Goal: Task Accomplishment & Management: Manage account settings

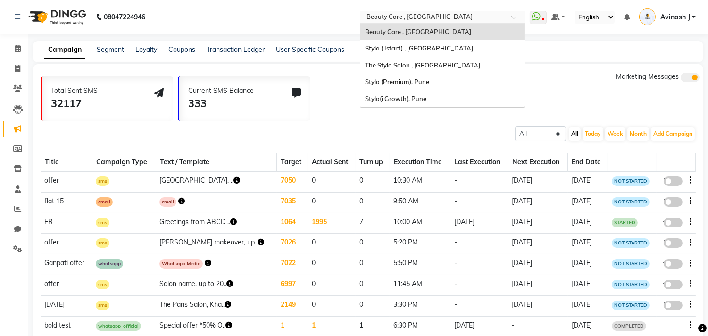
click at [514, 19] on span at bounding box center [518, 19] width 12 height 9
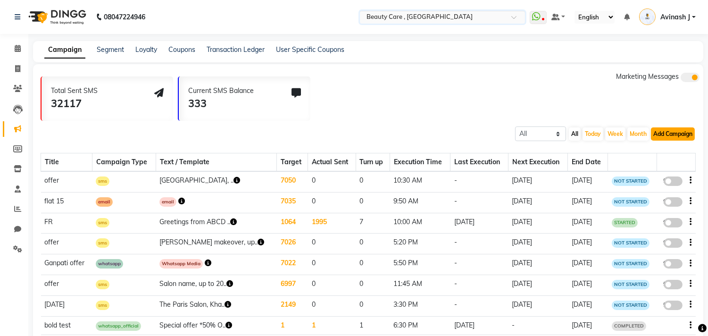
click at [677, 134] on button "Add Campaign" at bounding box center [673, 133] width 44 height 13
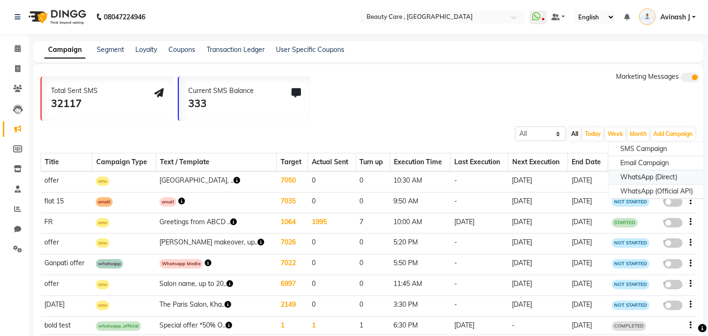
click at [642, 175] on div "WhatsApp (Direct)" at bounding box center [656, 177] width 95 height 14
select select "2"
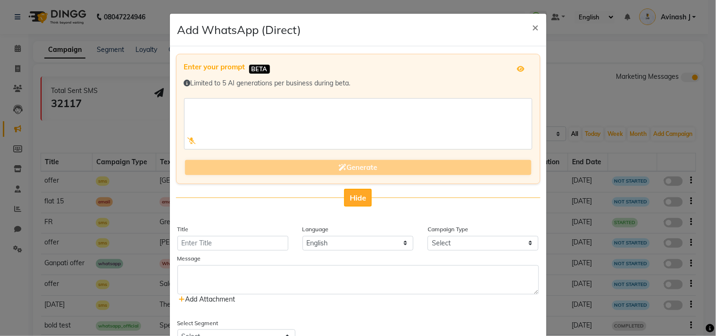
click at [354, 197] on span "Hide" at bounding box center [358, 197] width 17 height 9
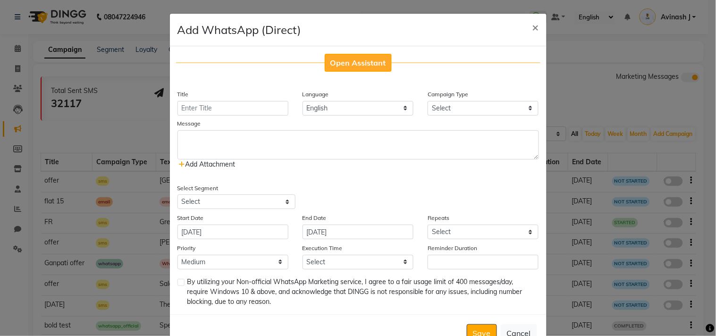
click at [343, 58] on span "Open Assistant" at bounding box center [358, 62] width 56 height 9
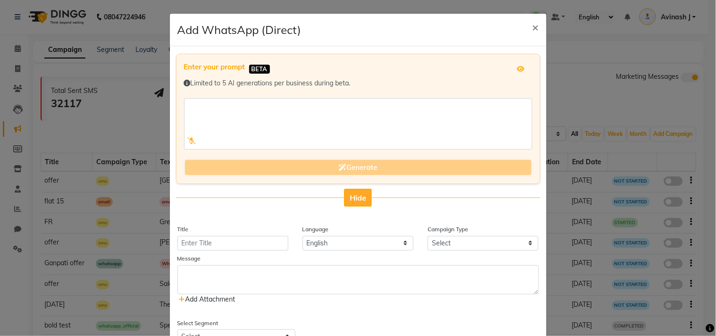
click at [346, 205] on button "Hide" at bounding box center [358, 198] width 28 height 18
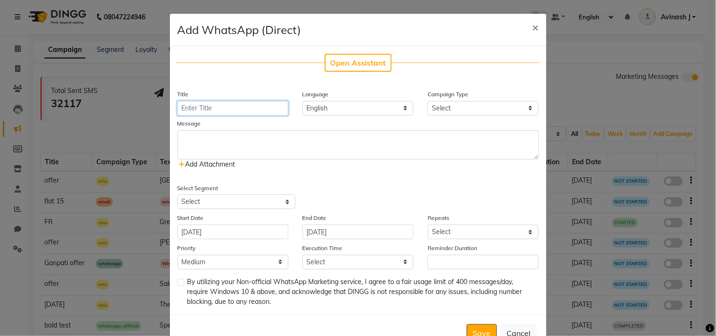
click at [194, 109] on input "Title" at bounding box center [232, 108] width 111 height 15
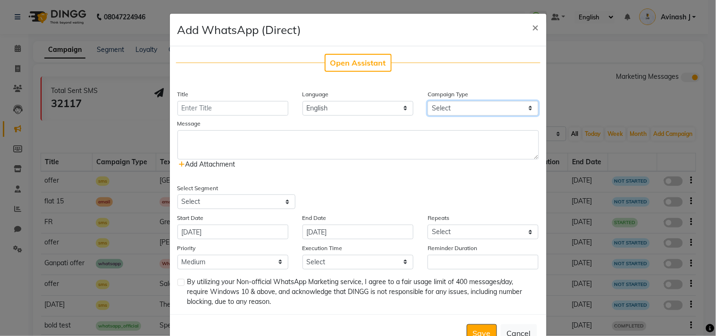
click at [433, 107] on select "Select Birthday Anniversary Promotional Service reminder" at bounding box center [483, 108] width 111 height 15
select select "3"
click at [428, 101] on select "Select Birthday Anniversary Promotional Service reminder" at bounding box center [483, 108] width 111 height 15
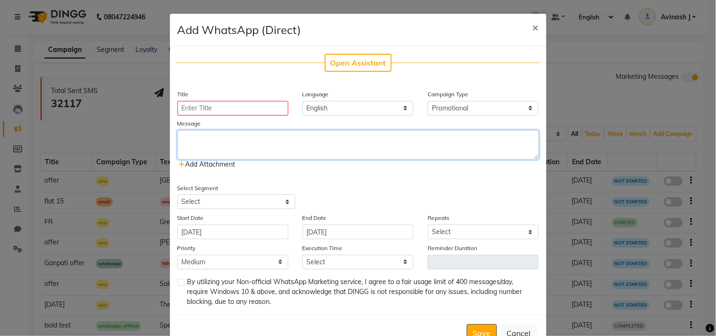
click at [205, 132] on textarea at bounding box center [357, 144] width 361 height 29
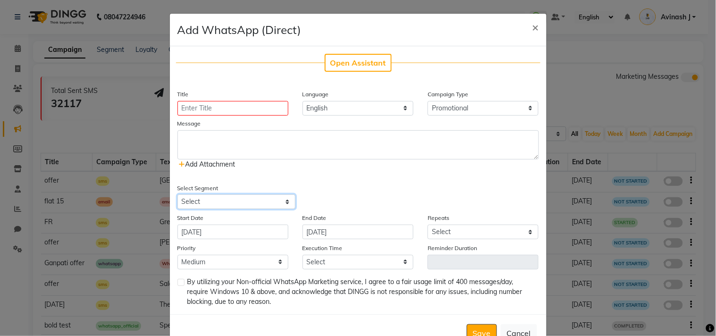
click at [204, 202] on select "Select All Customers All Male Customer All Female Customer All Members All Cust…" at bounding box center [236, 201] width 118 height 15
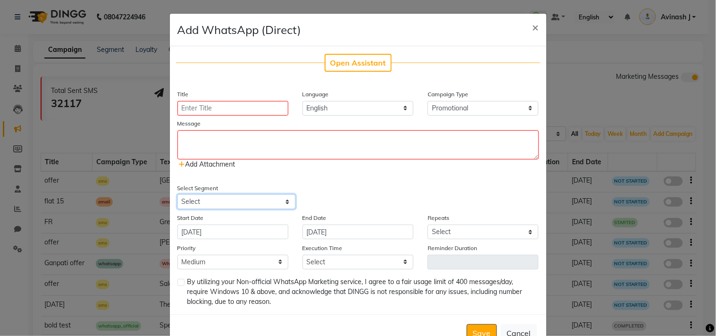
select select "2"
click at [177, 194] on select "Select All Customers All Male Customer All Female Customer All Members All Cust…" at bounding box center [236, 201] width 118 height 15
click at [445, 230] on select "Select Once Daily Alternate Day Weekly Monthly Yearly" at bounding box center [483, 232] width 111 height 15
select select "1"
click at [428, 225] on select "Select Once Daily Alternate Day Weekly Monthly Yearly" at bounding box center [483, 232] width 111 height 15
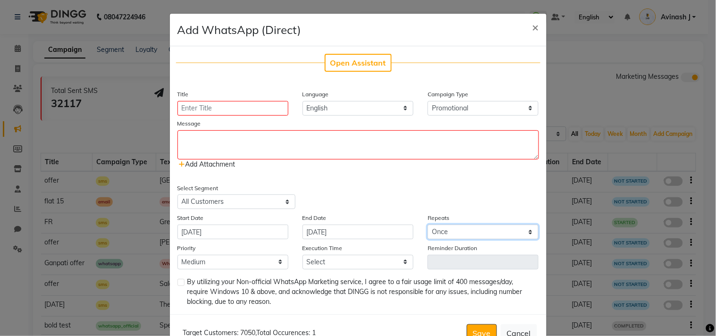
click at [445, 231] on select "Select Once Daily Alternate Day Weekly Monthly Yearly" at bounding box center [483, 232] width 111 height 15
click at [428, 225] on select "Select Once Daily Alternate Day Weekly Monthly Yearly" at bounding box center [483, 232] width 111 height 15
click at [321, 262] on select "Select 09:00 AM 09:05 AM 09:10 AM 09:15 AM 09:20 AM 09:25 AM 09:30 AM 09:35 AM …" at bounding box center [357, 262] width 111 height 15
click at [429, 184] on div "Select Segment Select All Customers All Male Customer All Female Customer All M…" at bounding box center [358, 196] width 376 height 26
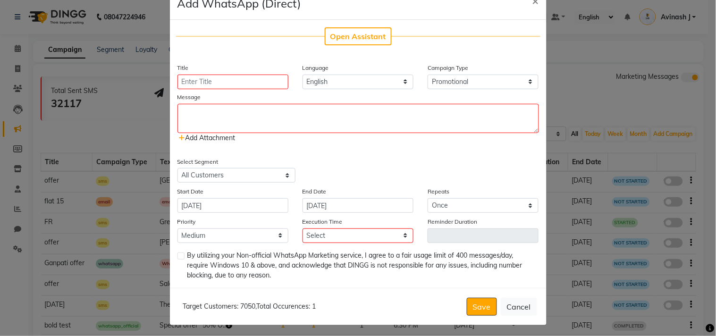
scroll to position [29, 0]
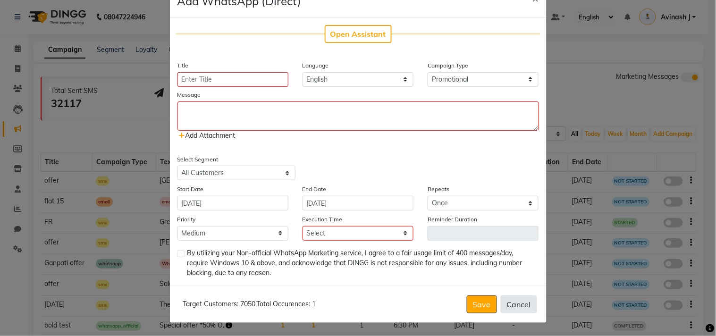
click at [505, 299] on button "Cancel" at bounding box center [519, 304] width 36 height 18
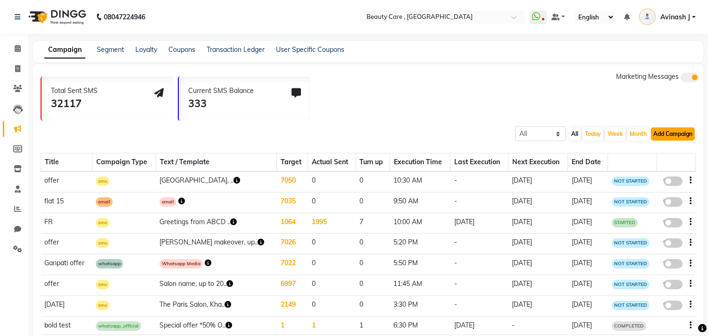
click at [670, 135] on button "Add Campaign" at bounding box center [673, 133] width 44 height 13
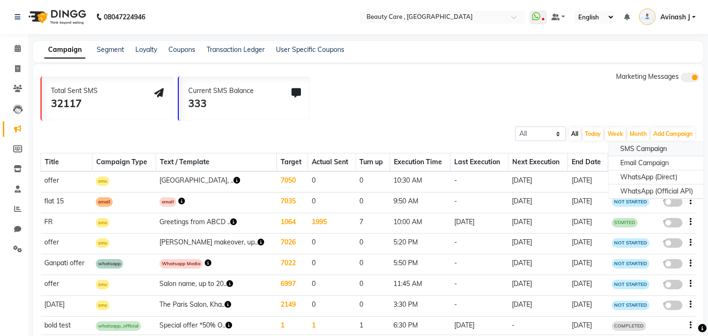
click at [638, 147] on div "SMS Campaign" at bounding box center [656, 149] width 95 height 14
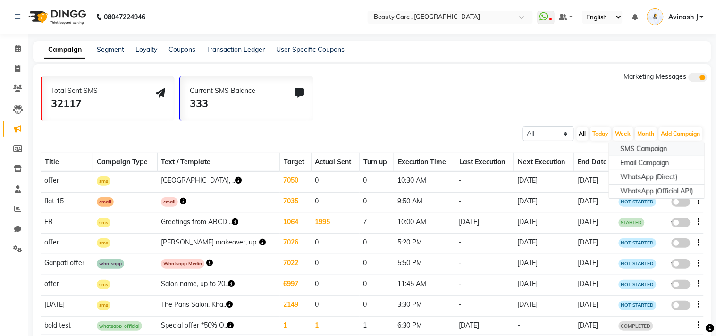
select select "2"
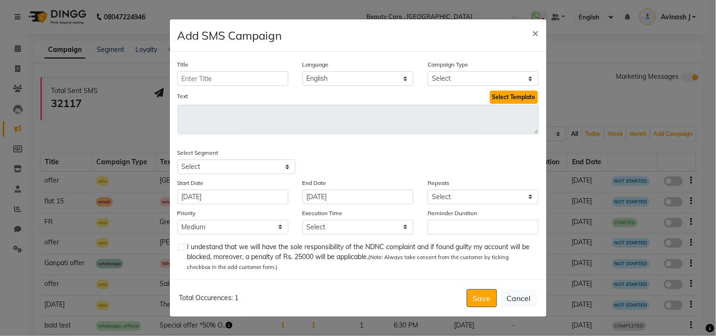
click at [497, 98] on button "Select Template" at bounding box center [514, 97] width 48 height 13
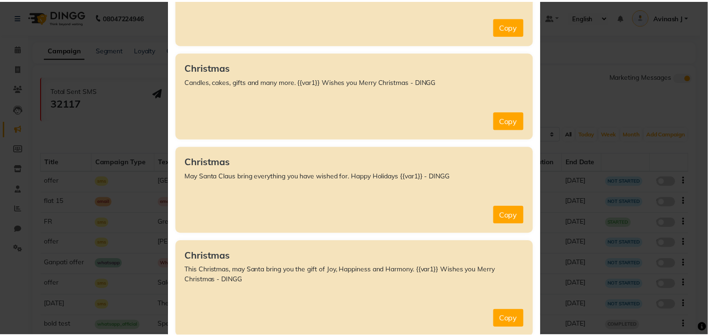
scroll to position [0, 0]
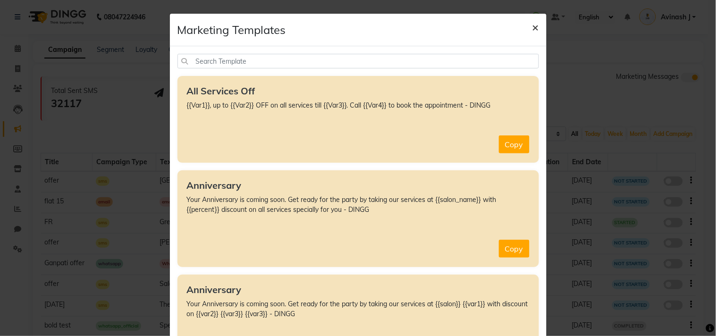
click at [532, 27] on span "×" at bounding box center [535, 27] width 7 height 14
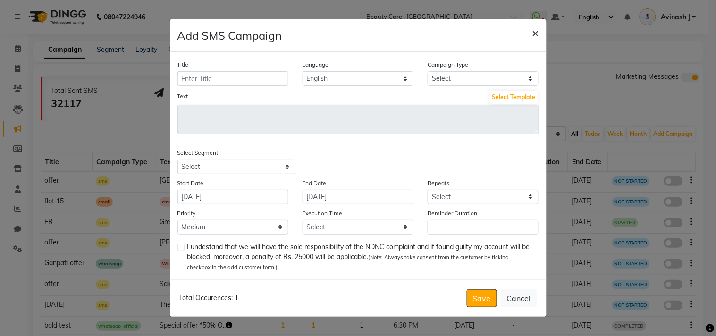
click at [534, 34] on span "×" at bounding box center [535, 32] width 7 height 14
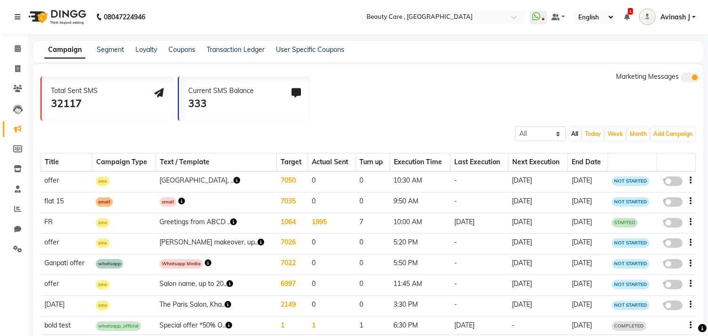
click at [683, 21] on span "Avinash J" at bounding box center [676, 17] width 30 height 10
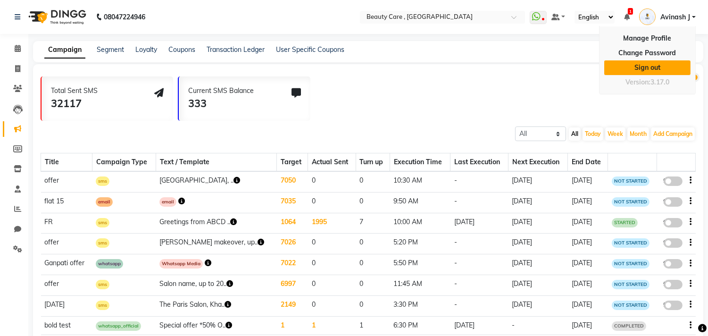
click at [653, 62] on link "Sign out" at bounding box center [648, 67] width 86 height 15
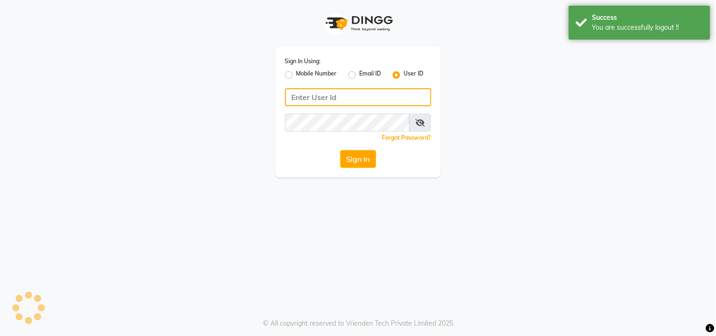
type input "9850087900"
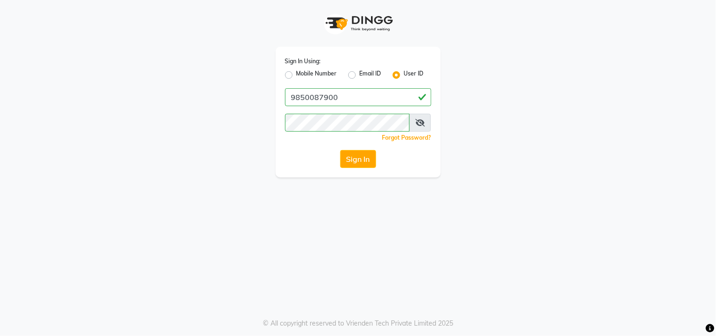
click at [237, 94] on div "Sign In Using: Mobile Number Email ID User ID 9850087900 Remember me Forgot Pas…" at bounding box center [358, 88] width 538 height 177
click at [290, 69] on div "Mobile Number" at bounding box center [311, 74] width 52 height 11
click at [296, 76] on label "Mobile Number" at bounding box center [316, 74] width 41 height 11
click at [296, 76] on input "Mobile Number" at bounding box center [299, 72] width 6 height 6
radio input "true"
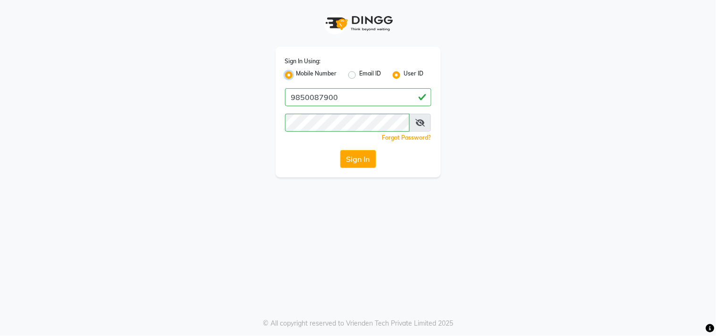
radio input "false"
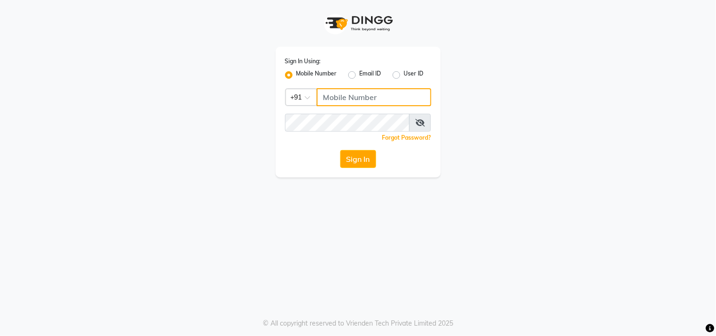
click at [342, 98] on input "Username" at bounding box center [374, 97] width 115 height 18
type input "9850087900"
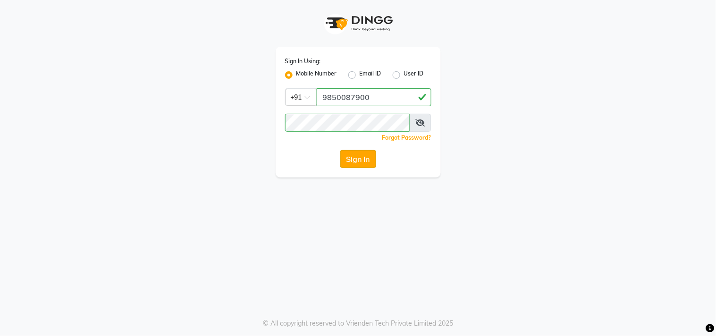
click at [355, 156] on button "Sign In" at bounding box center [358, 159] width 36 height 18
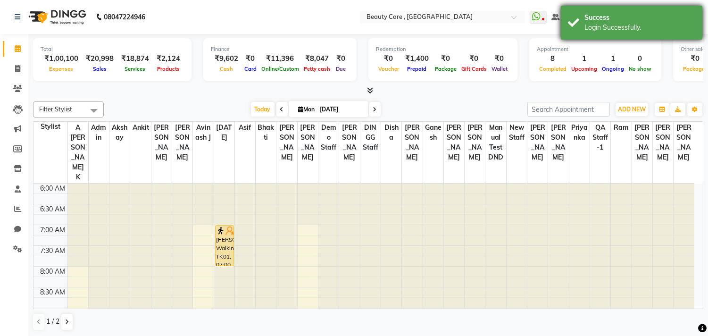
click at [605, 14] on div "Success" at bounding box center [640, 18] width 111 height 10
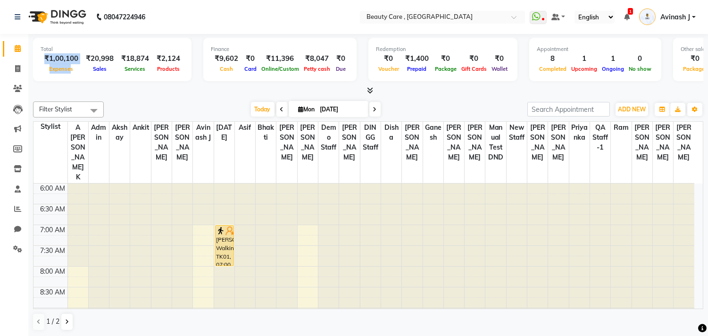
drag, startPoint x: 45, startPoint y: 55, endPoint x: 70, endPoint y: 65, distance: 26.3
click at [70, 65] on div "₹1,00,100 Expenses" at bounding box center [62, 63] width 42 height 21
click at [79, 77] on div "Total ₹1,00,100 Expenses ₹20,998 Sales ₹18,874 Services ₹2,124 Products" at bounding box center [112, 59] width 159 height 43
drag, startPoint x: 88, startPoint y: 57, endPoint x: 105, endPoint y: 68, distance: 20.7
click at [105, 68] on div "₹20,998 Sales" at bounding box center [99, 63] width 35 height 21
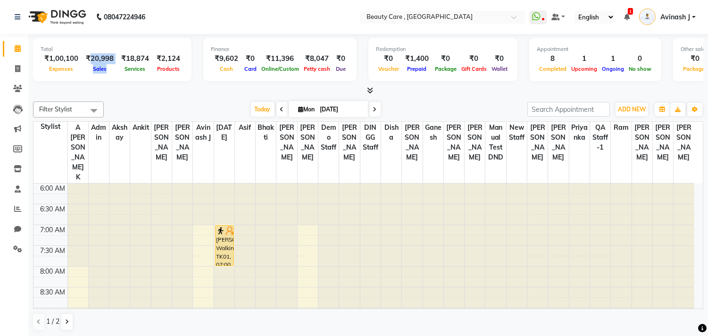
click at [95, 79] on div "Total ₹1,00,100 Expenses ₹20,998 Sales ₹18,874 Services ₹2,124 Products" at bounding box center [112, 59] width 159 height 43
drag, startPoint x: 143, startPoint y: 67, endPoint x: 125, endPoint y: 53, distance: 22.5
click at [125, 53] on div "₹18,874 Services" at bounding box center [135, 63] width 35 height 21
drag, startPoint x: 176, startPoint y: 69, endPoint x: 158, endPoint y: 57, distance: 22.1
click at [158, 57] on div "₹2,124 Products" at bounding box center [168, 63] width 31 height 21
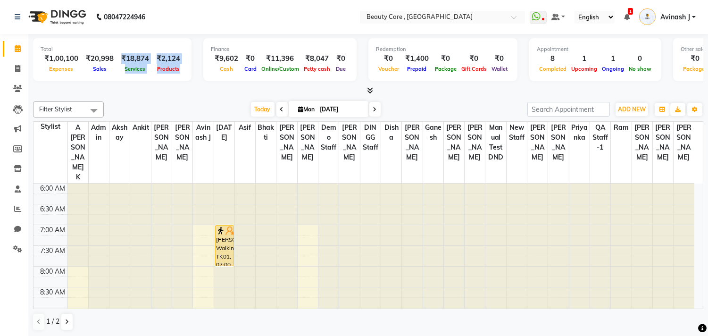
drag, startPoint x: 117, startPoint y: 59, endPoint x: 179, endPoint y: 71, distance: 63.3
click at [179, 71] on div "₹1,00,100 Expenses ₹20,998 Sales ₹18,874 Services ₹2,124 Products" at bounding box center [112, 63] width 143 height 21
click at [212, 57] on div "₹9,602" at bounding box center [226, 58] width 31 height 11
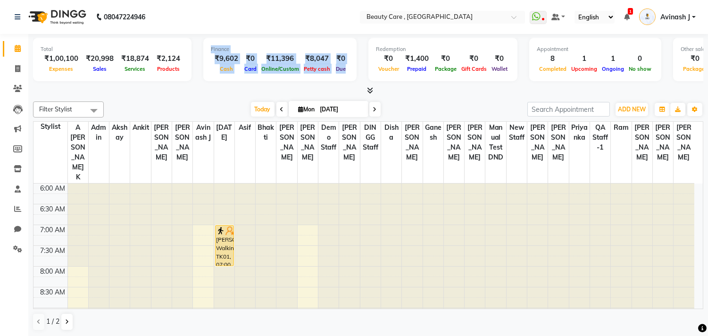
drag, startPoint x: 205, startPoint y: 48, endPoint x: 342, endPoint y: 67, distance: 137.7
click at [342, 67] on div "Finance ₹9,602 Cash ₹0 Card ₹11,396 Online/Custom ₹8,047 Petty cash ₹0 Due" at bounding box center [279, 59] width 153 height 43
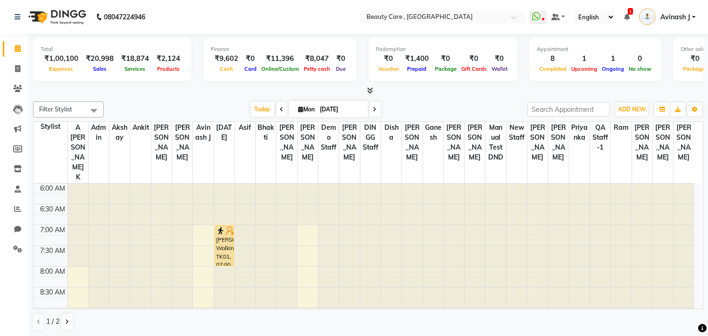
click at [254, 27] on nav "08047224946 Select Location × Beauty Care , [GEOGRAPHIC_DATA] East WhatsApp Sta…" at bounding box center [354, 17] width 708 height 34
drag, startPoint x: 211, startPoint y: 57, endPoint x: 227, endPoint y: 67, distance: 19.3
click at [227, 67] on div "₹9,602 Cash" at bounding box center [226, 63] width 31 height 21
drag, startPoint x: 243, startPoint y: 56, endPoint x: 253, endPoint y: 65, distance: 13.4
click at [253, 65] on div "₹0 Card" at bounding box center [250, 63] width 17 height 21
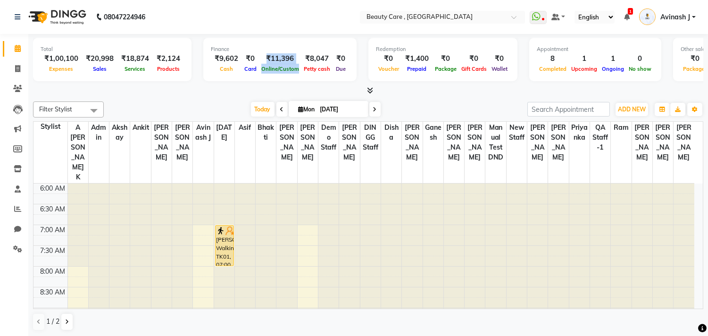
drag, startPoint x: 262, startPoint y: 54, endPoint x: 293, endPoint y: 67, distance: 33.7
click at [293, 67] on div "₹11,396 Online/Custom" at bounding box center [280, 63] width 42 height 21
click at [283, 45] on div "Finance" at bounding box center [280, 49] width 138 height 8
drag, startPoint x: 331, startPoint y: 55, endPoint x: 342, endPoint y: 71, distance: 19.6
click at [342, 71] on div "₹0 Due" at bounding box center [341, 63] width 17 height 21
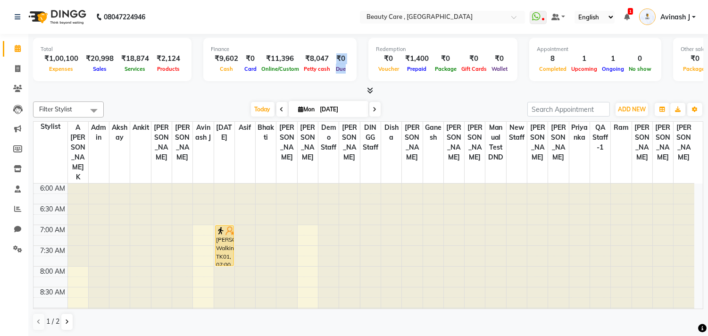
click at [342, 71] on div "Due" at bounding box center [341, 69] width 17 height 10
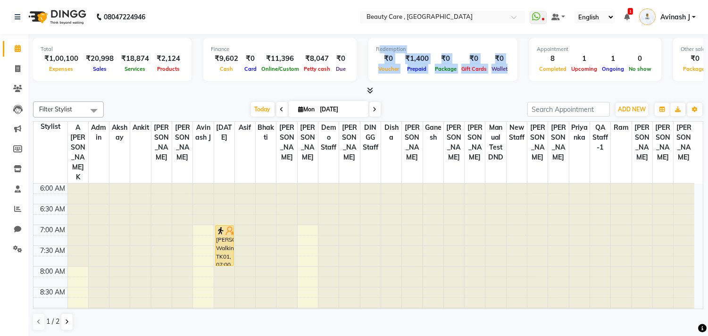
drag, startPoint x: 370, startPoint y: 49, endPoint x: 499, endPoint y: 69, distance: 131.0
click at [499, 69] on div "Redemption ₹0 Voucher ₹1,400 Prepaid ₹0 Package ₹0 Gift Cards ₹0 Wallet" at bounding box center [443, 59] width 149 height 43
click at [445, 52] on div "Redemption" at bounding box center [443, 49] width 134 height 8
drag, startPoint x: 376, startPoint y: 57, endPoint x: 501, endPoint y: 65, distance: 125.3
click at [501, 65] on div "₹0 Voucher ₹1,400 Prepaid ₹0 Package ₹0 Gift Cards ₹0 Wallet" at bounding box center [443, 63] width 134 height 21
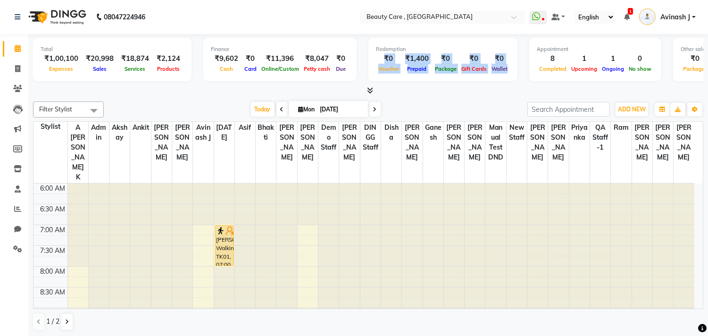
click at [447, 62] on div "₹0" at bounding box center [446, 58] width 26 height 11
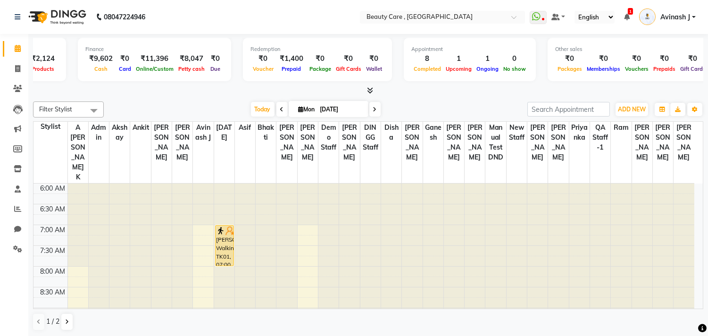
scroll to position [0, 134]
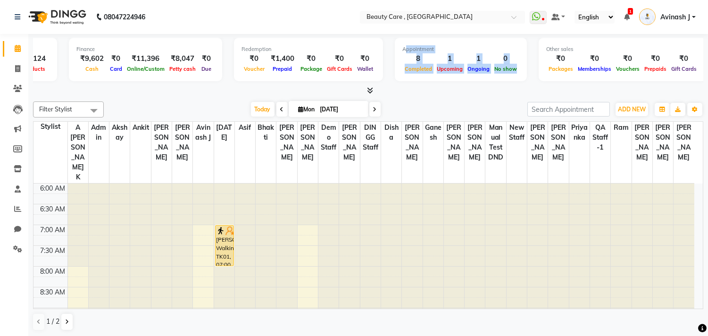
drag, startPoint x: 393, startPoint y: 45, endPoint x: 506, endPoint y: 68, distance: 115.1
click at [506, 68] on div "Appointment 8 Completed 1 Upcoming 1 Ongoing 0 No show" at bounding box center [461, 59] width 132 height 43
click at [506, 68] on span "No show" at bounding box center [505, 69] width 27 height 7
drag, startPoint x: 403, startPoint y: 55, endPoint x: 479, endPoint y: 67, distance: 75.9
click at [479, 67] on div "8 Completed 1 Upcoming 1 Ongoing 0 No show" at bounding box center [461, 63] width 117 height 21
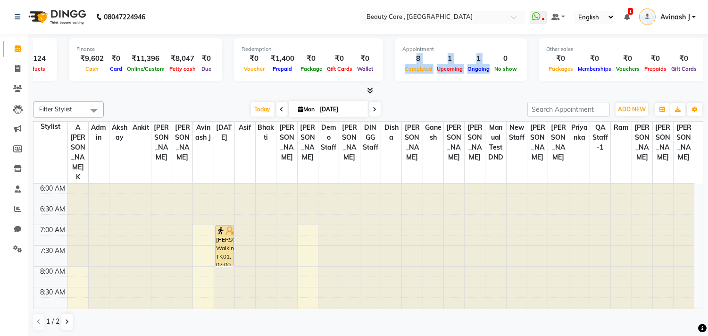
click at [479, 67] on span "Ongoing" at bounding box center [478, 69] width 27 height 7
drag, startPoint x: 489, startPoint y: 56, endPoint x: 507, endPoint y: 72, distance: 23.7
click at [507, 72] on div "0 No show" at bounding box center [505, 63] width 27 height 21
click at [496, 60] on div "0" at bounding box center [505, 58] width 27 height 11
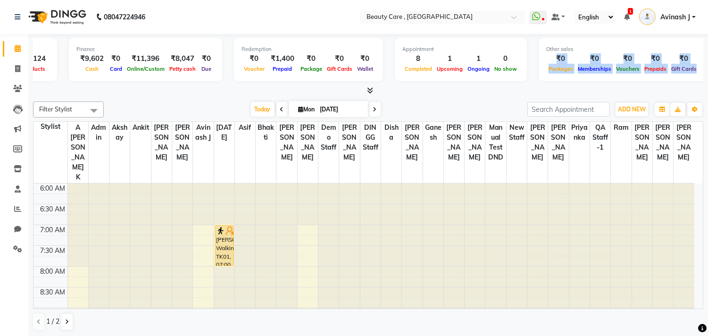
drag, startPoint x: 541, startPoint y: 55, endPoint x: 682, endPoint y: 67, distance: 142.1
click at [682, 67] on div "₹0 Packages ₹0 Memberships ₹0 Vouchers ₹0 Prepaids ₹0 Gift Cards" at bounding box center [622, 63] width 153 height 21
click at [682, 67] on span "Gift Cards" at bounding box center [684, 69] width 30 height 7
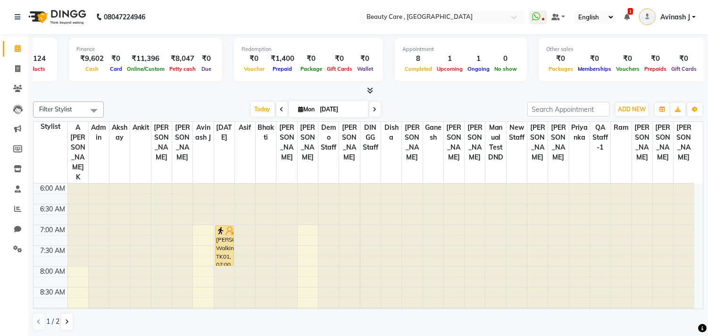
scroll to position [0, 0]
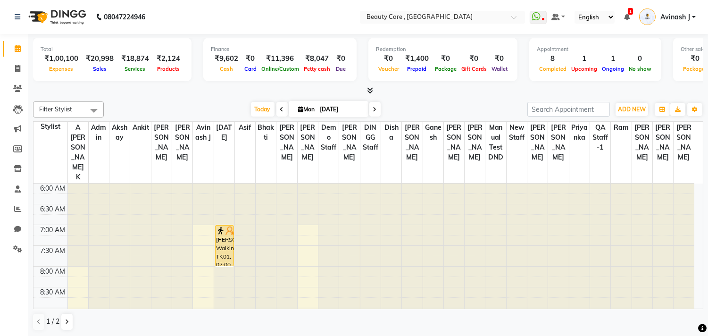
click at [370, 91] on icon at bounding box center [370, 90] width 6 height 7
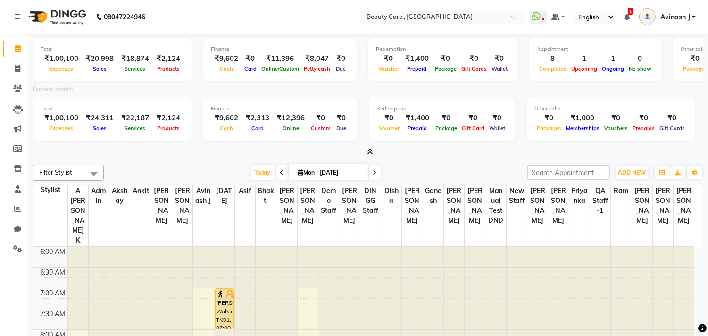
click at [367, 150] on icon at bounding box center [370, 151] width 6 height 7
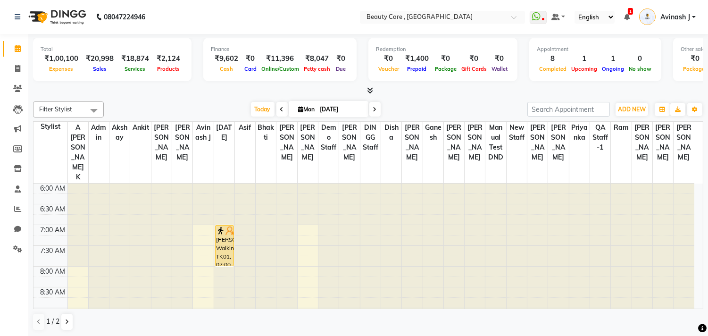
click at [370, 86] on span at bounding box center [368, 91] width 10 height 10
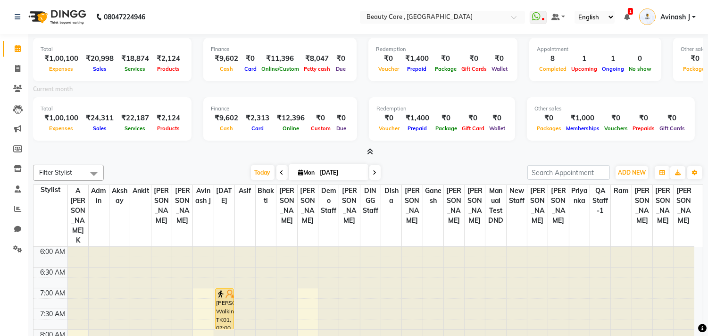
click at [370, 152] on icon at bounding box center [370, 151] width 6 height 7
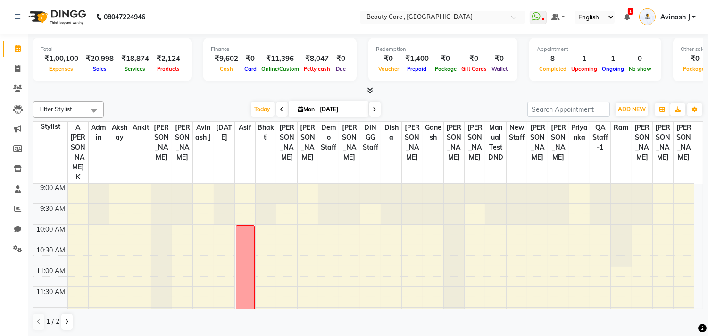
scroll to position [138, 0]
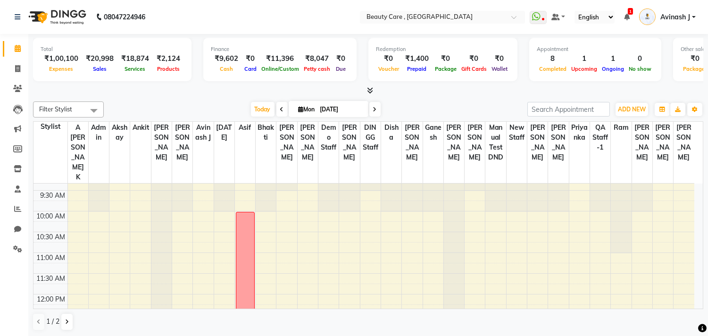
click at [92, 102] on span at bounding box center [93, 110] width 19 height 18
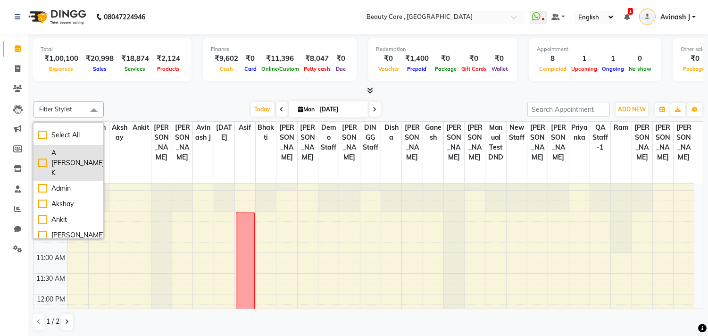
click at [65, 148] on div "A [PERSON_NAME] K" at bounding box center [68, 163] width 60 height 30
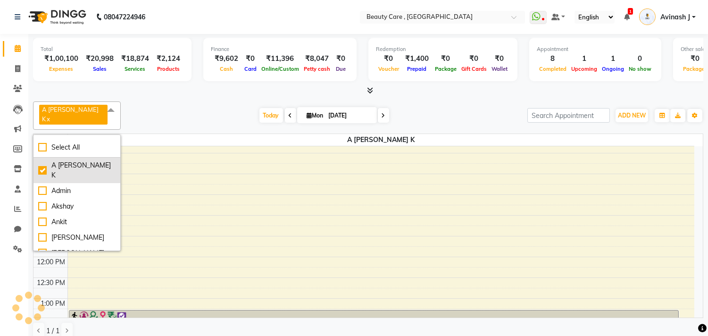
checkbox input "true"
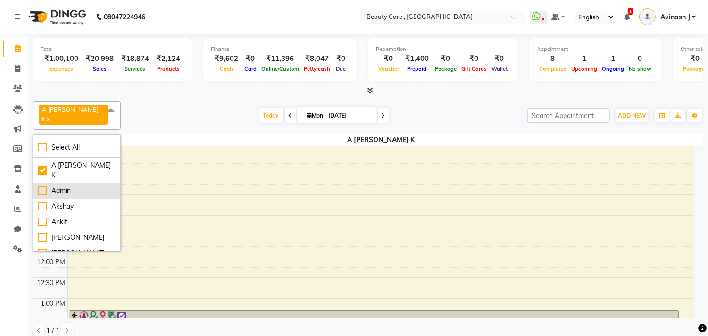
click at [58, 186] on div "Admin" at bounding box center [76, 191] width 77 height 10
checkbox input "true"
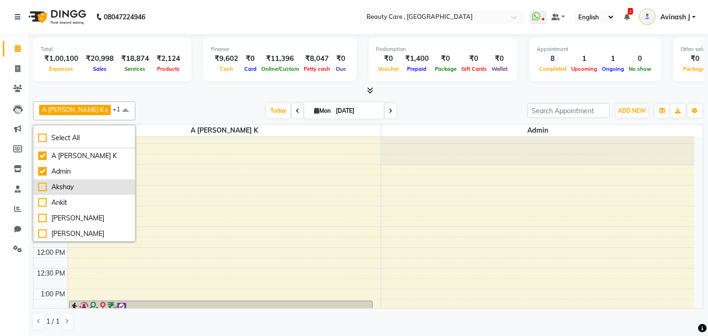
click at [51, 183] on div "Akshay" at bounding box center [84, 187] width 92 height 10
checkbox input "true"
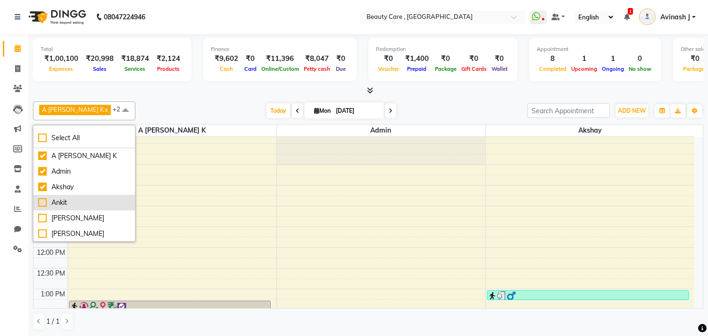
click at [44, 207] on div "Ankit" at bounding box center [84, 203] width 92 height 10
checkbox input "true"
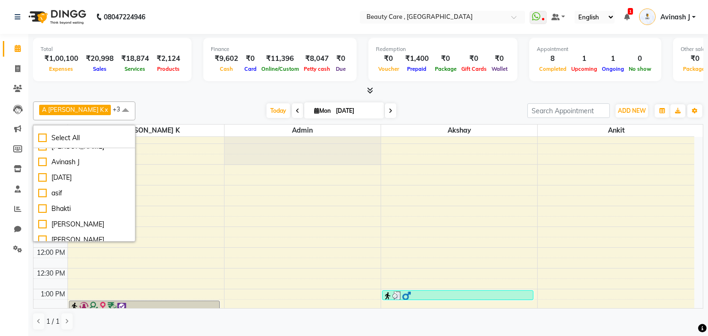
scroll to position [82, 0]
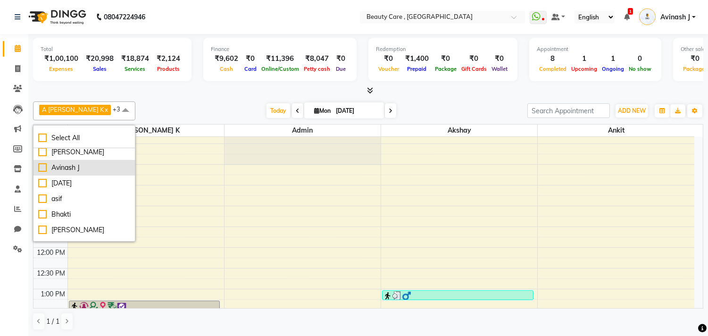
click at [47, 168] on div "Avinash J" at bounding box center [84, 168] width 92 height 10
checkbox input "true"
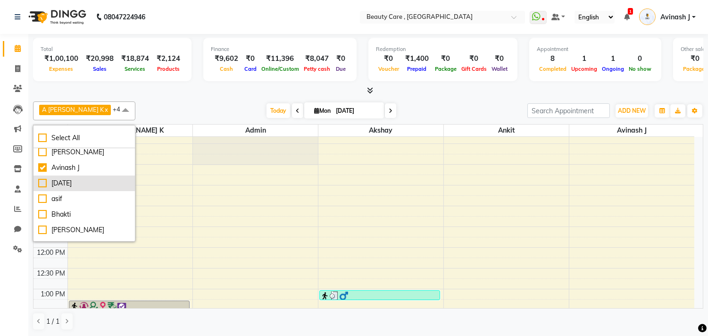
click at [48, 183] on div "[DATE]" at bounding box center [84, 183] width 92 height 10
checkbox input "true"
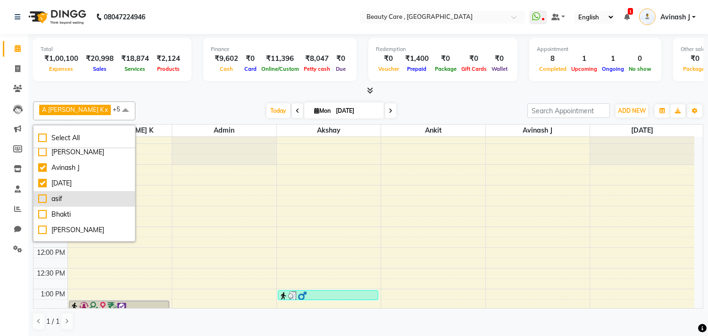
click at [48, 194] on div "asif" at bounding box center [84, 199] width 92 height 10
checkbox input "true"
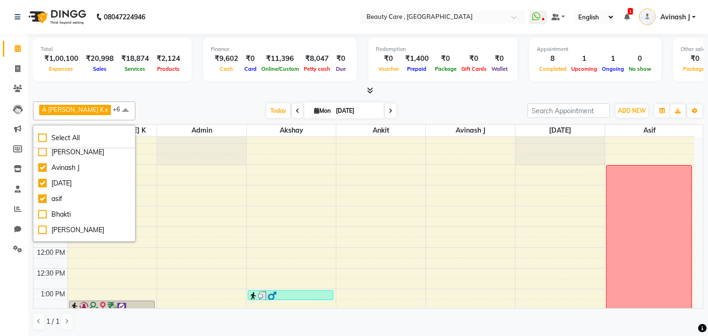
click at [140, 111] on div "[DATE] [DATE]" at bounding box center [331, 111] width 383 height 14
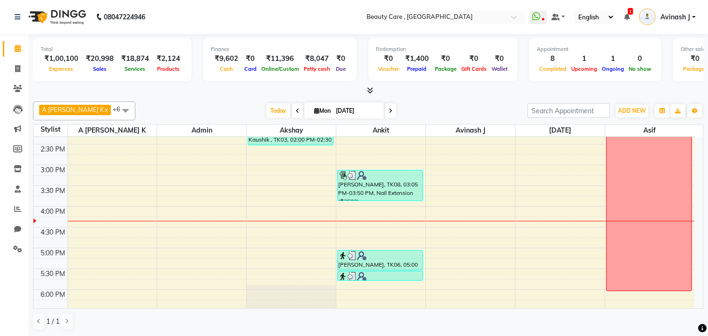
scroll to position [344, 0]
click at [461, 235] on div "6:00 AM 6:30 AM 7:00 AM 7:30 AM 8:00 AM 8:30 AM 9:00 AM 9:30 AM 10:00 AM 10:30 …" at bounding box center [364, 124] width 661 height 664
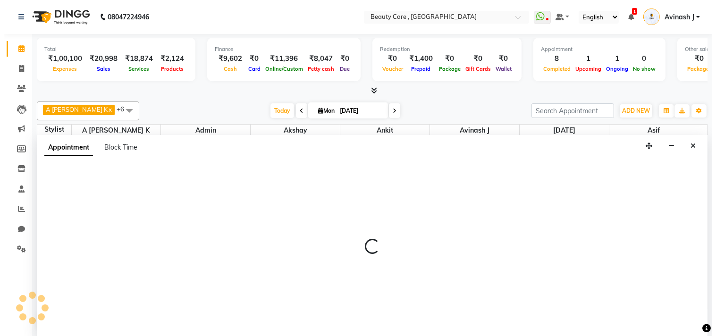
scroll to position [0, 0]
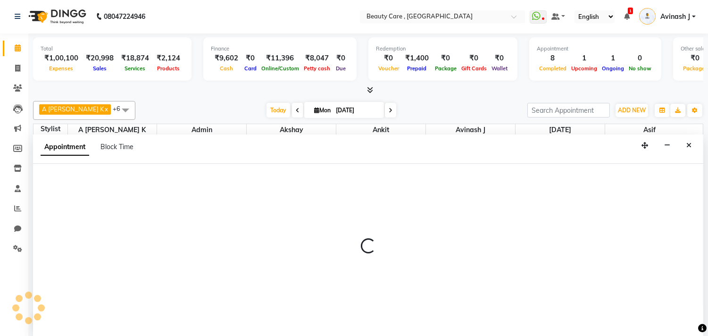
select select "88832"
select select "tentative"
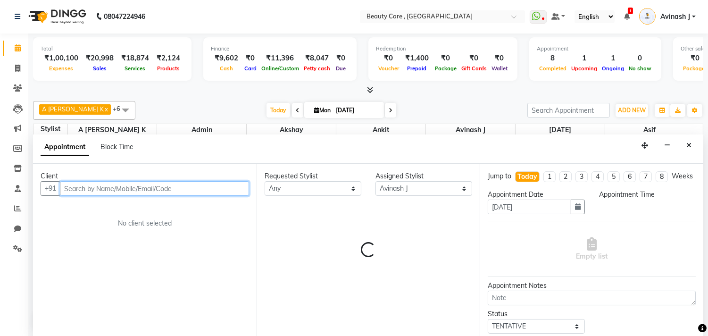
select select "990"
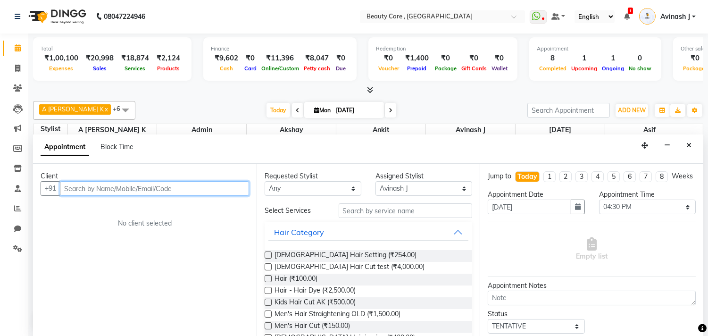
click at [103, 190] on input "text" at bounding box center [154, 188] width 189 height 15
click at [89, 185] on input "text" at bounding box center [154, 188] width 189 height 15
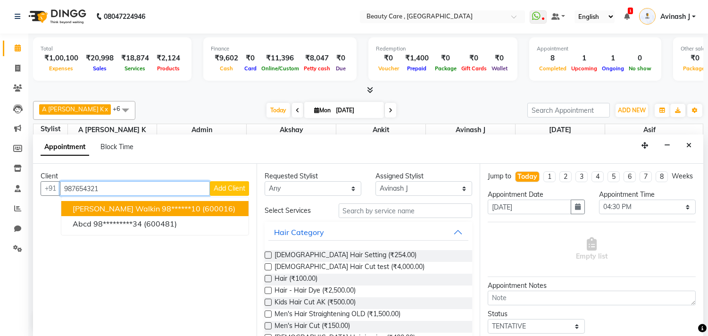
type input "987654321"
click at [228, 185] on span "Add Client" at bounding box center [230, 188] width 32 height 8
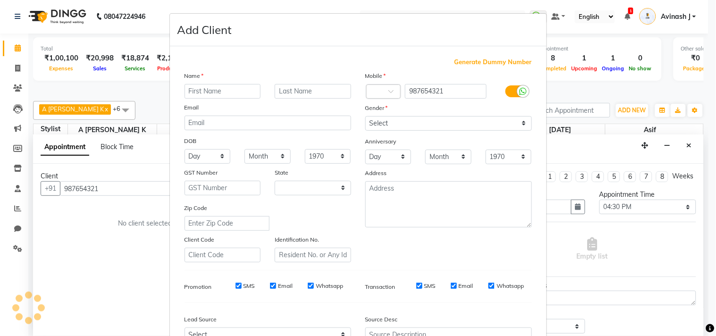
select select "22"
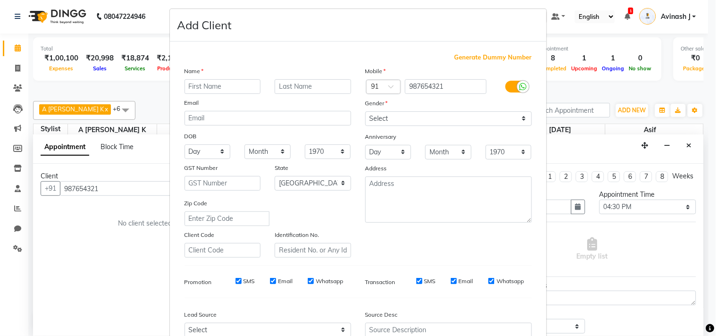
scroll to position [0, 0]
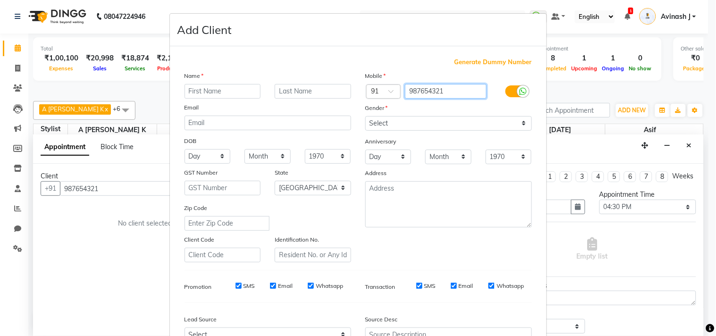
drag, startPoint x: 442, startPoint y: 90, endPoint x: 407, endPoint y: 88, distance: 34.9
click at [407, 88] on input "987654321" at bounding box center [446, 91] width 82 height 15
click at [462, 62] on span "Generate Dummy Number" at bounding box center [492, 62] width 77 height 9
type input "1100000000063"
checkbox input "false"
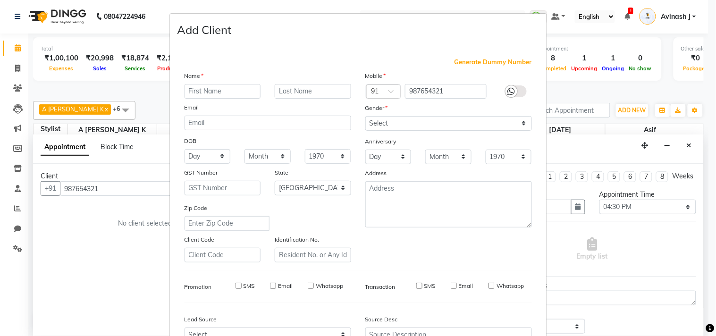
checkbox input "false"
click at [413, 140] on div "Anniversary" at bounding box center [448, 141] width 181 height 15
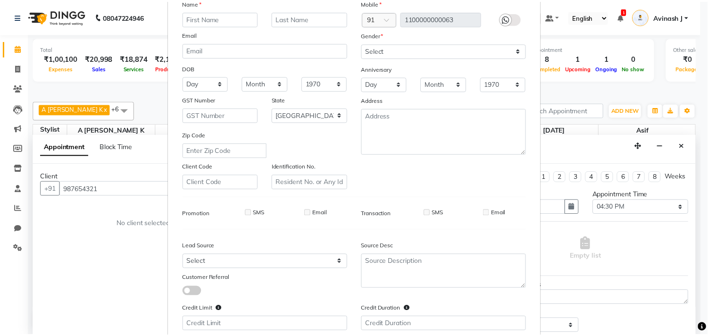
scroll to position [135, 0]
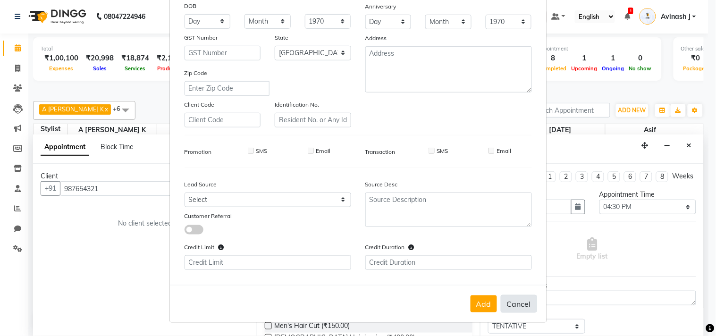
click at [524, 304] on button "Cancel" at bounding box center [519, 304] width 36 height 18
select select
select select "null"
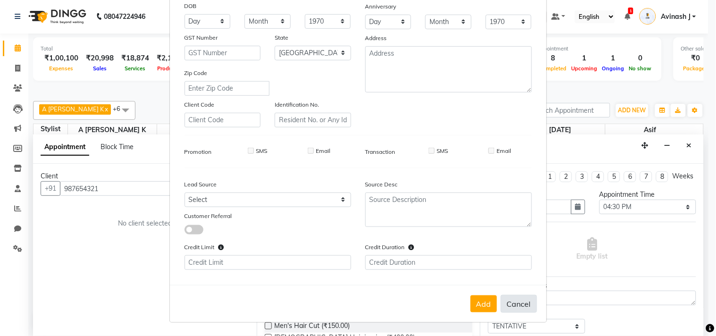
select select
checkbox input "false"
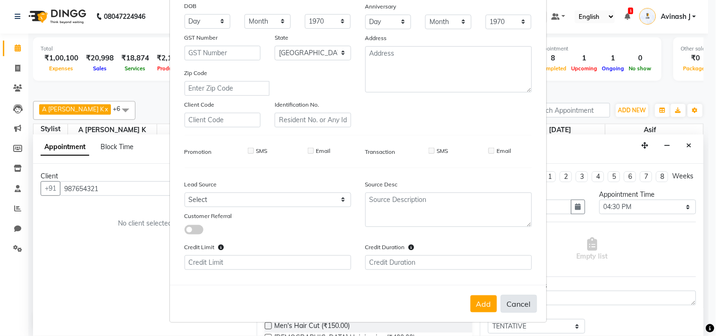
checkbox input "false"
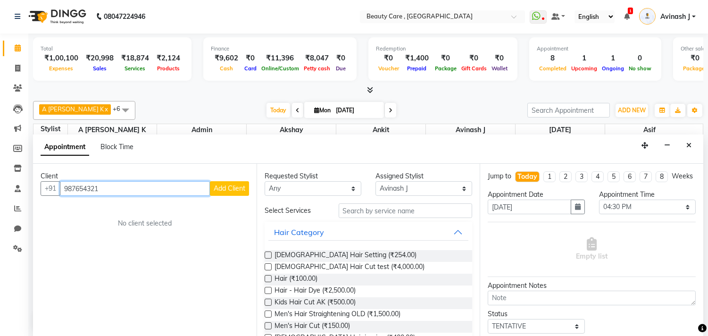
click at [106, 190] on input "987654321" at bounding box center [135, 188] width 150 height 15
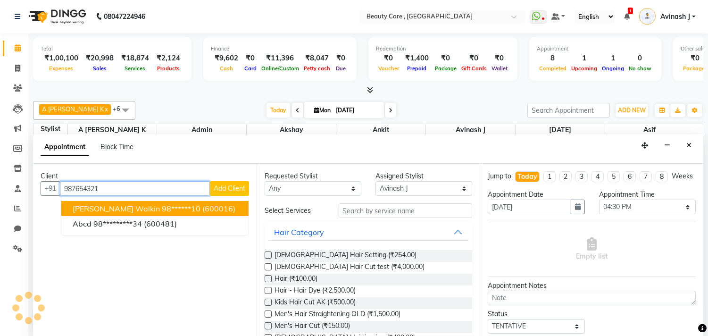
click at [112, 204] on span "[PERSON_NAME] Walkin" at bounding box center [116, 208] width 87 height 9
type input "98******10"
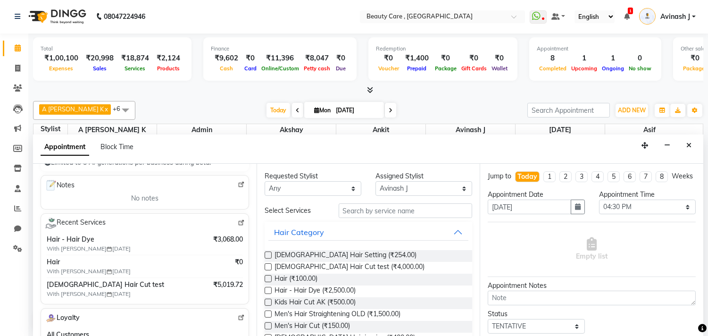
scroll to position [0, 0]
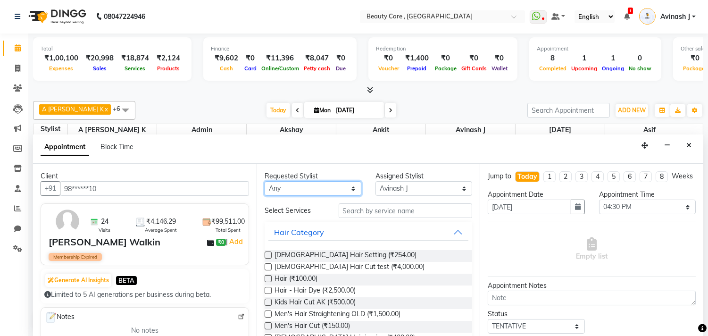
click at [293, 185] on select "Any Admin A Jagdish K Akshay Ankit Anuja April Arvind Ashvin asif Avinash J Bab…" at bounding box center [313, 188] width 97 height 15
click at [265, 181] on select "Any Admin A Jagdish K Akshay Ankit Anuja April Arvind Ashvin asif Avinash J Bab…" at bounding box center [313, 188] width 97 height 15
click at [412, 190] on select "Select Admin A Jagdish K Akshay Ankit Anuja April Arvind Ashvin asif Avinash J …" at bounding box center [424, 188] width 97 height 15
click at [376, 181] on select "Select Admin A Jagdish K Akshay Ankit Anuja April Arvind Ashvin asif Avinash J …" at bounding box center [424, 188] width 97 height 15
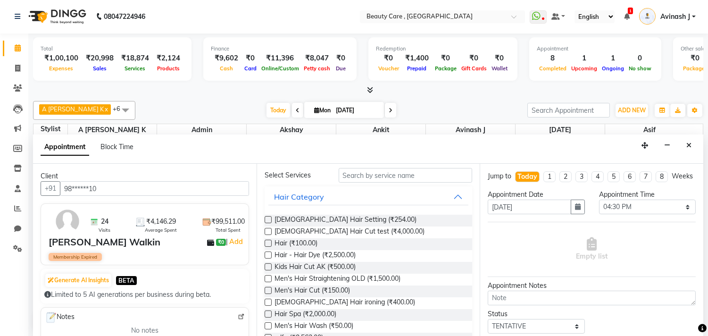
scroll to position [36, 0]
click at [274, 289] on div "Men's Hair Cut (₹150.00)" at bounding box center [369, 291] width 208 height 12
click at [269, 286] on label at bounding box center [268, 289] width 7 height 7
click at [269, 287] on input "checkbox" at bounding box center [268, 290] width 6 height 6
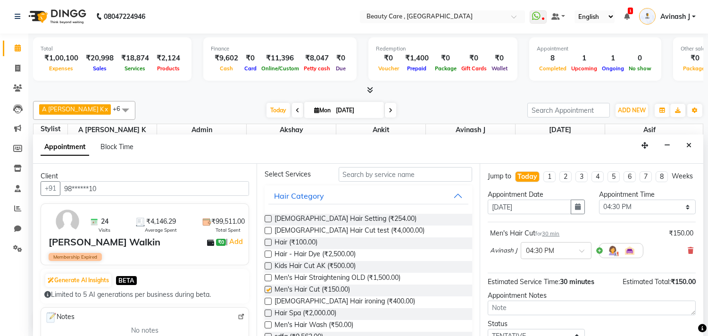
checkbox input "false"
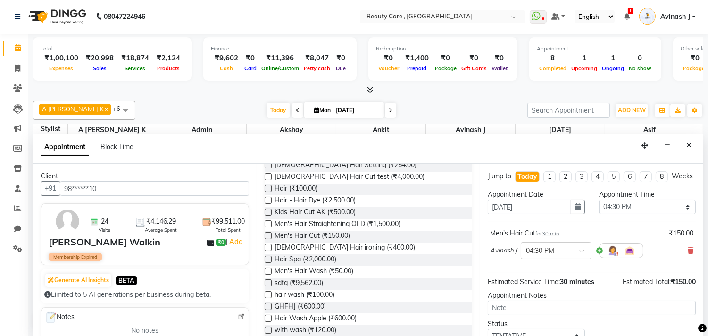
scroll to position [93, 0]
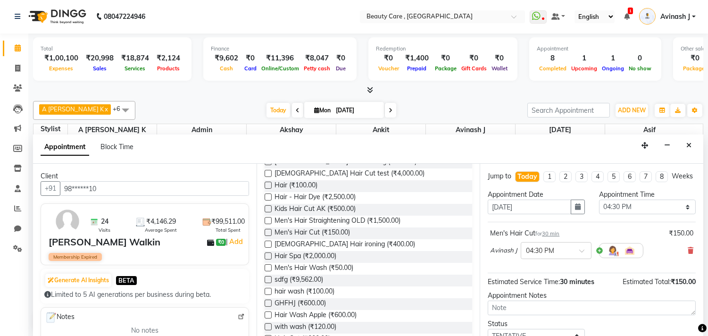
click at [271, 268] on label at bounding box center [268, 267] width 7 height 7
click at [271, 268] on input "checkbox" at bounding box center [268, 269] width 6 height 6
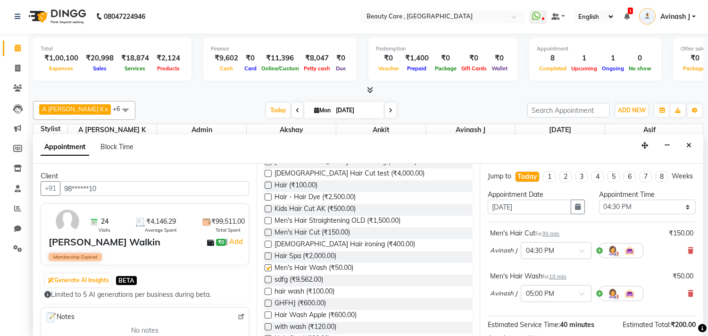
checkbox input "false"
click at [544, 182] on li "1" at bounding box center [550, 177] width 12 height 11
type input "08 September 2025"
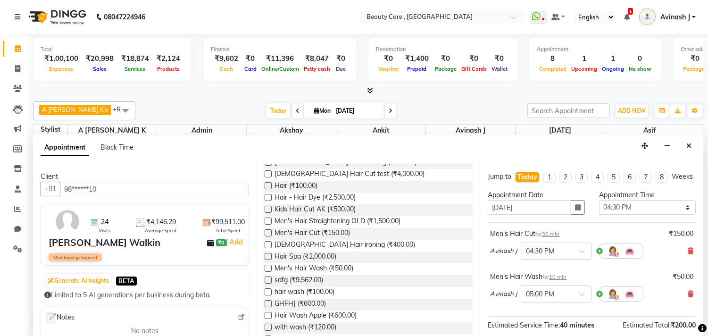
select select "990"
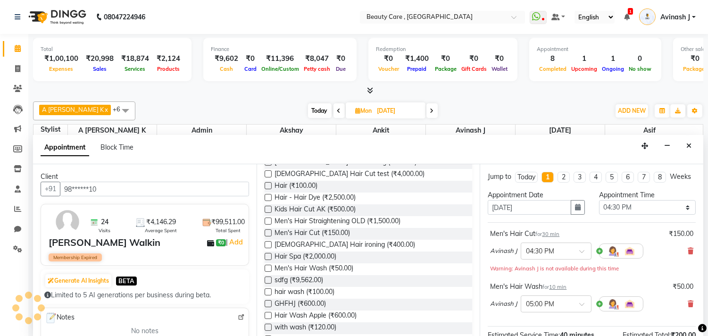
scroll to position [418, 0]
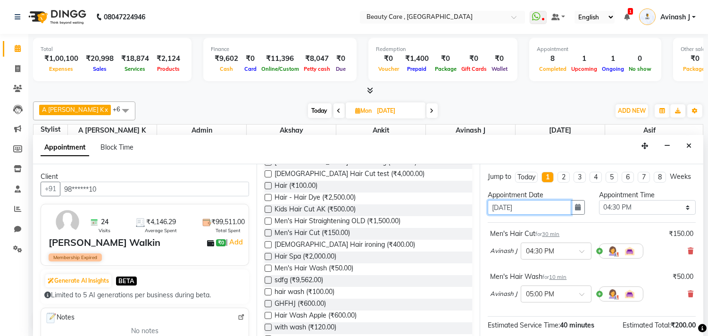
drag, startPoint x: 491, startPoint y: 214, endPoint x: 500, endPoint y: 214, distance: 9.0
click at [500, 214] on input "08 September 2025" at bounding box center [529, 207] width 83 height 15
click at [527, 178] on div "Today" at bounding box center [527, 177] width 18 height 10
type input "[DATE]"
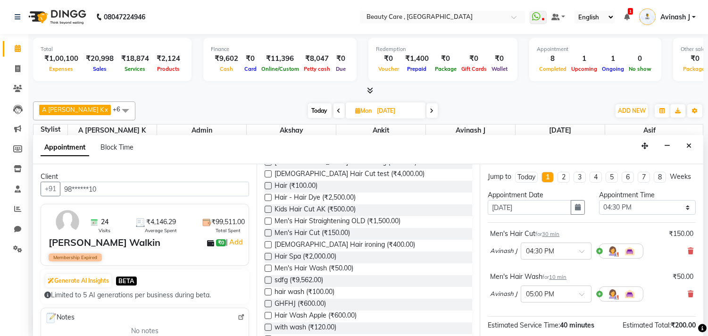
select select "990"
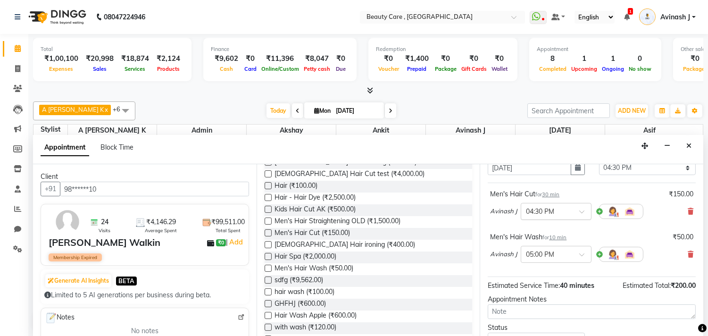
scroll to position [49, 0]
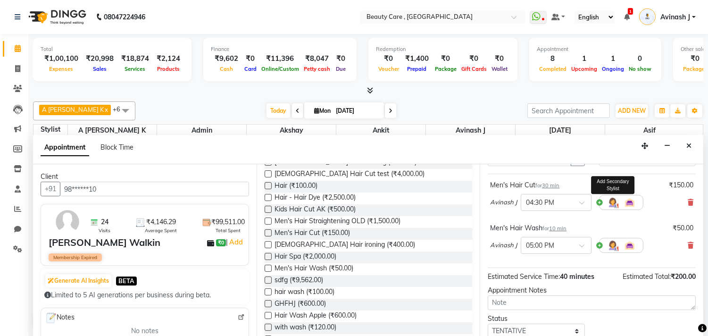
click at [616, 208] on img at bounding box center [612, 202] width 11 height 11
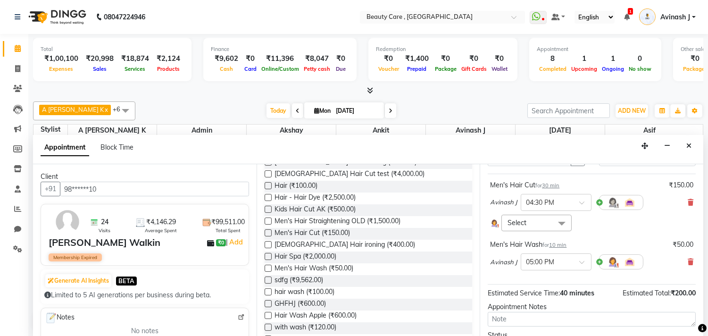
click at [525, 227] on span "Select" at bounding box center [517, 222] width 19 height 8
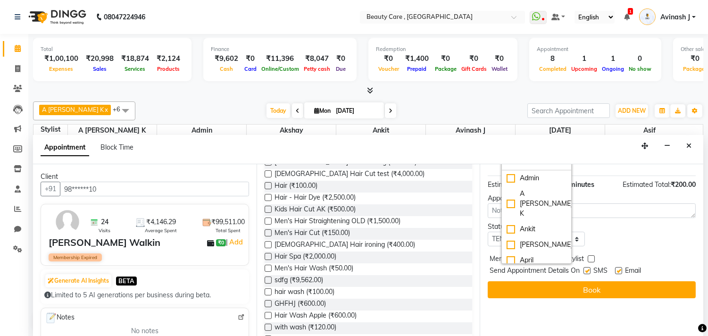
scroll to position [159, 0]
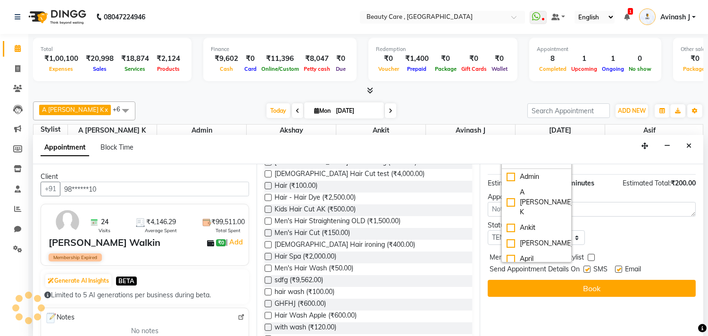
click at [581, 175] on div "Men's Hair Cut for 30 min ₹150.00 Avinash J × 04:30 PM Select Select All Admin …" at bounding box center [592, 119] width 208 height 111
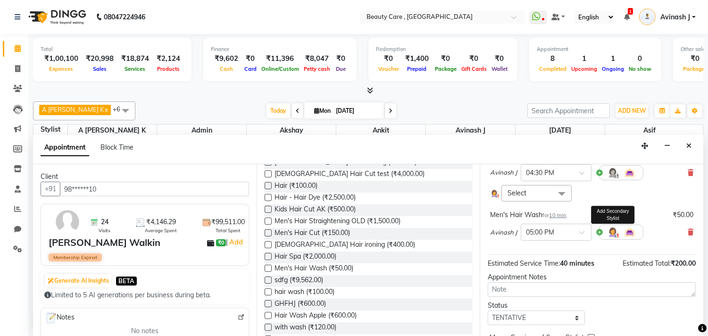
scroll to position [122, 0]
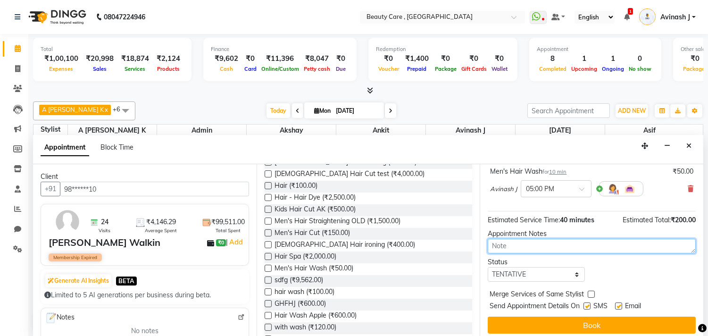
click at [523, 252] on textarea at bounding box center [592, 246] width 208 height 15
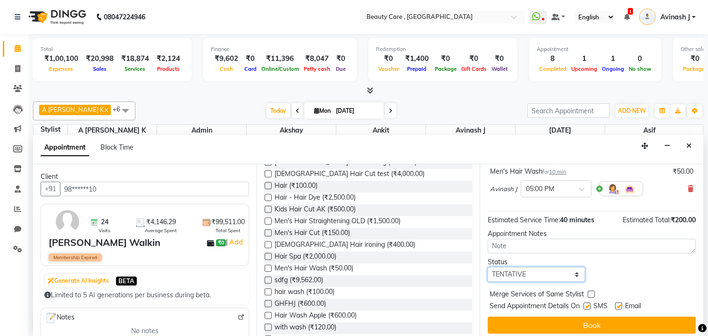
click at [501, 282] on select "Select TENTATIVE CONFIRM CHECK-IN UPCOMING" at bounding box center [536, 274] width 97 height 15
click at [488, 276] on select "Select TENTATIVE CONFIRM CHECK-IN UPCOMING" at bounding box center [536, 274] width 97 height 15
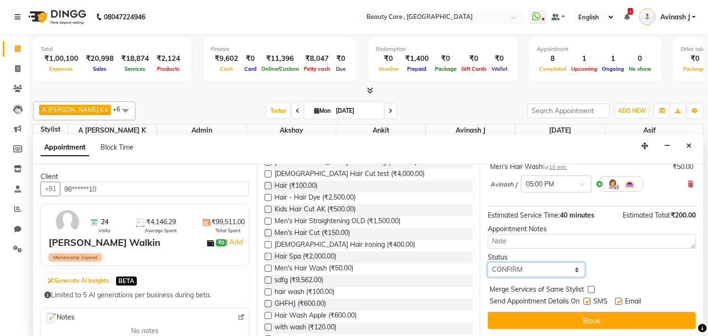
scroll to position [135, 0]
click at [506, 265] on select "Select TENTATIVE CONFIRM CHECK-IN UPCOMING" at bounding box center [536, 269] width 97 height 15
select select "tentative"
click at [488, 262] on select "Select TENTATIVE CONFIRM CHECK-IN UPCOMING" at bounding box center [536, 269] width 97 height 15
click at [620, 300] on label at bounding box center [618, 301] width 7 height 7
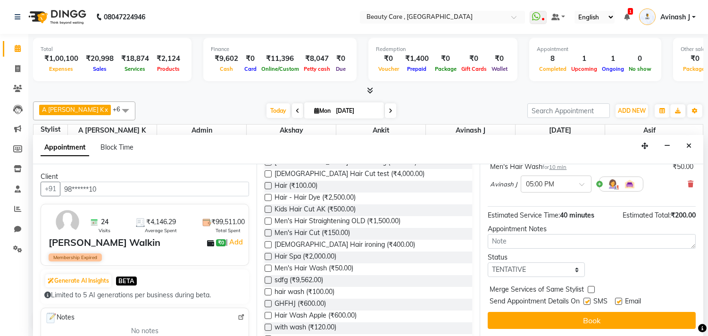
click at [620, 300] on input "checkbox" at bounding box center [618, 302] width 6 height 6
checkbox input "false"
click at [587, 301] on label at bounding box center [587, 301] width 7 height 7
click at [587, 301] on input "checkbox" at bounding box center [587, 302] width 6 height 6
checkbox input "false"
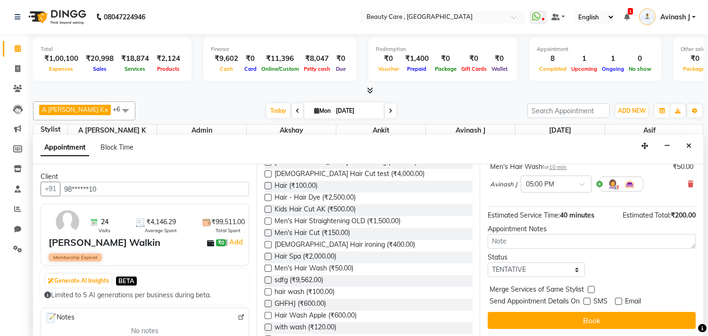
scroll to position [0, 0]
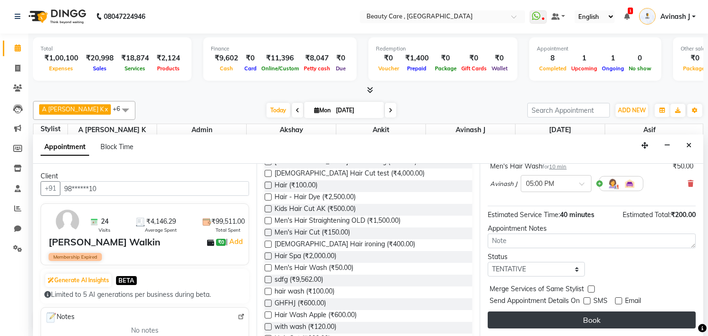
click at [564, 313] on button "Book" at bounding box center [592, 319] width 208 height 17
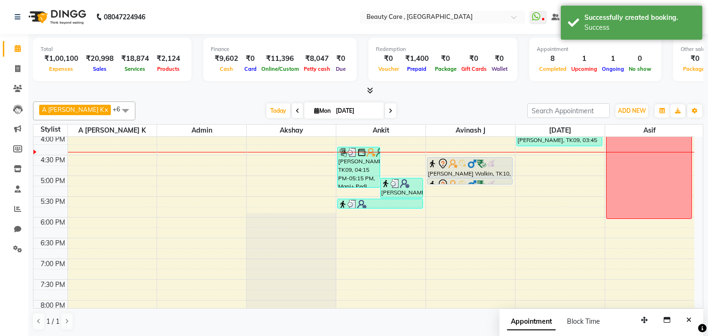
scroll to position [402, 0]
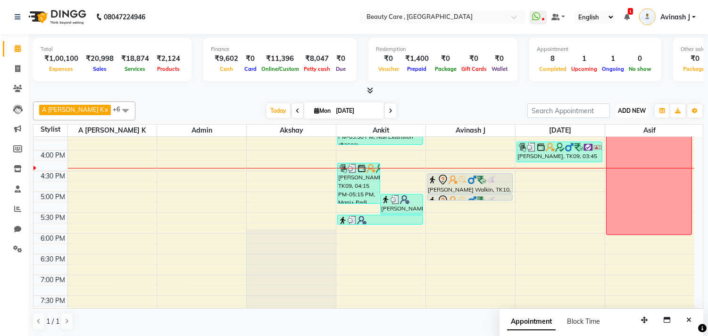
click at [622, 111] on span "ADD NEW" at bounding box center [632, 110] width 28 height 7
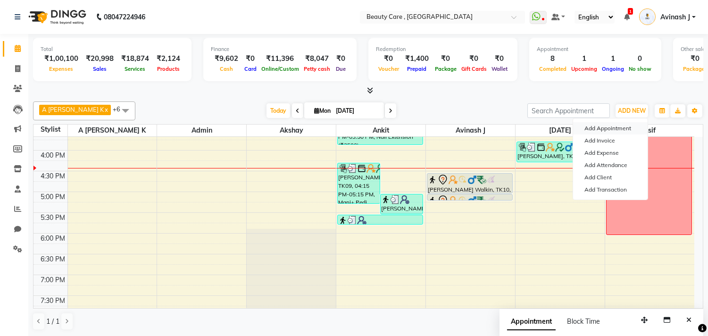
click at [602, 129] on button "Add Appointment" at bounding box center [610, 128] width 75 height 12
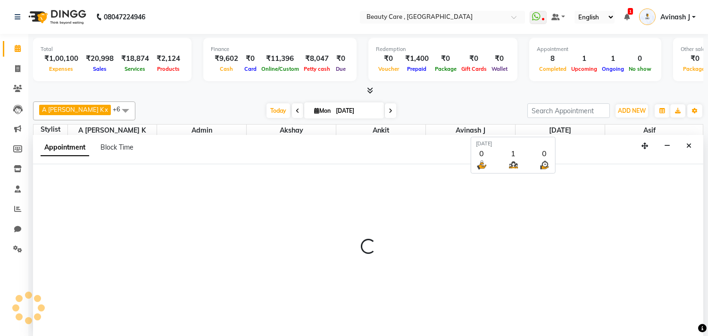
select select "tentative"
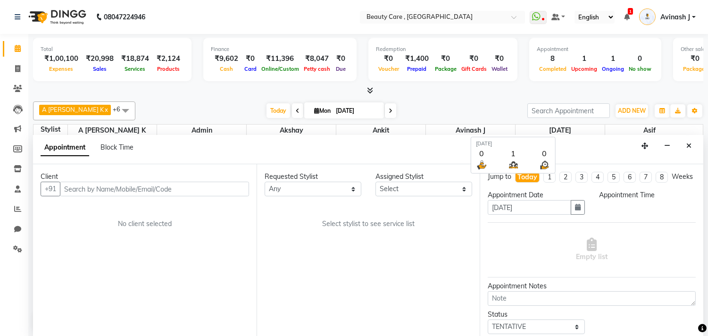
scroll to position [0, 0]
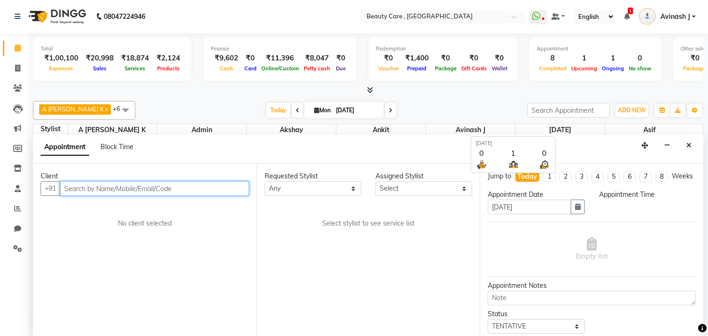
select select "420"
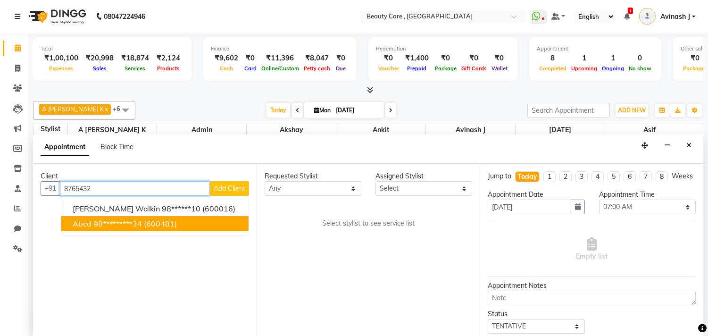
click at [144, 230] on button "abcd 98*********34 (600481)" at bounding box center [154, 223] width 187 height 15
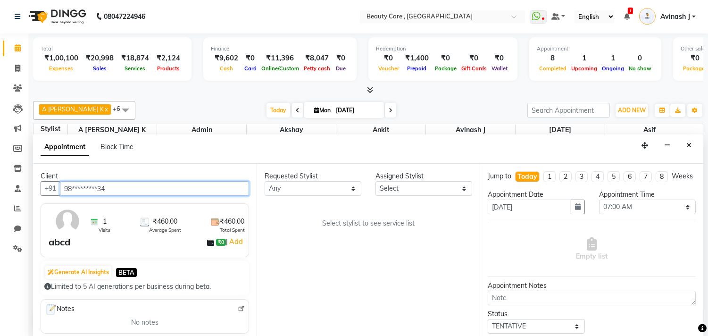
type input "98*********34"
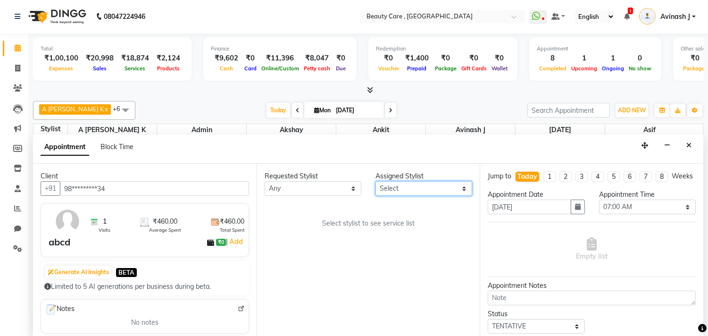
click at [387, 187] on select "Select Admin A Jagdish K Akshay Ankit Anuja April Arvind Ashvin asif Avinash J …" at bounding box center [424, 188] width 97 height 15
select select "75415"
click at [376, 181] on select "Select Admin A Jagdish K Akshay Ankit Anuja April Arvind Ashvin asif Avinash J …" at bounding box center [424, 188] width 97 height 15
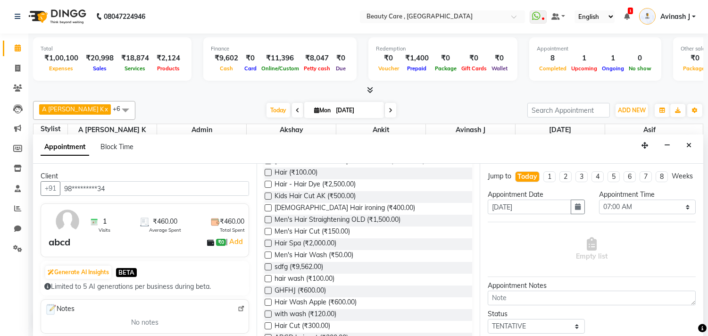
scroll to position [110, 0]
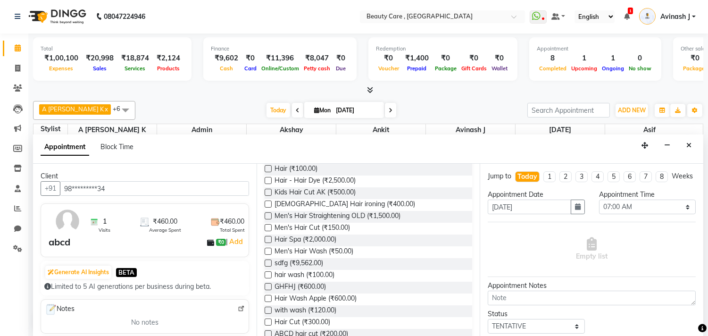
click at [342, 258] on div "sdfg (₹9,562.00)" at bounding box center [369, 264] width 208 height 12
drag, startPoint x: 135, startPoint y: 192, endPoint x: 0, endPoint y: 173, distance: 136.7
click at [0, 173] on app-home "08047224946 Select Location × Beauty Care , Kandivali East WhatsApp Status ✕ St…" at bounding box center [354, 168] width 708 height 336
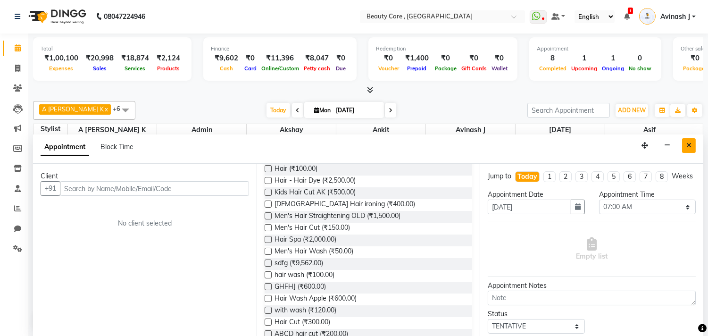
click at [687, 138] on button "Close" at bounding box center [689, 145] width 14 height 15
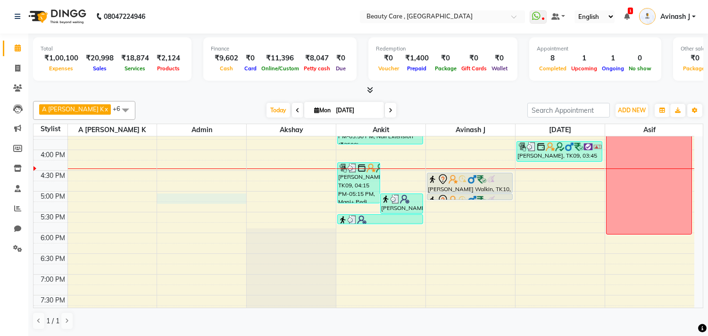
click at [181, 199] on div "6:00 AM 6:30 AM 7:00 AM 7:30 AM 8:00 AM 8:30 AM 9:00 AM 9:30 AM 10:00 AM 10:30 …" at bounding box center [364, 67] width 661 height 664
select select "71732"
select select "tentative"
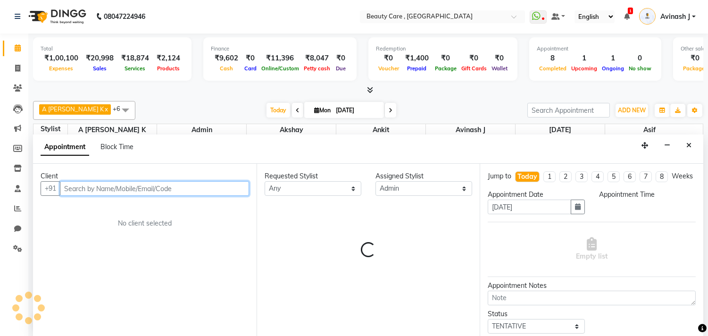
select select "1020"
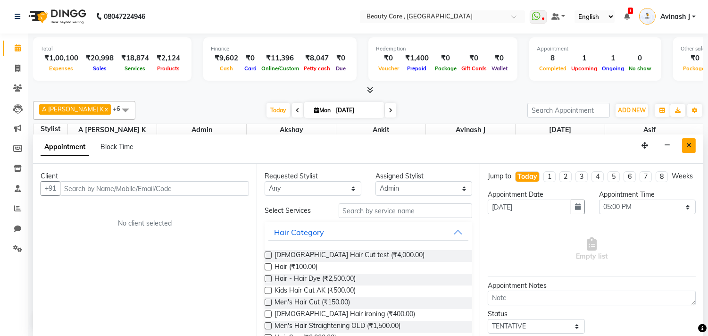
click at [687, 149] on button "Close" at bounding box center [689, 145] width 14 height 15
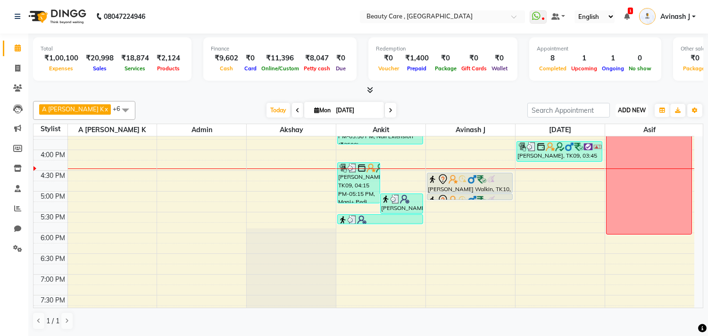
click at [638, 112] on span "ADD NEW" at bounding box center [632, 110] width 28 height 7
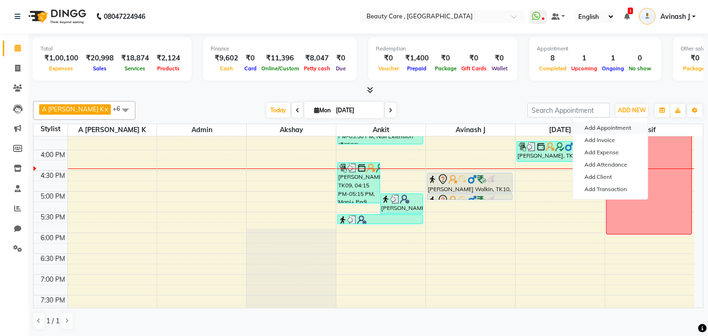
click at [611, 124] on button "Add Appointment" at bounding box center [610, 128] width 75 height 12
select select "tentative"
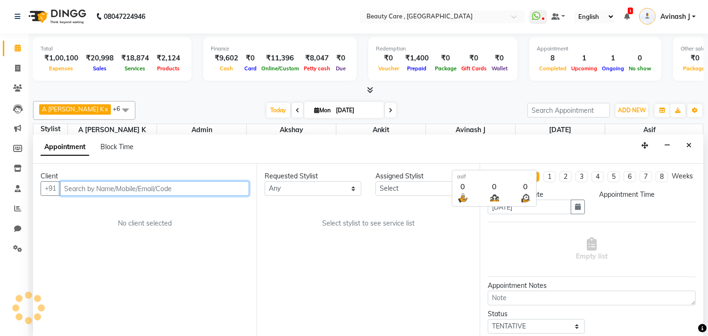
select select "420"
click at [175, 190] on input "text" at bounding box center [154, 188] width 189 height 15
click at [181, 187] on input "text" at bounding box center [154, 188] width 189 height 15
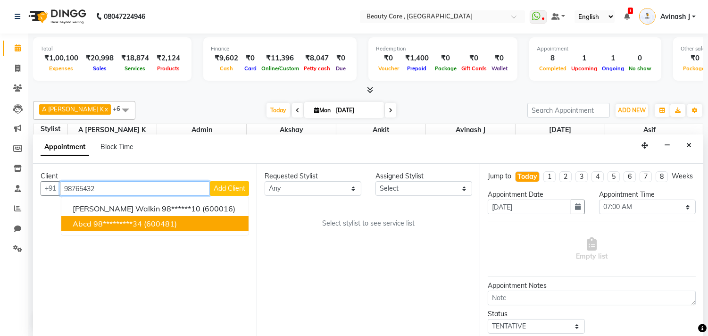
click at [153, 223] on span "(600481)" at bounding box center [160, 223] width 33 height 9
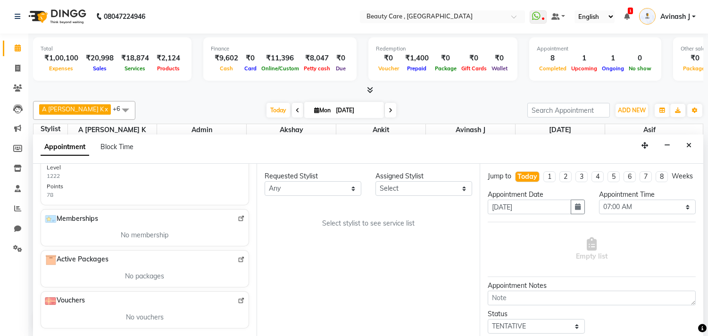
scroll to position [0, 0]
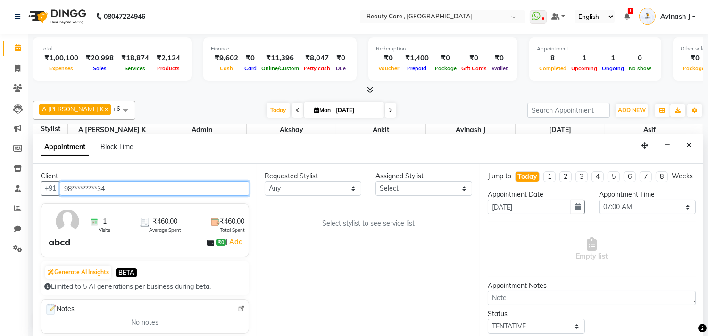
type input "98*********34"
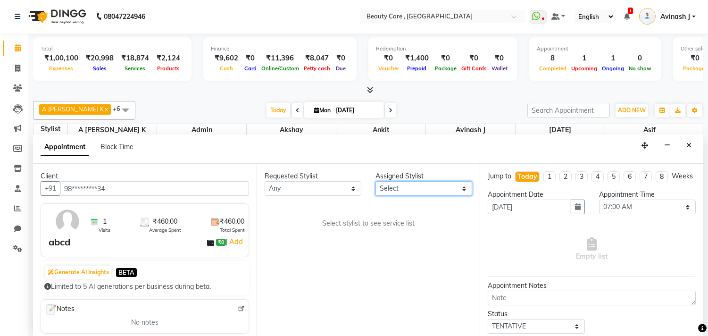
click at [400, 190] on select "Select Admin A Jagdish K Akshay Ankit Anuja April Arvind Ashvin asif Avinash J …" at bounding box center [424, 188] width 97 height 15
select select "88832"
click at [376, 181] on select "Select Admin A Jagdish K Akshay Ankit Anuja April Arvind Ashvin asif Avinash J …" at bounding box center [424, 188] width 97 height 15
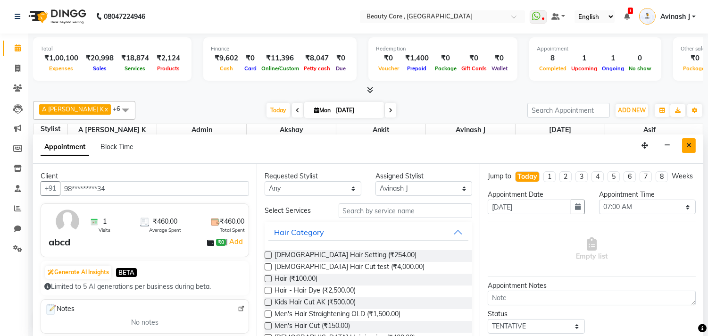
click at [685, 140] on button "Close" at bounding box center [689, 145] width 14 height 15
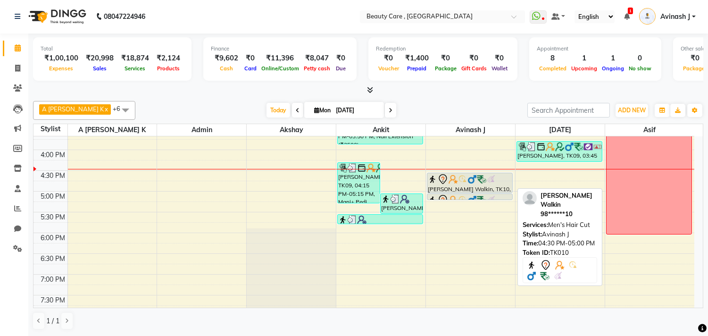
click at [463, 177] on img at bounding box center [462, 179] width 9 height 9
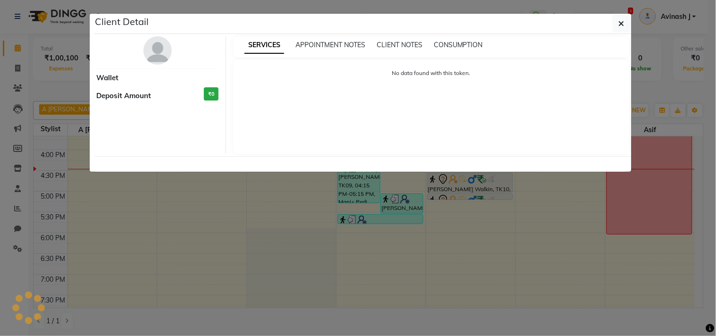
select select "7"
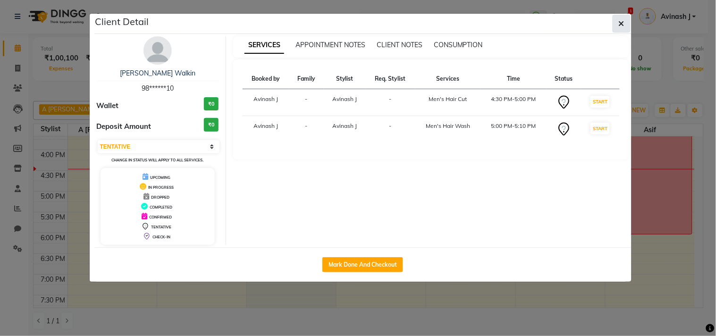
click at [613, 19] on button "button" at bounding box center [622, 24] width 18 height 18
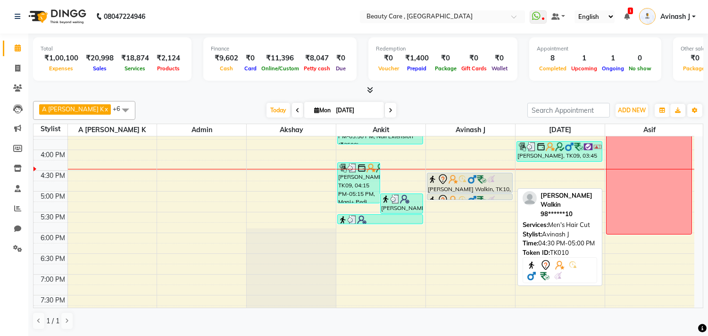
click at [463, 187] on div "[PERSON_NAME] Walkin, TK10, 04:30 PM-05:00 PM, Men's Hair Cut" at bounding box center [470, 182] width 85 height 19
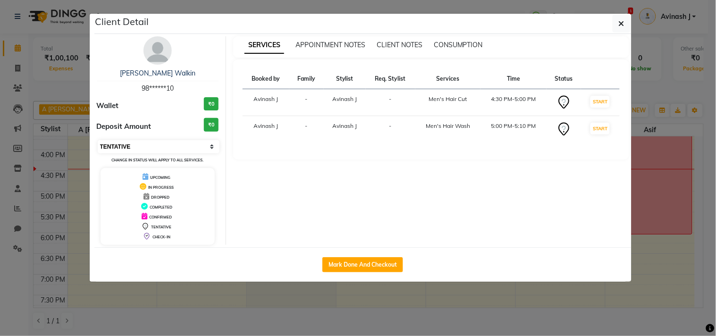
click at [125, 148] on select "Select IN SERVICE CONFIRMED TENTATIVE CHECK IN MARK DONE DROPPED UPCOMING" at bounding box center [159, 146] width 122 height 13
select select "6"
click at [98, 140] on select "Select IN SERVICE CONFIRMED TENTATIVE CHECK IN MARK DONE DROPPED UPCOMING" at bounding box center [159, 146] width 122 height 13
click at [616, 17] on button "button" at bounding box center [622, 24] width 18 height 18
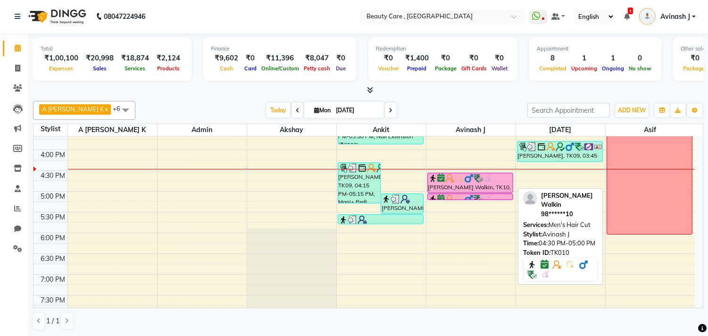
click at [488, 180] on img at bounding box center [487, 178] width 9 height 9
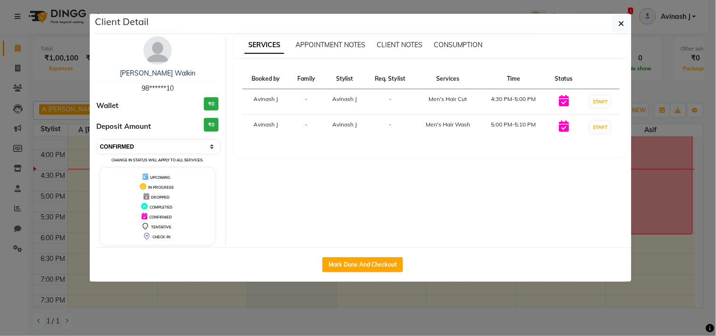
click at [135, 146] on select "Select IN SERVICE CONFIRMED TENTATIVE CHECK IN MARK DONE DROPPED UPCOMING" at bounding box center [159, 146] width 122 height 13
click at [290, 182] on div "SERVICES APPOINTMENT NOTES CLIENT NOTES CONSUMPTION Booked by Family Stylist Re…" at bounding box center [431, 140] width 410 height 209
click at [605, 103] on button "START" at bounding box center [599, 102] width 19 height 12
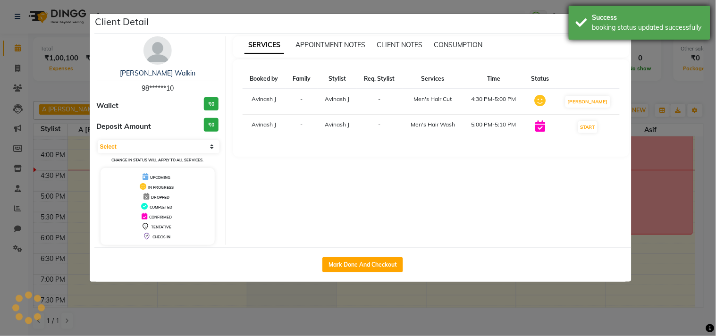
click at [625, 14] on div "Success" at bounding box center [647, 18] width 111 height 10
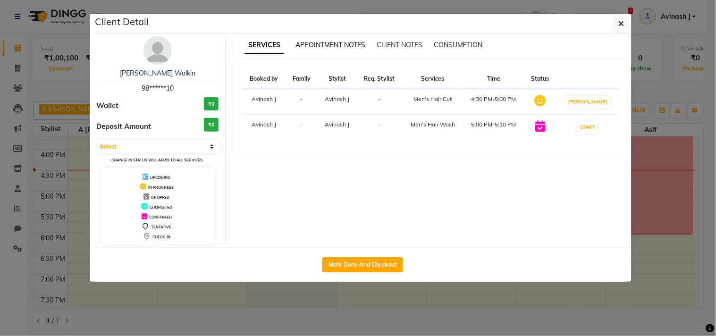
click at [312, 44] on span "APPOINTMENT NOTES" at bounding box center [330, 45] width 70 height 8
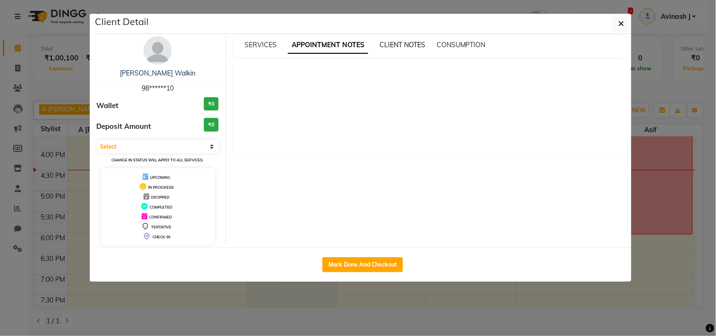
click at [417, 43] on span "CLIENT NOTES" at bounding box center [402, 45] width 46 height 8
click at [446, 43] on span "CONSUMPTION" at bounding box center [460, 45] width 49 height 8
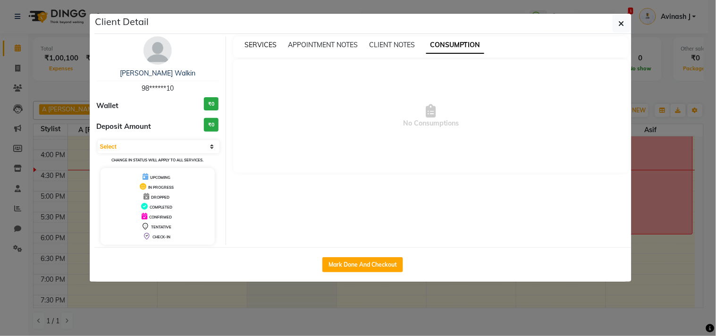
click at [251, 41] on span "SERVICES" at bounding box center [260, 45] width 32 height 8
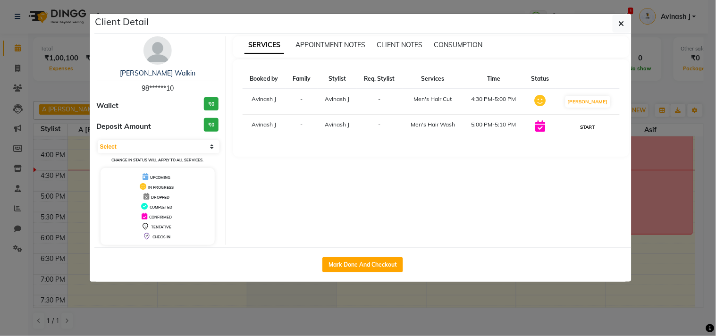
click at [591, 127] on button "START" at bounding box center [587, 127] width 19 height 12
click at [587, 98] on button "MARK DONE" at bounding box center [587, 102] width 45 height 12
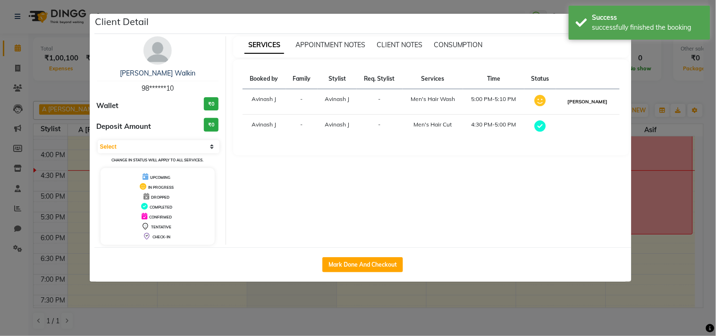
click at [600, 100] on button "MARK DONE" at bounding box center [587, 102] width 45 height 12
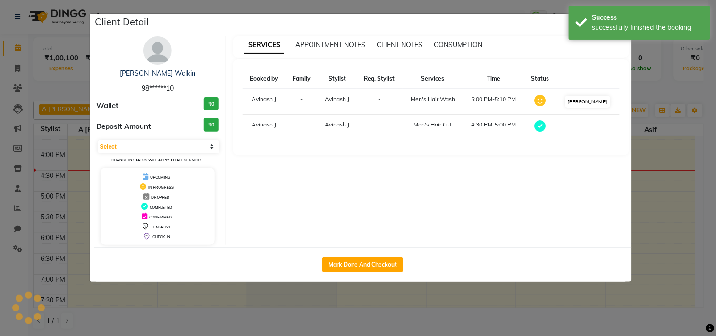
select select "3"
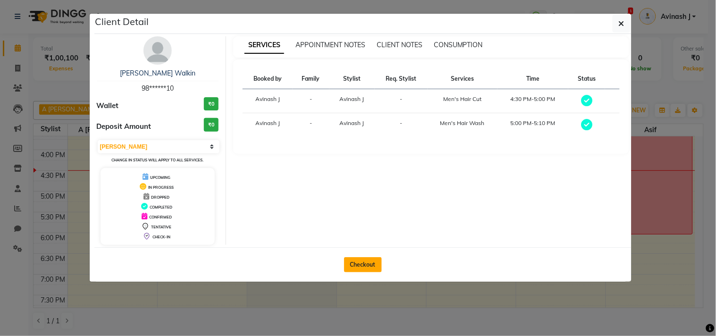
click at [353, 262] on button "Checkout" at bounding box center [363, 264] width 38 height 15
select select "service"
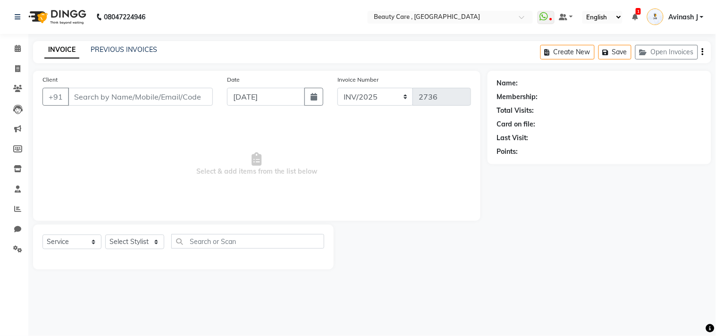
type input "98******10"
select select "88832"
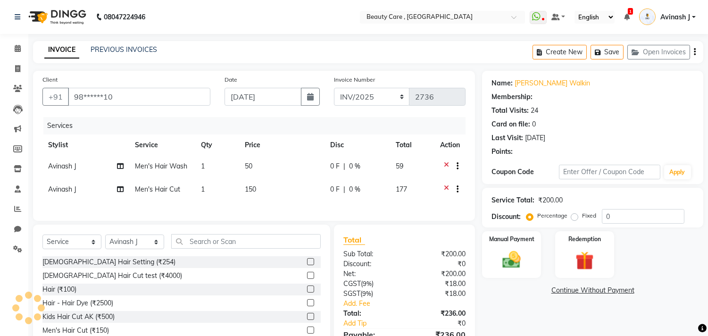
type input "20"
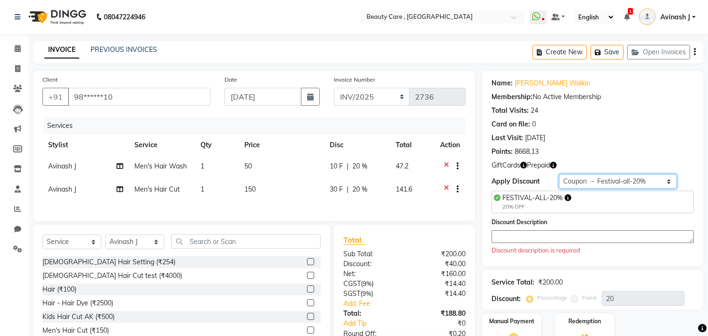
click at [653, 180] on select "Select Loyalty → Loyalty level 1222 → All Customers Coupon → Festival-all-20% C…" at bounding box center [618, 181] width 118 height 15
select select "0:"
click at [559, 174] on select "Select Loyalty → Loyalty level 1222 → All Customers Coupon → Festival-all-20% C…" at bounding box center [618, 181] width 118 height 15
type input "0"
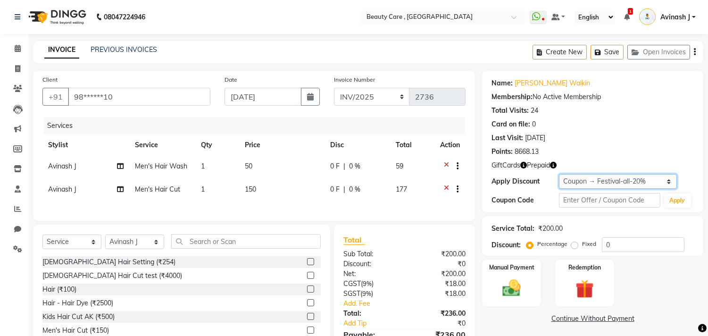
scroll to position [58, 0]
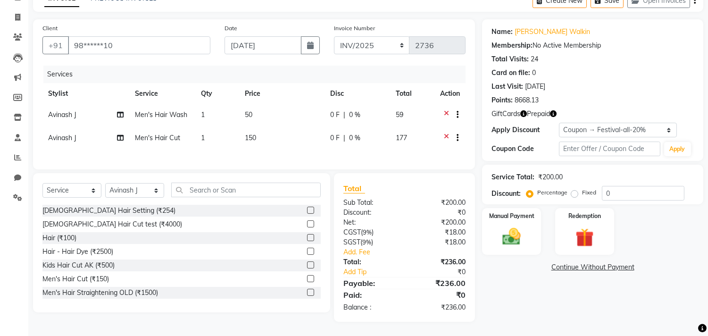
click at [307, 250] on label at bounding box center [310, 251] width 7 height 7
click at [307, 250] on input "checkbox" at bounding box center [310, 252] width 6 height 6
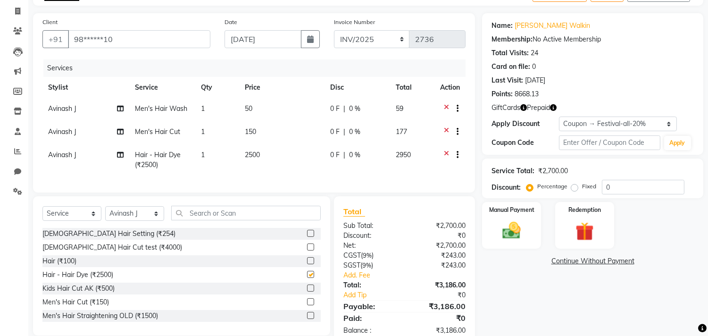
checkbox input "false"
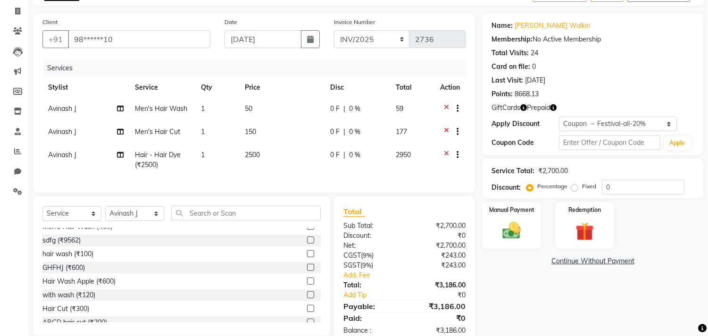
scroll to position [0, 0]
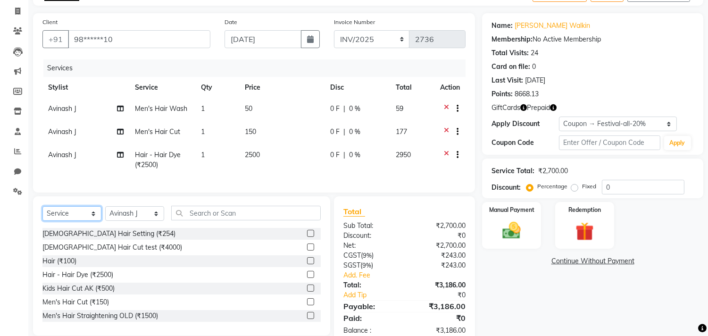
click at [78, 221] on select "Select Service Product Membership Package Voucher Prepaid Gift Card" at bounding box center [71, 213] width 59 height 15
click at [42, 214] on select "Select Service Product Membership Package Voucher Prepaid Gift Card" at bounding box center [71, 213] width 59 height 15
click at [120, 221] on select "Select Stylist Admin A Jagdish K Akshay Ankit Anuja April Arvind Ashvin asif Av…" at bounding box center [134, 213] width 59 height 15
click at [216, 193] on div "Client +91 98******10 Date 01 September 2025 Invoice Number INV/2025 SER-25 INV…" at bounding box center [254, 102] width 442 height 179
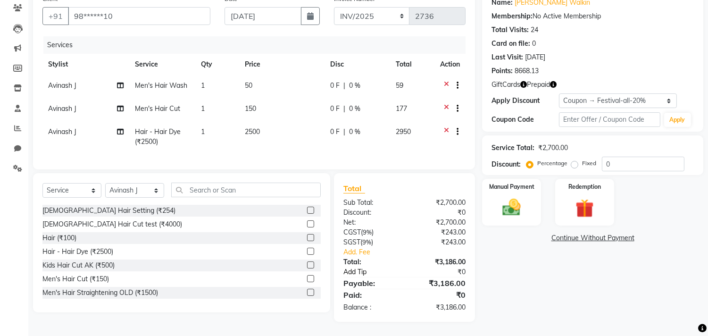
click at [357, 275] on link "Add Tip" at bounding box center [376, 272] width 80 height 10
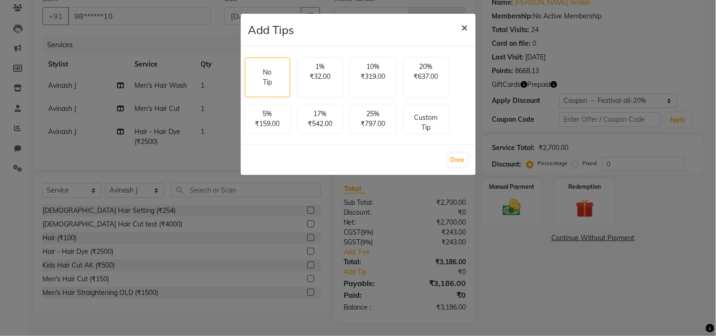
click at [464, 27] on span "×" at bounding box center [465, 27] width 7 height 14
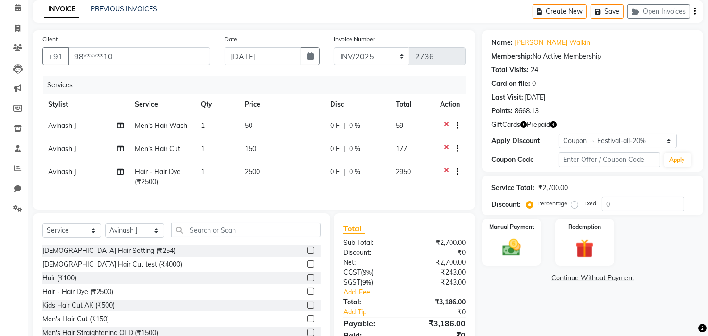
scroll to position [61, 0]
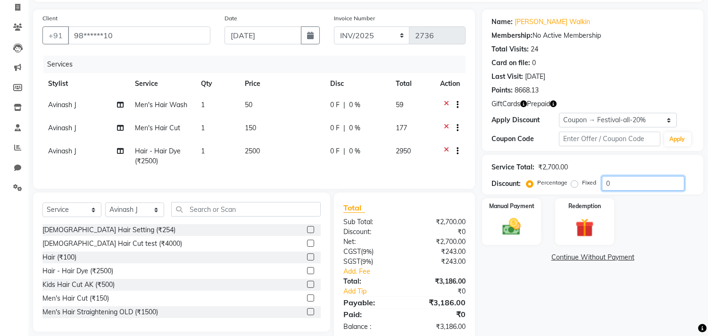
drag, startPoint x: 626, startPoint y: 179, endPoint x: 585, endPoint y: 176, distance: 41.2
click at [585, 176] on div "Percentage Fixed 0" at bounding box center [607, 183] width 156 height 15
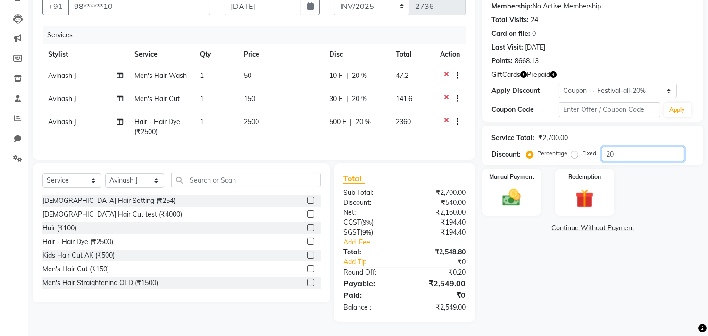
type input "20"
drag, startPoint x: 342, startPoint y: 200, endPoint x: 468, endPoint y: 202, distance: 126.0
click at [468, 202] on div "Discount: ₹540.00" at bounding box center [404, 203] width 136 height 10
click at [485, 248] on div "Name: Satvik Walkin Membership: No Active Membership Total Visits: 24 Card on f…" at bounding box center [596, 151] width 228 height 342
click at [582, 149] on label "Fixed" at bounding box center [589, 153] width 14 height 8
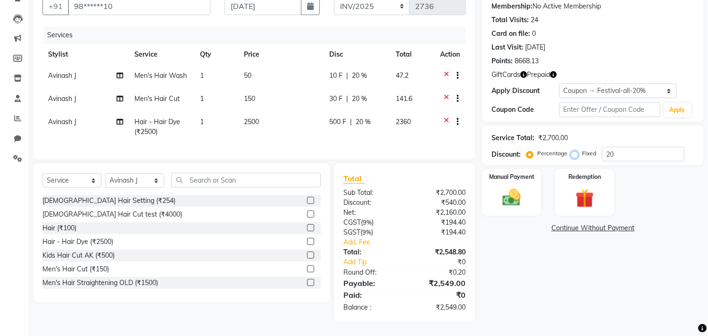
click at [573, 150] on input "Fixed" at bounding box center [576, 153] width 7 height 7
radio input "true"
drag, startPoint x: 623, startPoint y: 144, endPoint x: 475, endPoint y: 158, distance: 149.3
click at [475, 158] on div "Client +91 98******10 Date 01 September 2025 Invoice Number INV/2025 SER-25 INV…" at bounding box center [368, 151] width 685 height 342
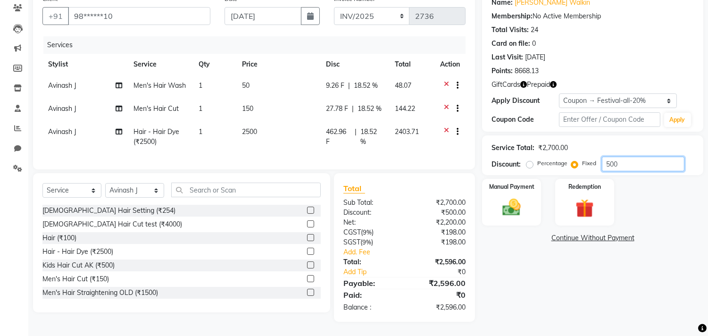
scroll to position [88, 0]
type input "500"
click at [638, 183] on div "Manual Payment Redemption" at bounding box center [592, 202] width 235 height 47
drag, startPoint x: 465, startPoint y: 211, endPoint x: 341, endPoint y: 215, distance: 124.2
click at [341, 215] on div "Discount: ₹500.00" at bounding box center [404, 213] width 136 height 10
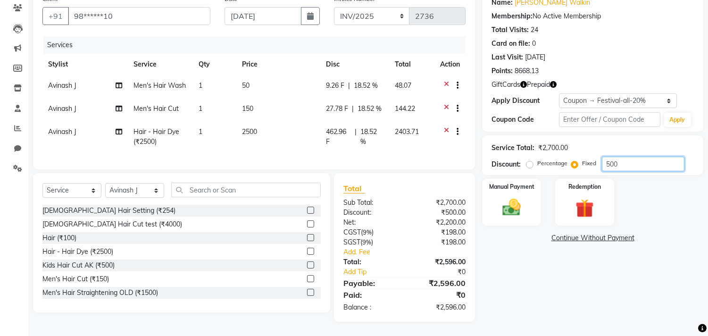
drag, startPoint x: 622, startPoint y: 158, endPoint x: 574, endPoint y: 163, distance: 48.4
click at [574, 163] on div "Service Total: ₹2,700.00 Discount: Percentage Fixed 500" at bounding box center [592, 155] width 221 height 40
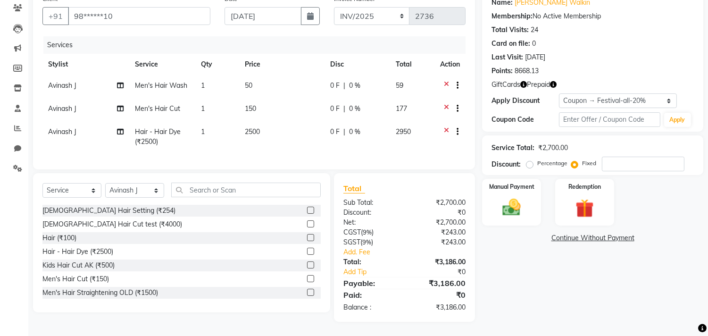
click at [538, 159] on label "Percentage" at bounding box center [553, 163] width 30 height 8
click at [529, 160] on input "Percentage" at bounding box center [532, 163] width 7 height 7
radio input "true"
click at [612, 157] on input "number" at bounding box center [643, 164] width 83 height 15
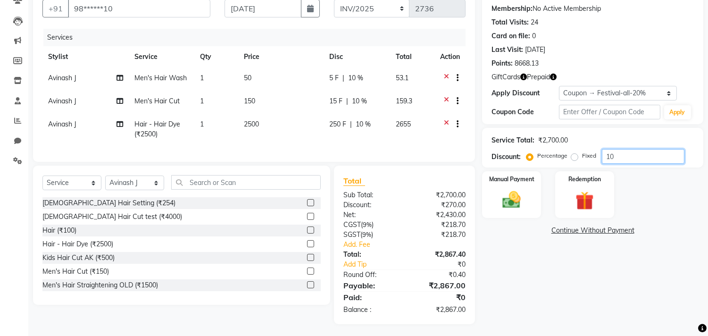
type input "1"
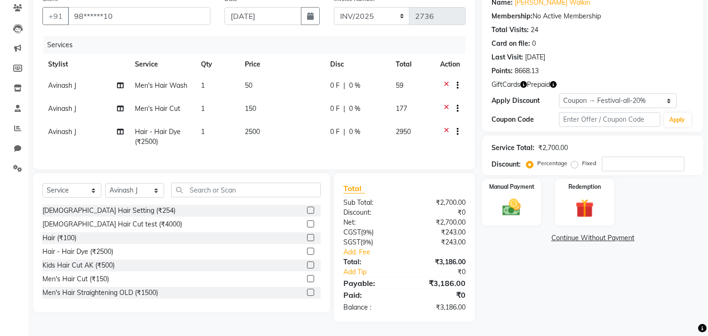
click at [582, 159] on label "Fixed" at bounding box center [589, 163] width 14 height 8
click at [576, 160] on input "Fixed" at bounding box center [576, 163] width 7 height 7
radio input "true"
click at [623, 157] on input "number" at bounding box center [643, 164] width 83 height 15
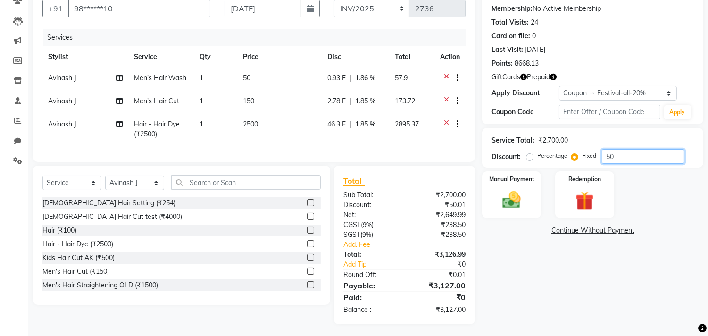
type input "500"
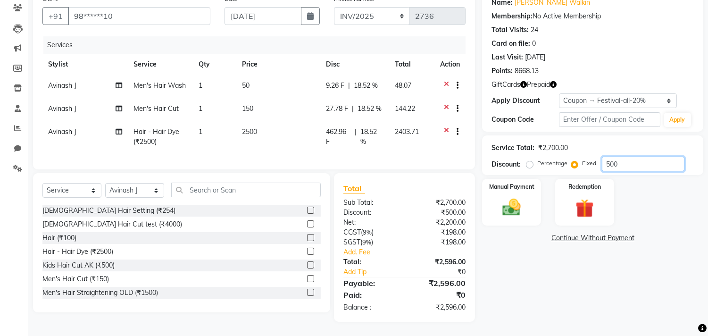
drag, startPoint x: 623, startPoint y: 153, endPoint x: 576, endPoint y: 152, distance: 47.2
click at [576, 157] on div "Percentage Fixed 500" at bounding box center [607, 164] width 156 height 15
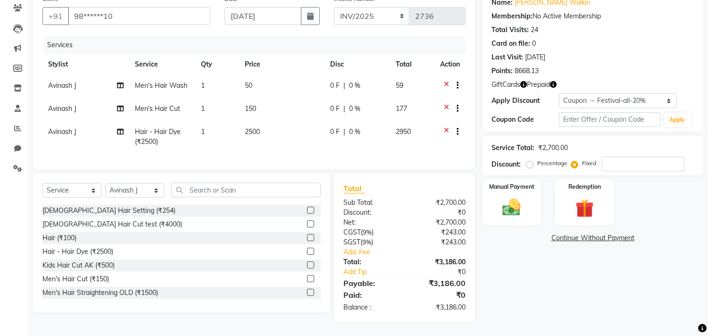
click at [538, 159] on label "Percentage" at bounding box center [553, 163] width 30 height 8
click at [529, 160] on input "Percentage" at bounding box center [532, 163] width 7 height 7
radio input "true"
click at [349, 127] on span "0 %" at bounding box center [354, 132] width 11 height 10
select select "88832"
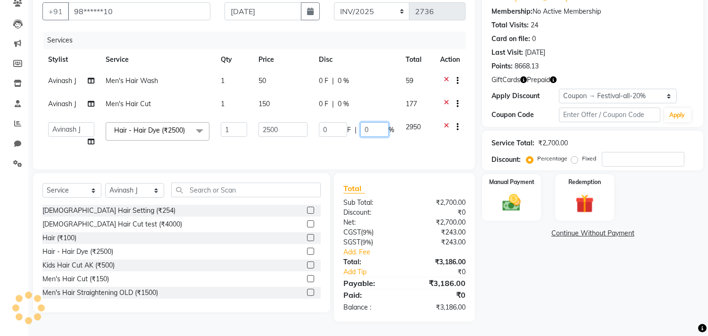
click at [368, 126] on input "0" at bounding box center [375, 129] width 28 height 15
type input "1"
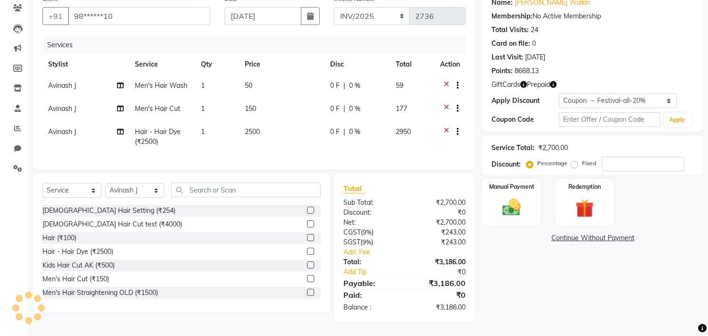
click at [329, 125] on td "0 F | 0 %" at bounding box center [358, 136] width 66 height 31
select select "88832"
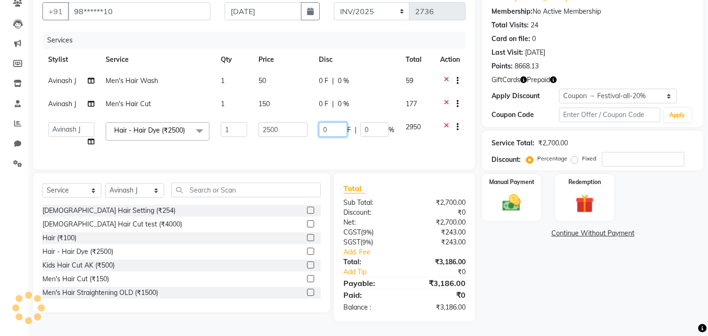
click at [332, 126] on input "0" at bounding box center [333, 129] width 28 height 15
type input "200"
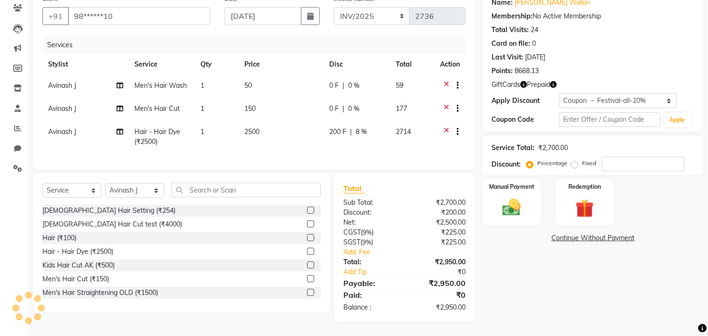
click at [356, 154] on div "Services Stylist Service Qty Price Disc Total Action Avinash J Men's Hair Wash …" at bounding box center [253, 98] width 423 height 124
click at [333, 127] on span "200 F" at bounding box center [337, 132] width 17 height 10
select select "88832"
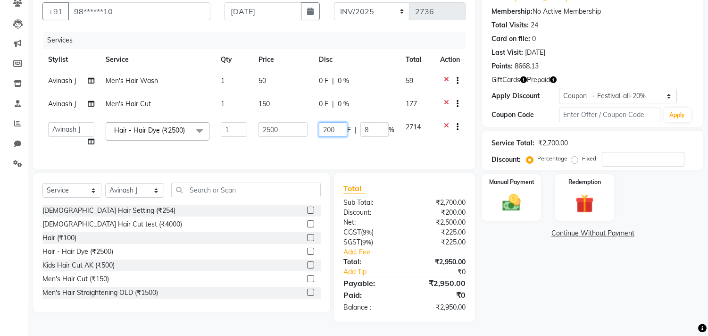
drag, startPoint x: 334, startPoint y: 123, endPoint x: 319, endPoint y: 124, distance: 15.1
click at [319, 124] on input "200" at bounding box center [333, 129] width 28 height 15
type input "0"
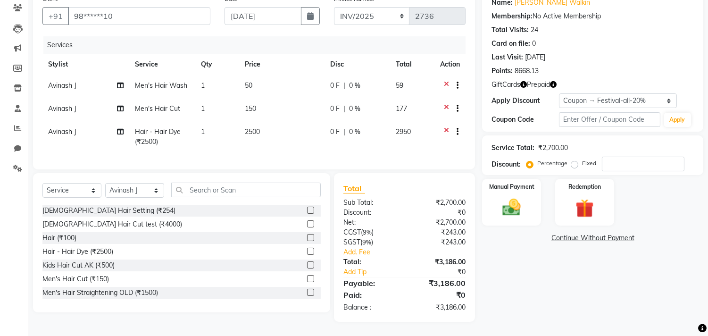
drag, startPoint x: 369, startPoint y: 124, endPoint x: 362, endPoint y: 125, distance: 7.1
click at [350, 127] on span "0 %" at bounding box center [354, 132] width 11 height 10
select select "88832"
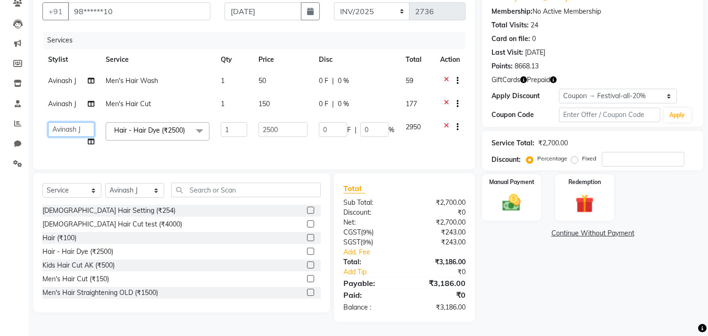
click at [69, 126] on select "Admin A Jagdish K Akshay Ankit Anuja April Arvind Ashvin asif Avinash Avinash J…" at bounding box center [71, 129] width 46 height 15
select select "68255"
click at [218, 149] on div "Services Stylist Service Qty Price Disc Total Action Avinash J Men's Hair Wash …" at bounding box center [253, 96] width 423 height 128
click at [92, 139] on icon at bounding box center [91, 141] width 7 height 7
select select "68255"
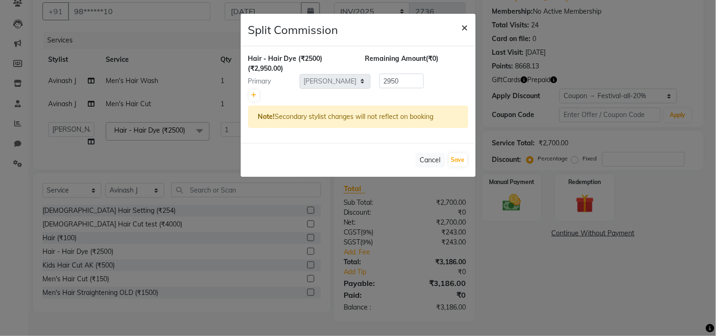
click at [466, 21] on span "×" at bounding box center [465, 27] width 7 height 14
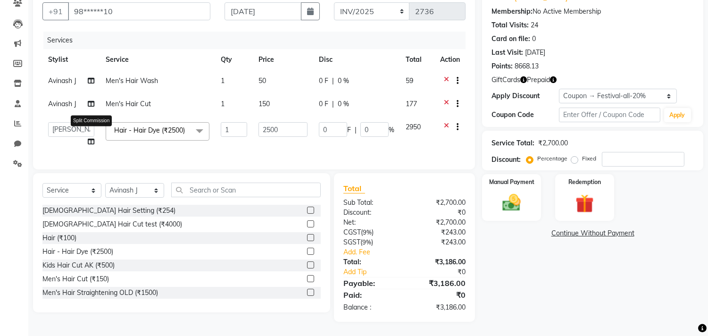
click at [88, 139] on icon at bounding box center [91, 141] width 7 height 7
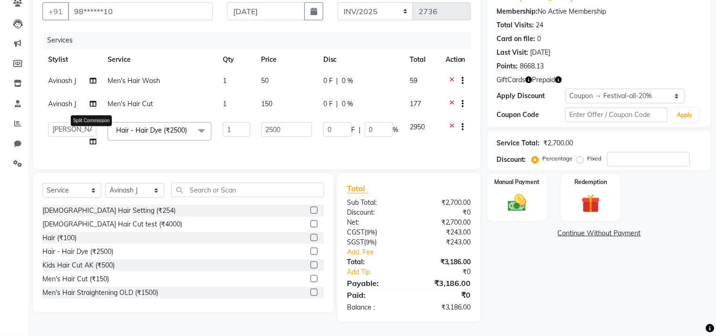
select select "68255"
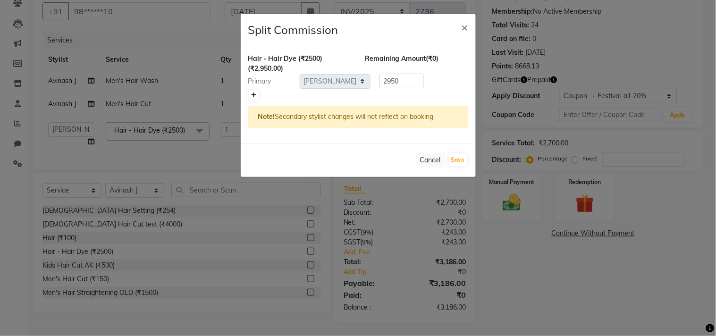
click at [252, 96] on icon at bounding box center [254, 95] width 5 height 6
type input "1475"
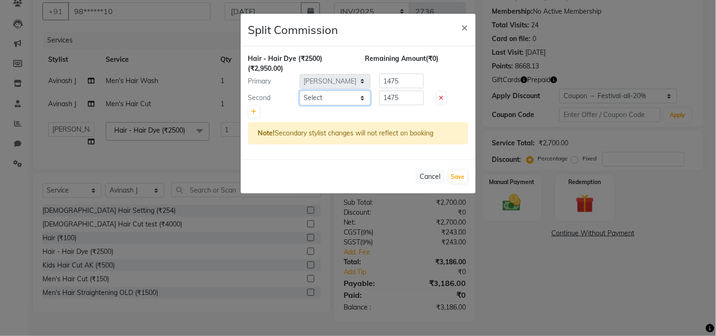
click at [327, 93] on select "Select Admin A Jagdish K Akshay Ankit Anuja April Arvind Ashvin asif Avinash Av…" at bounding box center [335, 98] width 71 height 15
select select "88832"
click at [300, 91] on select "Select Admin A Jagdish K Akshay Ankit Anuja April Arvind Ashvin asif Avinash Av…" at bounding box center [335, 98] width 71 height 15
click at [462, 33] on span "×" at bounding box center [465, 27] width 7 height 14
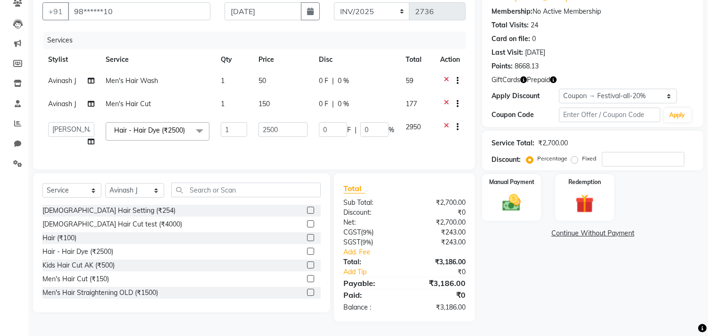
click at [502, 233] on link "Continue Without Payment" at bounding box center [593, 233] width 218 height 10
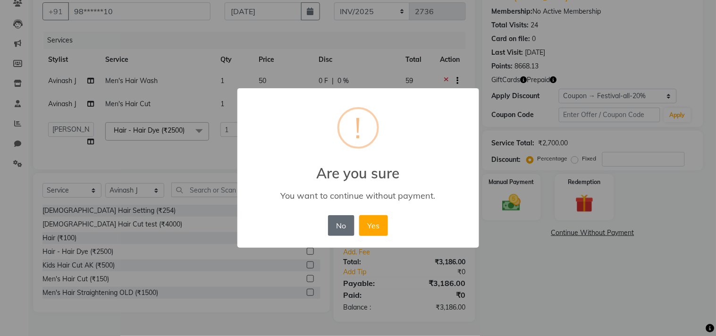
click at [331, 223] on button "No" at bounding box center [341, 225] width 26 height 21
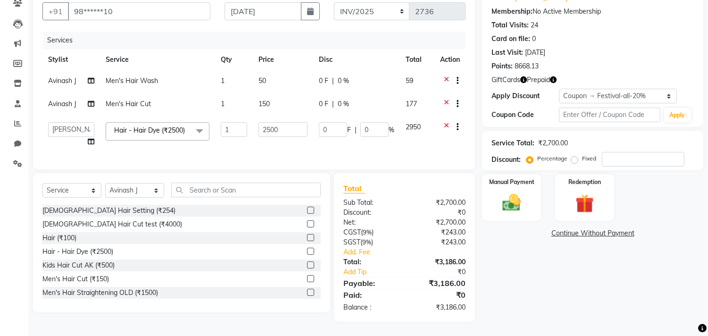
click at [370, 167] on div "Client +91 98******10 Date 01 September 2025 Invoice Number INV/2025 SER-25 INV…" at bounding box center [254, 77] width 442 height 184
click at [315, 27] on div "Client +91 98******10 Date 01 September 2025 Invoice Number INV/2025 SER-25 INV…" at bounding box center [254, 77] width 442 height 184
click at [300, 34] on div "Services" at bounding box center [257, 40] width 429 height 17
click at [294, 125] on input "2500" at bounding box center [283, 129] width 49 height 15
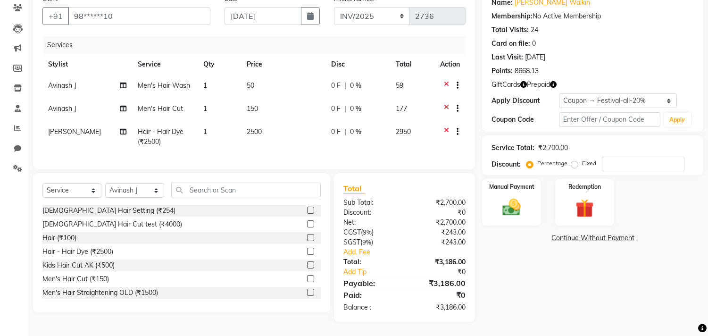
click at [301, 168] on div "Client +91 98******10 Date 01 September 2025 Invoice Number INV/2025 SER-25 INV…" at bounding box center [254, 79] width 442 height 179
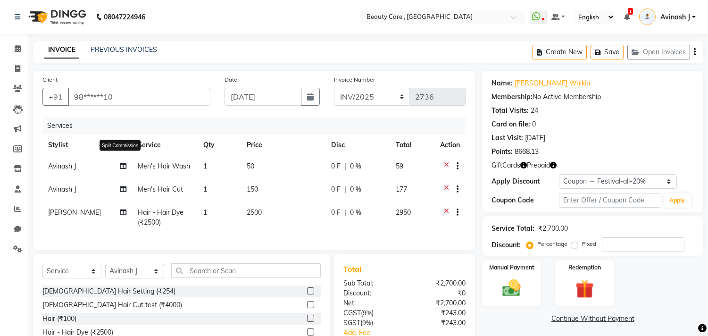
click at [120, 164] on icon at bounding box center [123, 166] width 7 height 7
select select "88832"
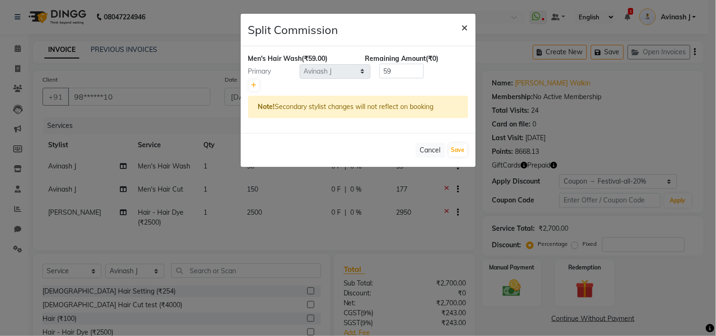
click at [462, 25] on span "×" at bounding box center [465, 27] width 7 height 14
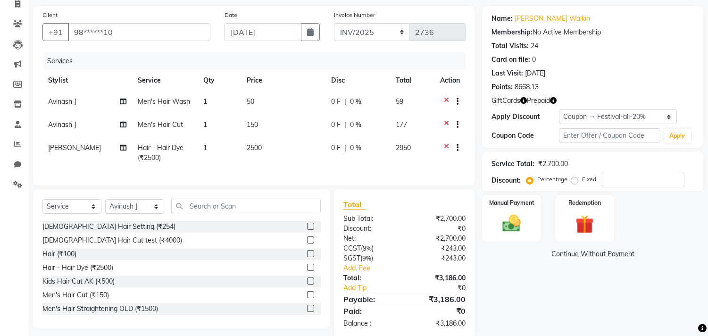
scroll to position [88, 0]
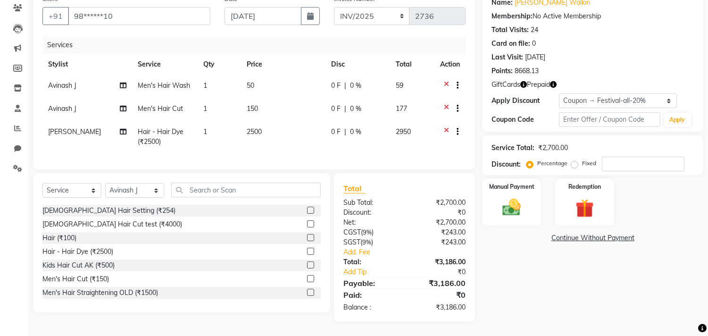
click at [582, 159] on label "Fixed" at bounding box center [589, 163] width 14 height 8
click at [576, 160] on input "Fixed" at bounding box center [576, 163] width 7 height 7
radio input "true"
click at [524, 157] on div "Discount: Percentage Fixed" at bounding box center [593, 164] width 202 height 15
click at [538, 159] on label "Percentage" at bounding box center [553, 163] width 30 height 8
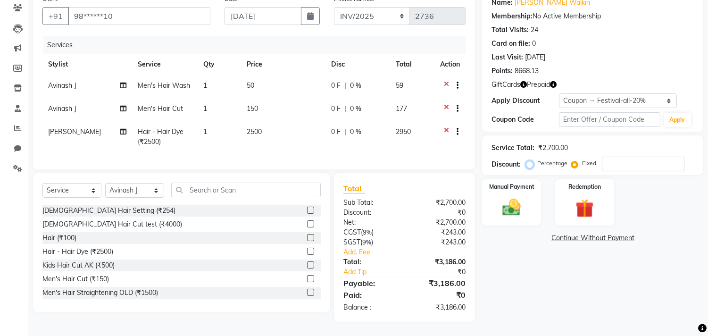
click at [531, 160] on input "Percentage" at bounding box center [532, 163] width 7 height 7
radio input "true"
click at [516, 197] on img at bounding box center [511, 208] width 31 height 22
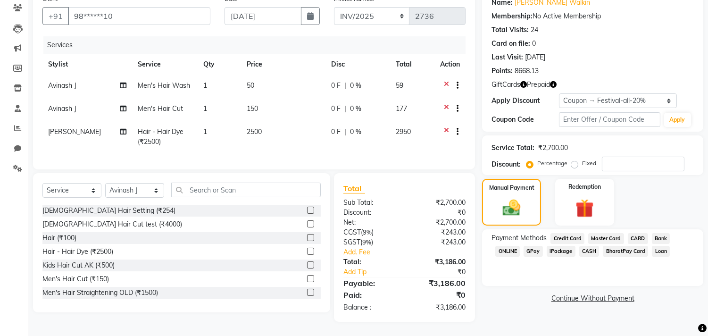
click at [591, 246] on span "CASH" at bounding box center [590, 251] width 20 height 11
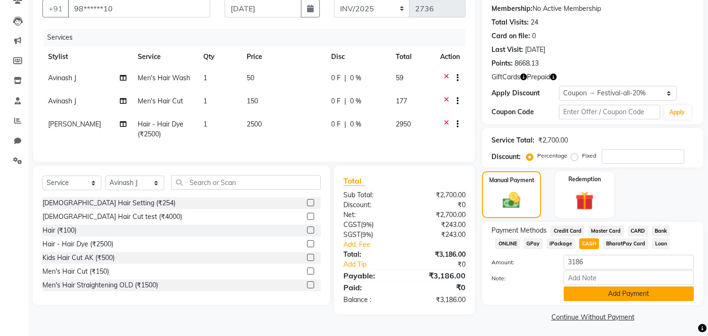
click at [600, 295] on button "Add Payment" at bounding box center [629, 293] width 130 height 15
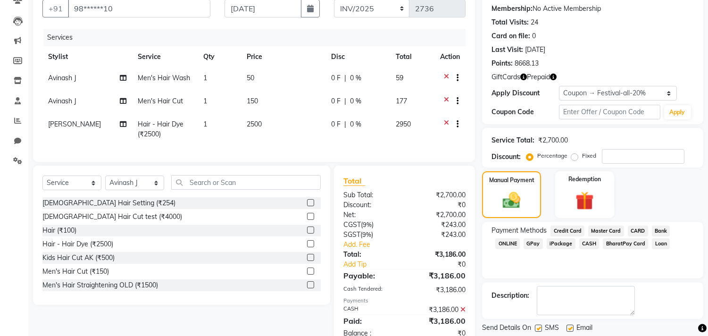
scroll to position [168, 0]
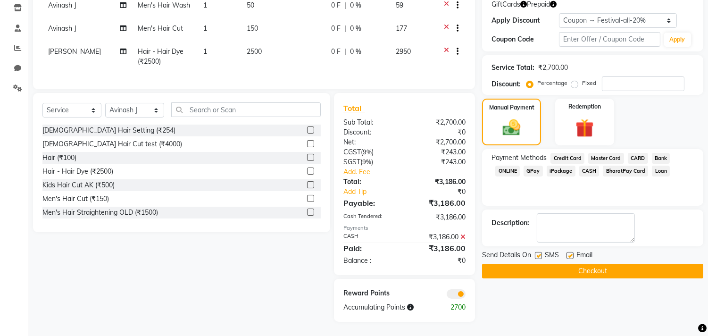
click at [539, 252] on label at bounding box center [538, 255] width 7 height 7
click at [539, 253] on input "checkbox" at bounding box center [538, 256] width 6 height 6
click at [538, 252] on label at bounding box center [538, 255] width 7 height 7
click at [538, 253] on input "checkbox" at bounding box center [538, 256] width 6 height 6
checkbox input "true"
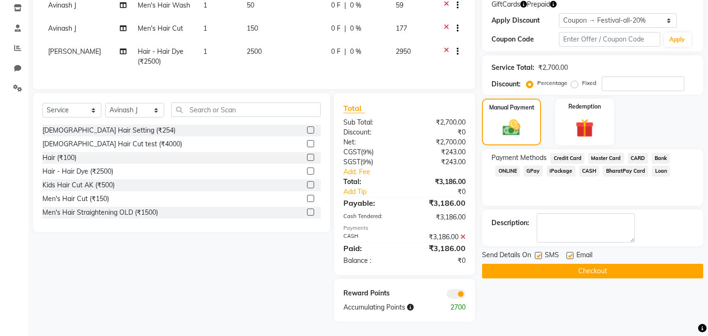
click at [568, 252] on label at bounding box center [570, 255] width 7 height 7
click at [568, 253] on input "checkbox" at bounding box center [570, 256] width 6 height 6
checkbox input "false"
click at [541, 252] on label at bounding box center [538, 255] width 7 height 7
click at [541, 253] on input "checkbox" at bounding box center [538, 256] width 6 height 6
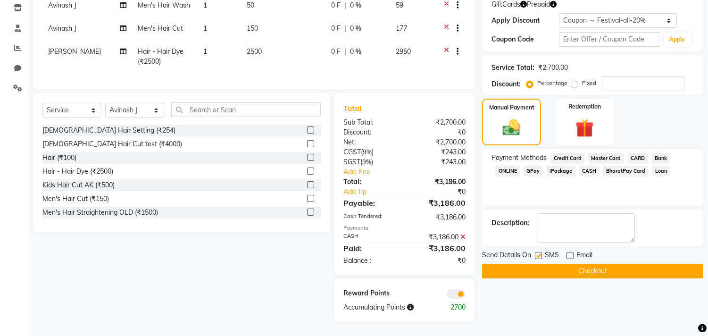
checkbox input "false"
click at [465, 236] on icon at bounding box center [463, 237] width 5 height 7
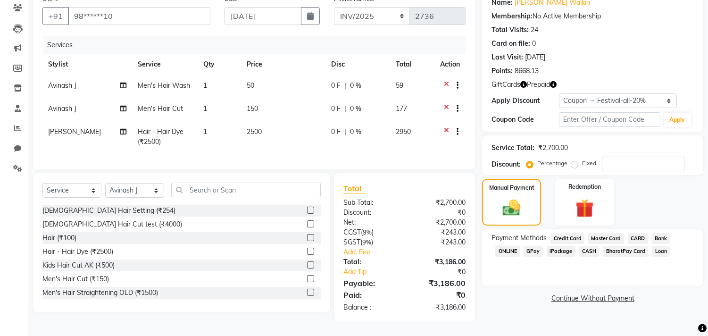
scroll to position [88, 0]
click at [524, 202] on img at bounding box center [512, 208] width 30 height 21
click at [588, 246] on span "CASH" at bounding box center [590, 251] width 20 height 11
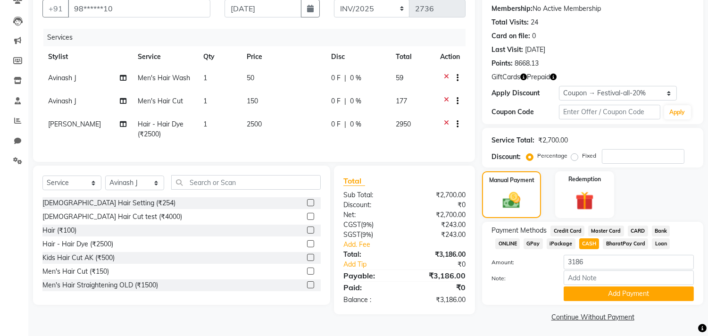
scroll to position [91, 0]
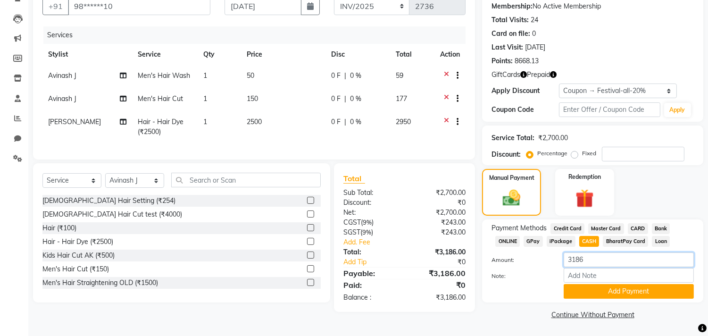
drag, startPoint x: 588, startPoint y: 258, endPoint x: 500, endPoint y: 260, distance: 87.8
click at [500, 260] on div "Amount: 3186" at bounding box center [593, 260] width 217 height 16
click at [583, 260] on input "3186" at bounding box center [629, 259] width 130 height 15
drag, startPoint x: 583, startPoint y: 260, endPoint x: 545, endPoint y: 258, distance: 38.3
click at [545, 258] on div "Amount: 3186" at bounding box center [593, 260] width 217 height 16
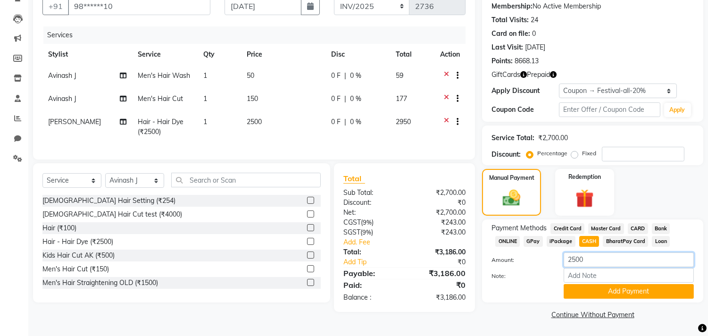
type input "2500"
click at [545, 258] on label "Amount:" at bounding box center [521, 260] width 72 height 8
click at [583, 293] on button "Add Payment" at bounding box center [629, 291] width 130 height 15
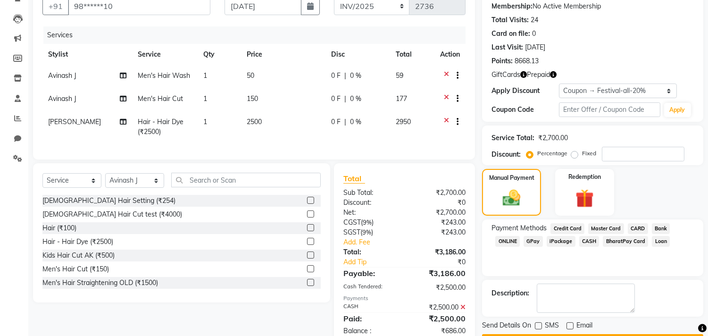
scroll to position [148, 0]
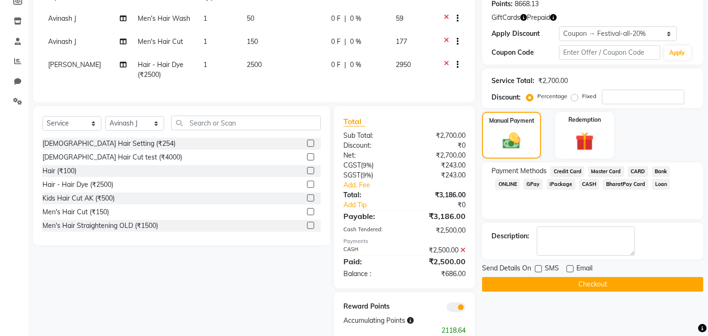
click at [532, 183] on span "GPay" at bounding box center [533, 184] width 19 height 11
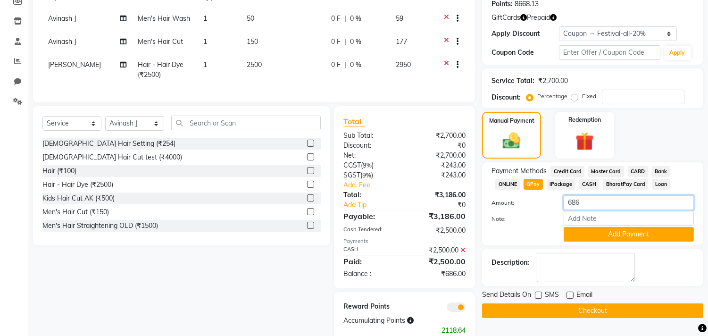
drag, startPoint x: 584, startPoint y: 201, endPoint x: 564, endPoint y: 203, distance: 20.4
click at [564, 203] on input "686" at bounding box center [629, 202] width 130 height 15
click at [595, 234] on button "Add Payment" at bounding box center [629, 234] width 130 height 15
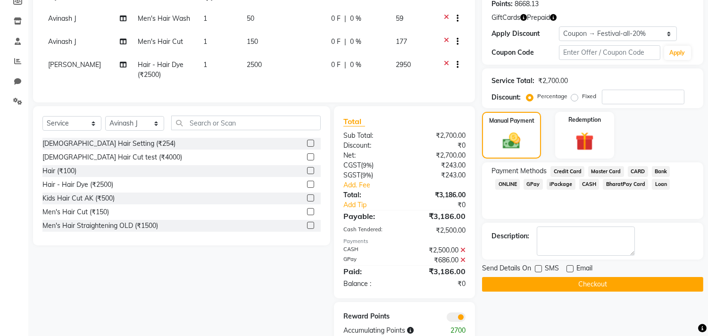
scroll to position [172, 0]
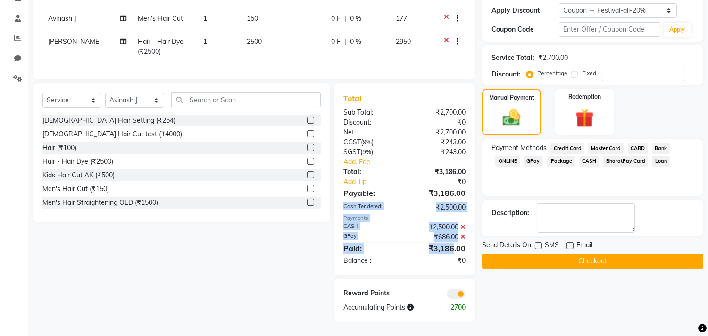
drag, startPoint x: 341, startPoint y: 218, endPoint x: 454, endPoint y: 249, distance: 116.9
click at [454, 249] on div "Total Sub Total: ₹2,700.00 Discount: ₹0 Net: ₹2,700.00 CGST ( 9% ) ₹243.00 SGST…" at bounding box center [405, 178] width 122 height 173
click at [336, 226] on div "Total Sub Total: ₹2,700.00 Discount: ₹0 Net: ₹2,700.00 CGST ( 9% ) ₹243.00 SGST…" at bounding box center [404, 179] width 141 height 192
drag, startPoint x: 343, startPoint y: 222, endPoint x: 464, endPoint y: 258, distance: 126.3
click at [464, 258] on div "Total Sub Total: ₹2,700.00 Discount: ₹0 Net: ₹2,700.00 CGST ( 9% ) ₹243.00 SGST…" at bounding box center [404, 179] width 141 height 192
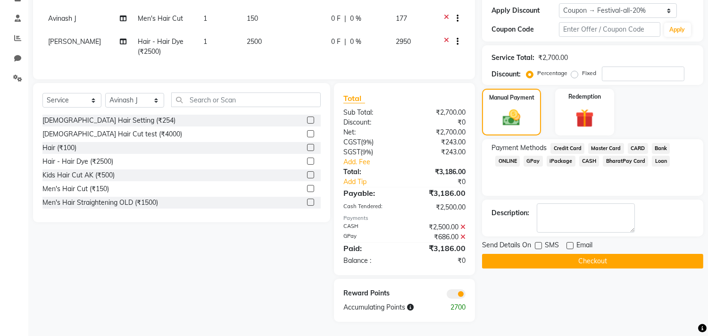
click at [465, 266] on div "₹0" at bounding box center [439, 261] width 68 height 10
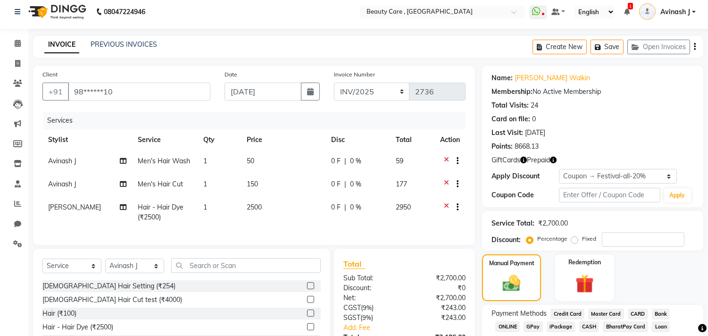
scroll to position [178, 0]
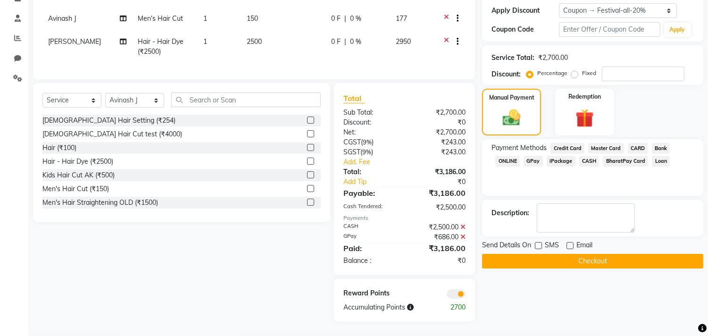
click at [548, 254] on button "Checkout" at bounding box center [592, 261] width 221 height 15
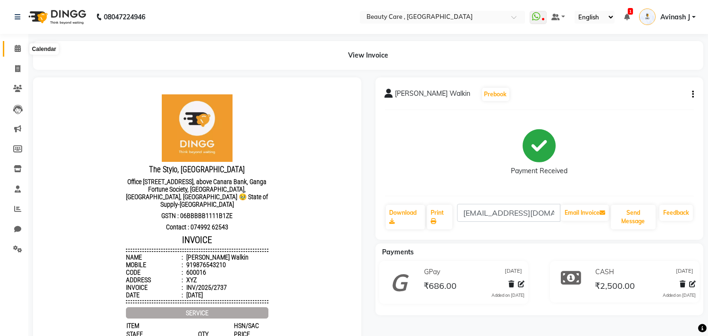
click at [16, 43] on span at bounding box center [17, 48] width 17 height 11
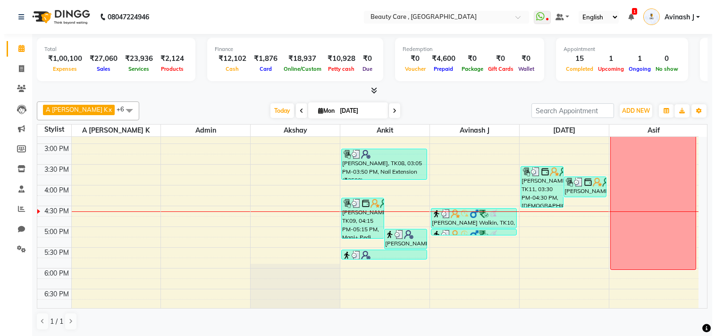
scroll to position [359, 0]
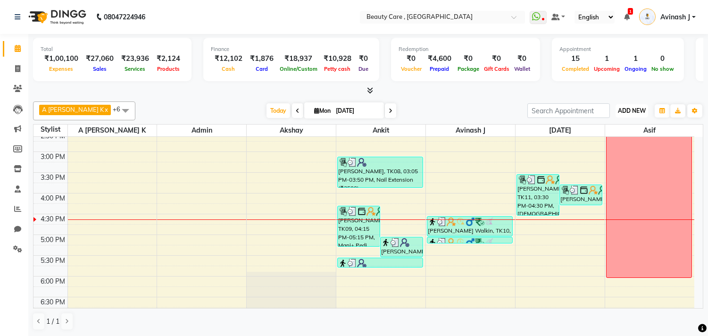
click at [619, 114] on button "ADD NEW Toggle Dropdown" at bounding box center [632, 110] width 33 height 13
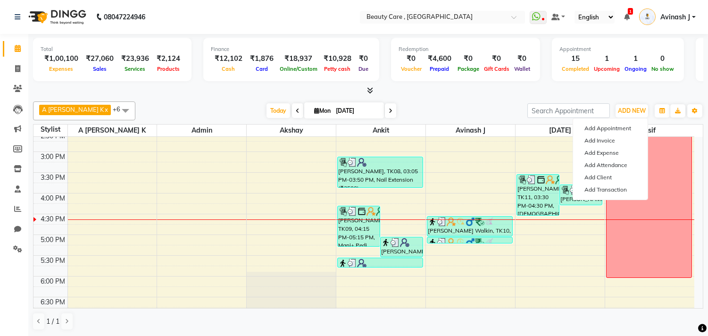
click at [487, 101] on div "A Jagdish K x Admin x Akshay x Ankit x Avinash J x Ashvin x asif x +6 Select Al…" at bounding box center [368, 110] width 671 height 19
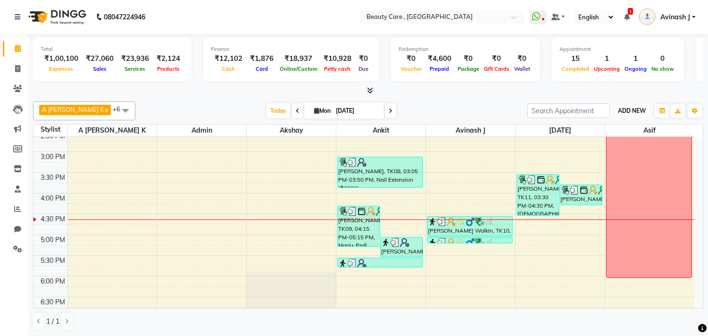
click at [626, 113] on span "ADD NEW" at bounding box center [632, 110] width 28 height 7
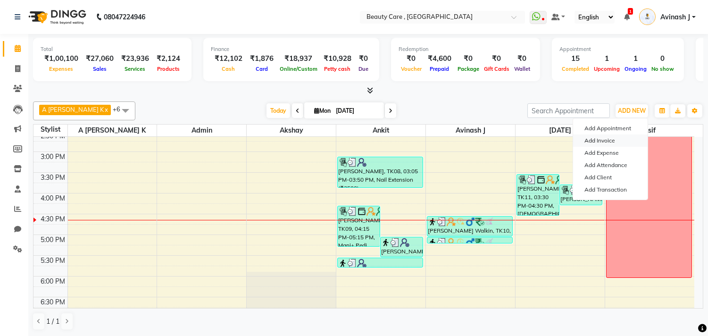
click at [601, 137] on link "Add Invoice" at bounding box center [610, 140] width 75 height 12
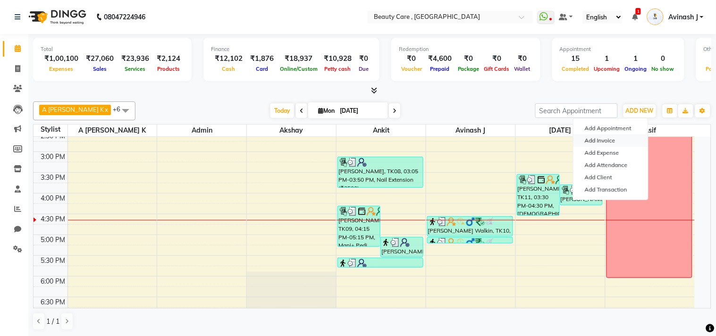
select select "service"
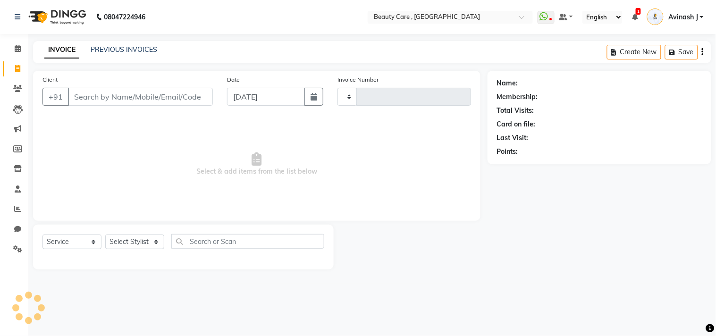
type input "2738"
select select "5646"
click at [126, 94] on input "Client" at bounding box center [140, 97] width 145 height 18
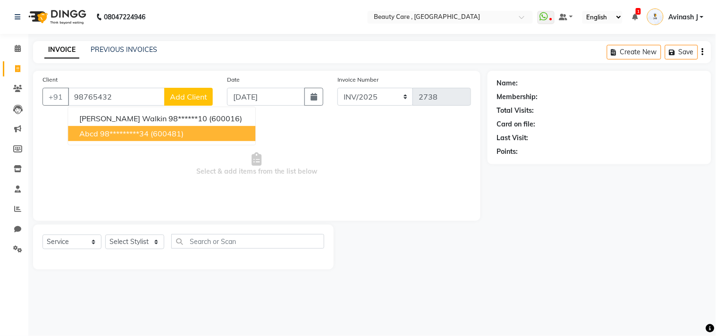
click at [121, 129] on ngb-highlight "98*********34" at bounding box center [124, 133] width 49 height 9
type input "98*********34"
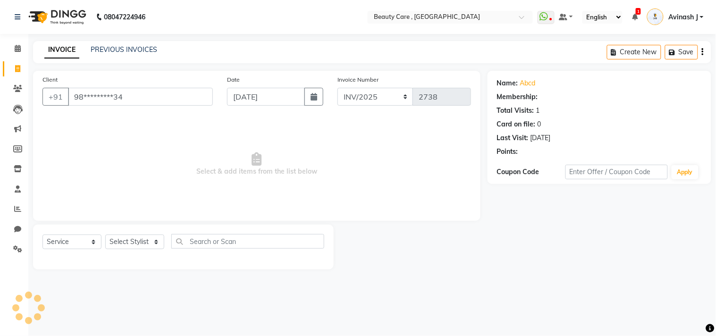
select select "2: Object"
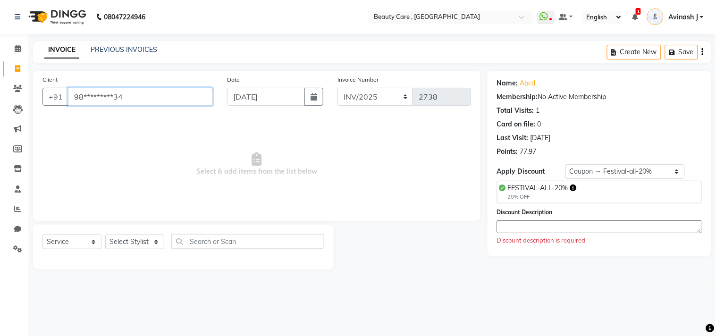
click at [125, 97] on input "98*********34" at bounding box center [140, 97] width 145 height 18
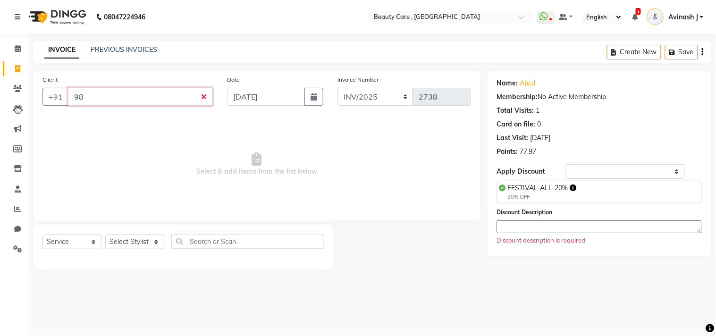
type input "9"
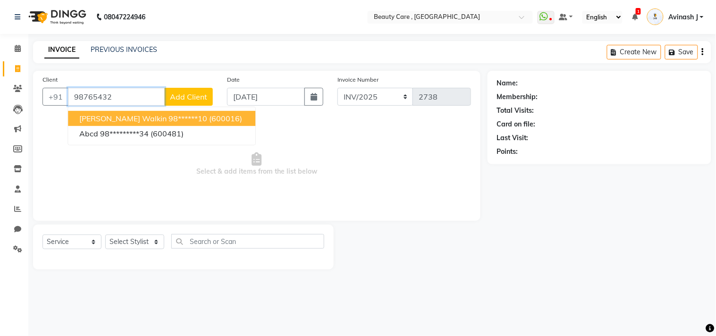
type input "98765432"
click at [181, 96] on span "Add Client" at bounding box center [188, 96] width 37 height 9
select select "22"
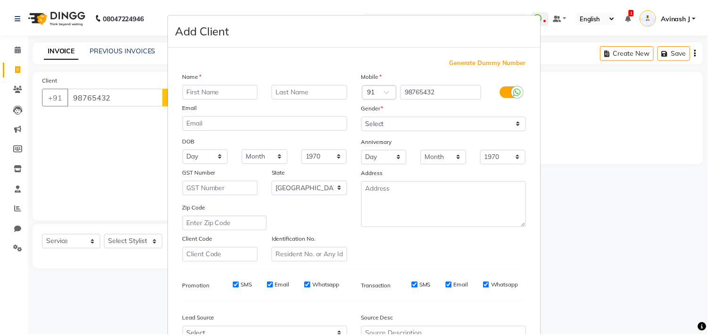
scroll to position [135, 0]
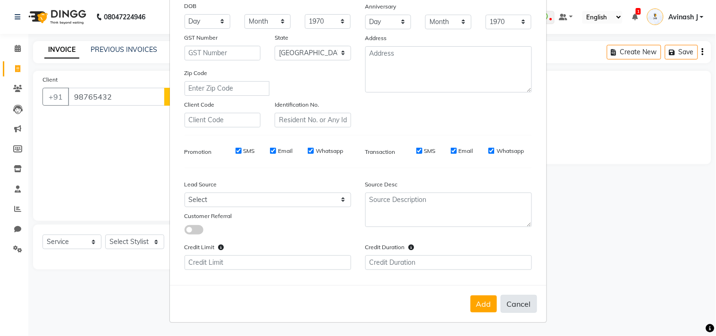
click at [529, 311] on button "Cancel" at bounding box center [519, 304] width 36 height 18
select select
select select "null"
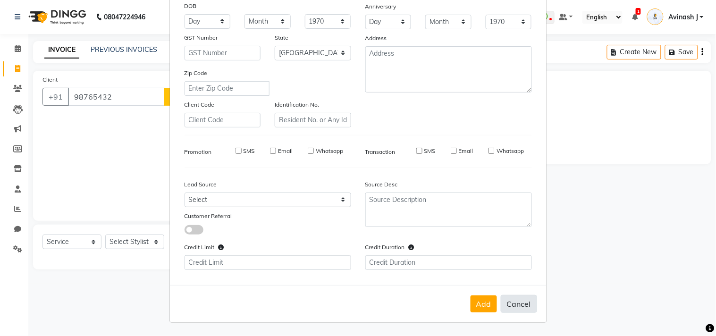
select select
checkbox input "false"
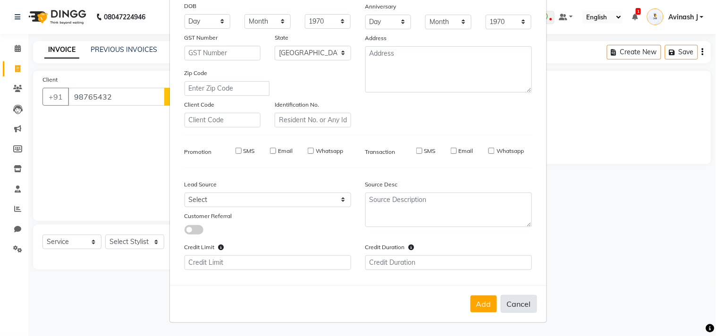
checkbox input "false"
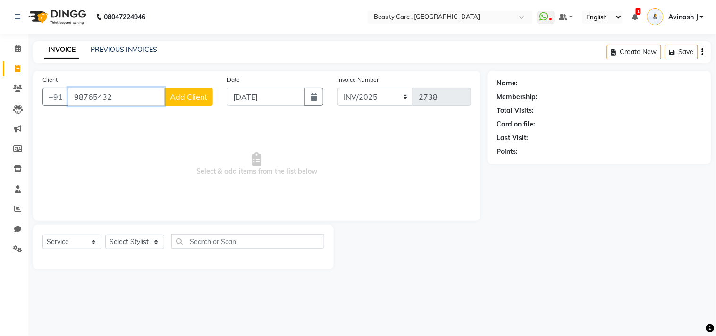
click at [115, 96] on input "98765432" at bounding box center [116, 97] width 97 height 18
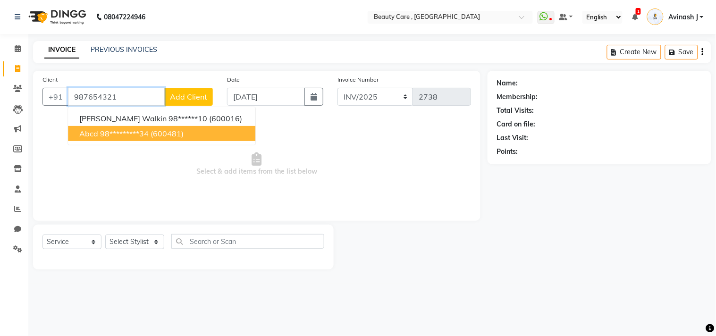
click at [118, 131] on ngb-highlight "98*********34" at bounding box center [124, 133] width 49 height 9
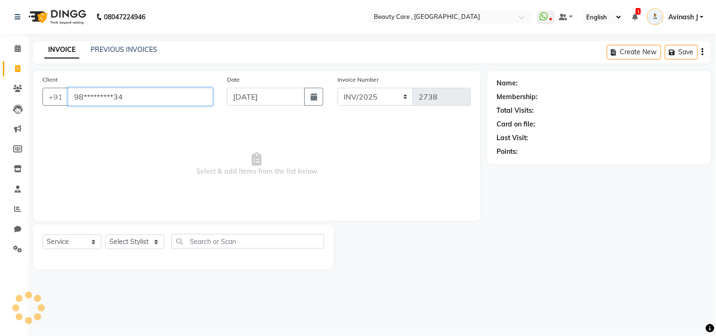
type input "98*********34"
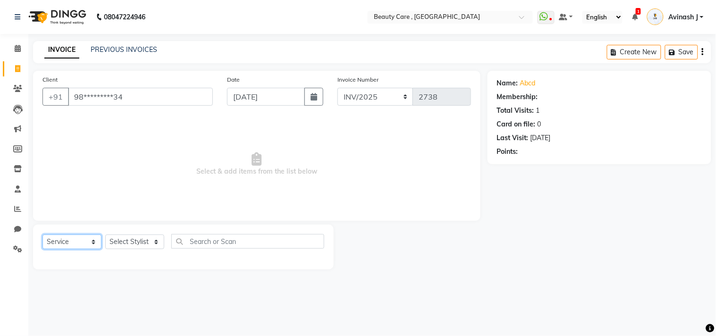
click at [78, 241] on select "Select Service Product Membership Package Voucher Prepaid Gift Card" at bounding box center [71, 242] width 59 height 15
click at [42, 235] on select "Select Service Product Membership Package Voucher Prepaid Gift Card" at bounding box center [71, 242] width 59 height 15
click at [122, 238] on select "Select Stylist Admin A Jagdish K Akshay Ankit Anuja April Arvind Ashvin asif Av…" at bounding box center [134, 242] width 59 height 15
select select "15135"
click at [105, 235] on select "Select Stylist Admin A Jagdish K Akshay Ankit Anuja April Arvind Ashvin asif Av…" at bounding box center [134, 242] width 59 height 15
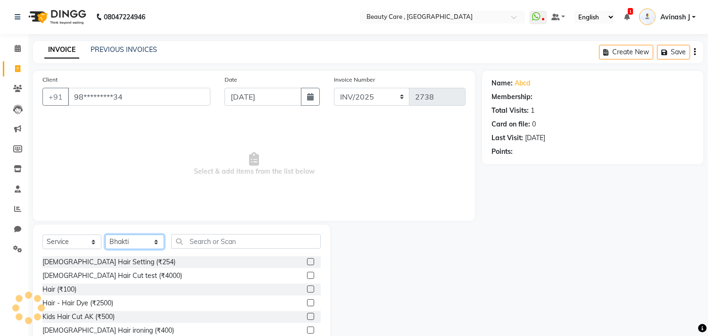
scroll to position [42, 0]
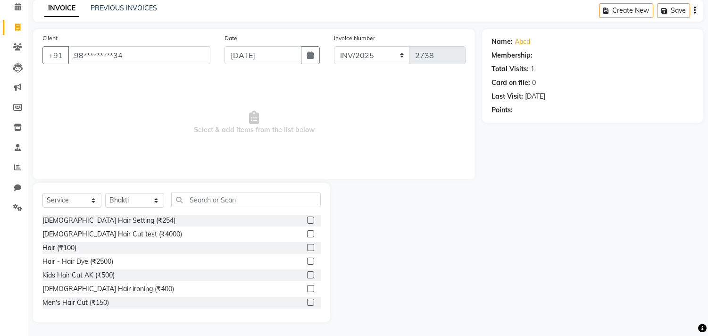
click at [129, 268] on div "Ladies Hair Setting (₹254) Ladies Hair Cut test (₹4000) Hair (₹100) Hair - Hair…" at bounding box center [181, 262] width 278 height 94
click at [307, 274] on label at bounding box center [310, 274] width 7 height 7
click at [307, 274] on input "checkbox" at bounding box center [310, 275] width 6 height 6
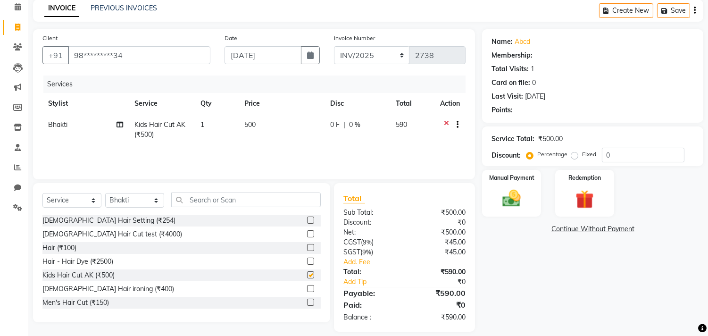
checkbox input "false"
click at [307, 246] on label at bounding box center [310, 247] width 7 height 7
click at [307, 246] on input "checkbox" at bounding box center [310, 248] width 6 height 6
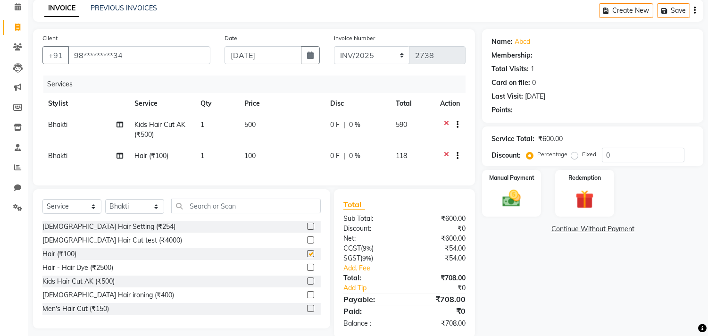
checkbox input "false"
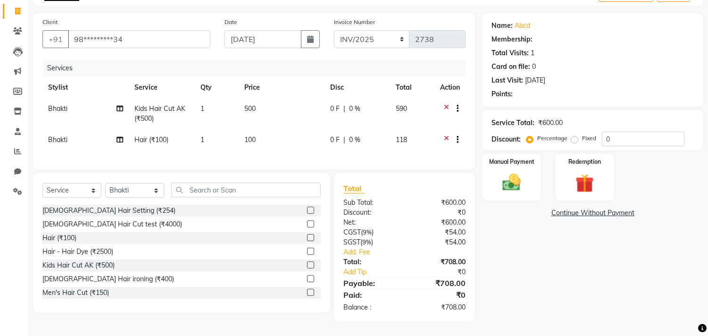
scroll to position [0, 0]
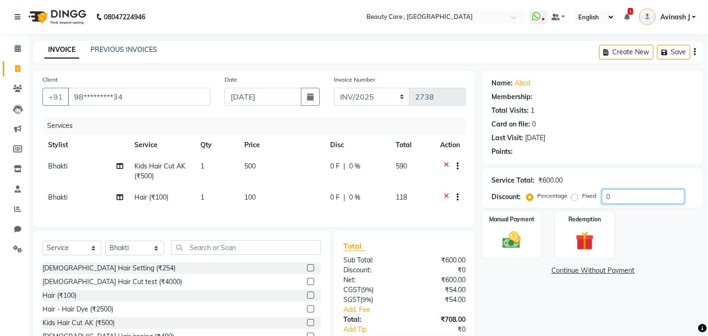
drag, startPoint x: 614, startPoint y: 197, endPoint x: 607, endPoint y: 197, distance: 6.6
click at [607, 197] on input "0" at bounding box center [643, 196] width 83 height 15
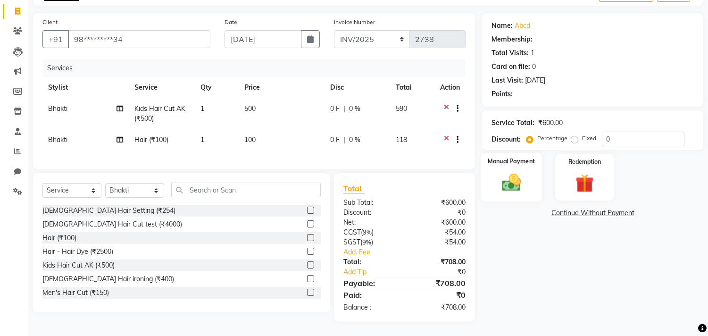
click at [529, 166] on div "Manual Payment" at bounding box center [511, 177] width 61 height 48
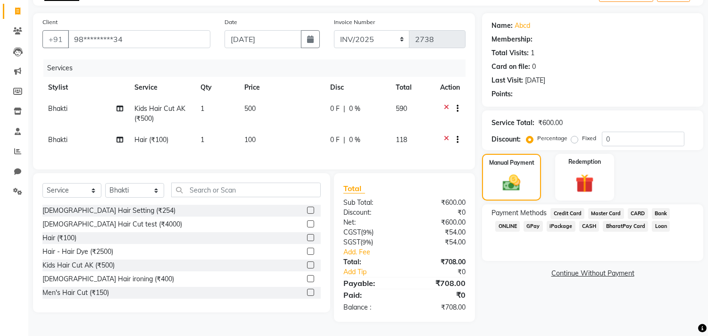
click at [584, 221] on span "CASH" at bounding box center [590, 226] width 20 height 11
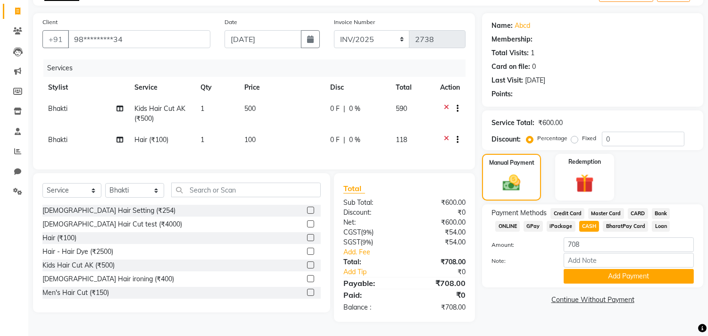
click at [513, 269] on div at bounding box center [521, 276] width 72 height 15
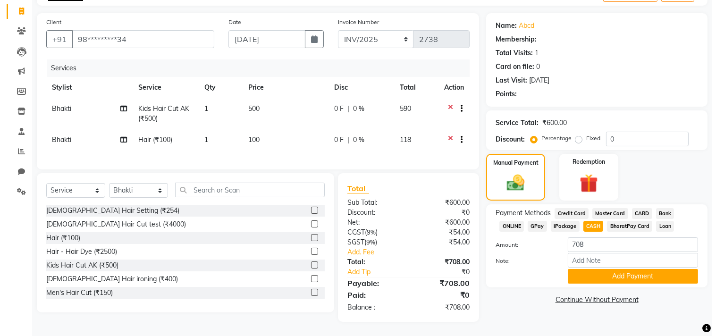
scroll to position [0, 0]
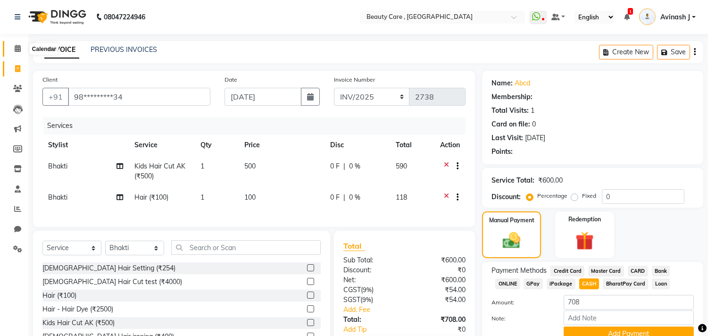
click at [13, 49] on span at bounding box center [17, 48] width 17 height 11
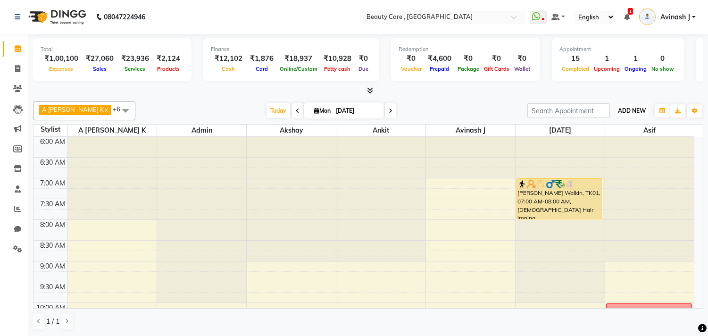
click at [630, 109] on span "ADD NEW" at bounding box center [632, 110] width 28 height 7
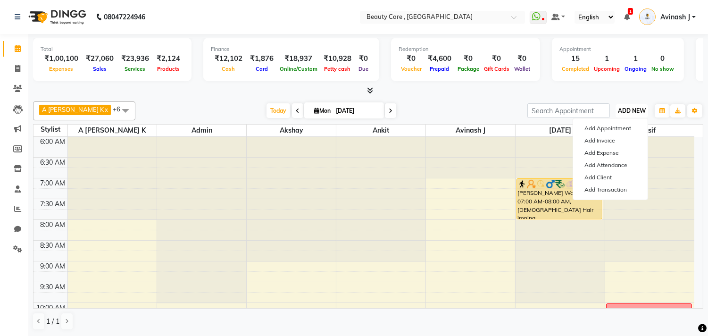
click at [629, 109] on span "ADD NEW" at bounding box center [632, 110] width 28 height 7
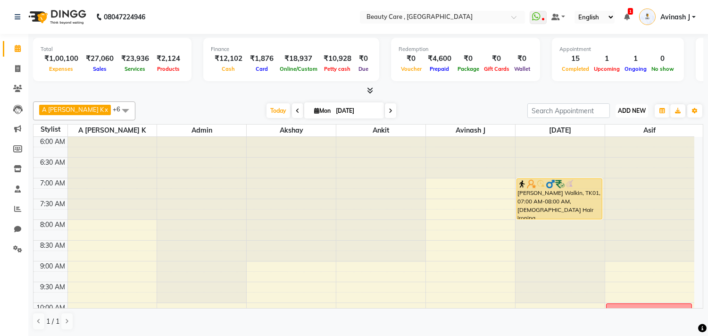
click at [629, 109] on span "ADD NEW" at bounding box center [632, 110] width 28 height 7
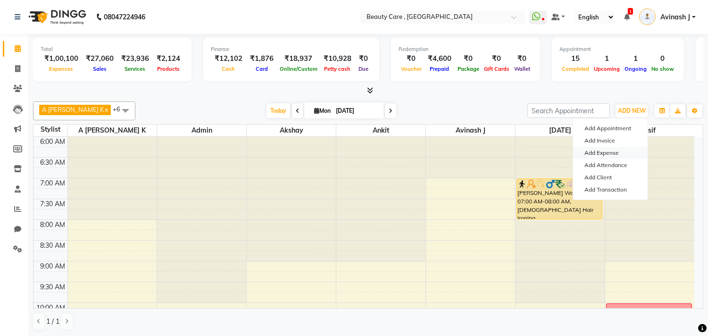
click at [592, 152] on link "Add Expense" at bounding box center [610, 153] width 75 height 12
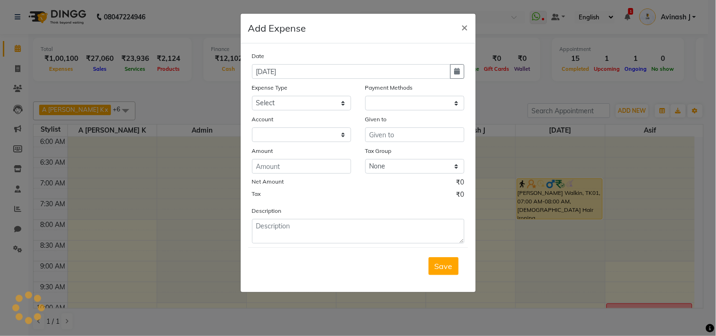
select select "1"
select select "2399"
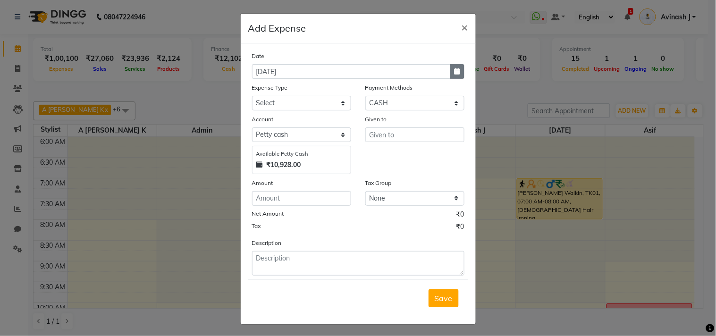
click at [454, 73] on icon "button" at bounding box center [457, 71] width 6 height 7
select select "9"
select select "2025"
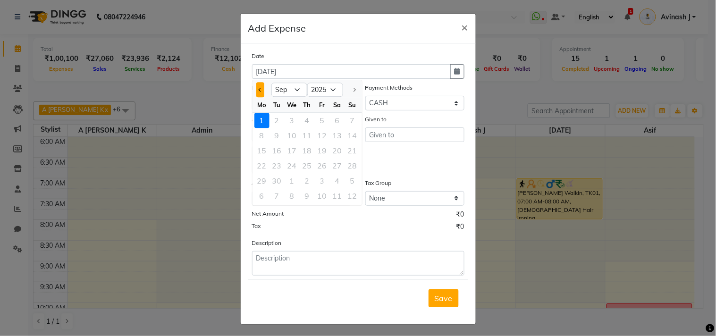
click at [258, 88] on span "Previous month" at bounding box center [260, 90] width 4 height 4
select select "8"
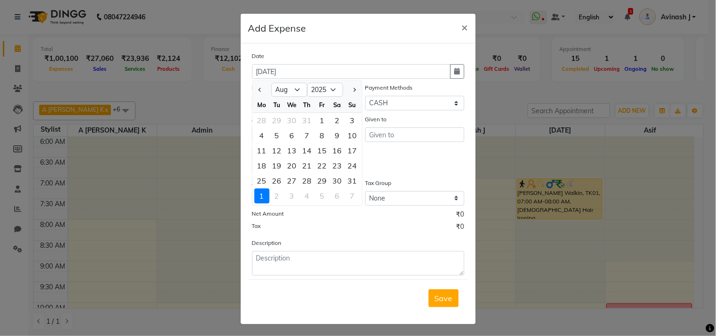
click at [256, 189] on div "1" at bounding box center [261, 195] width 15 height 15
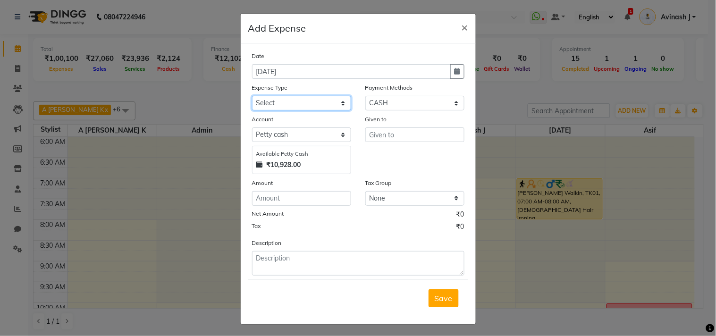
click at [277, 104] on select "Select Advance Salary Cash Handover to owner Cash paid to employees Client Snac…" at bounding box center [301, 103] width 99 height 15
select select "39"
click at [252, 96] on select "Select Advance Salary Cash Handover to owner Cash paid to employees Client Snac…" at bounding box center [301, 103] width 99 height 15
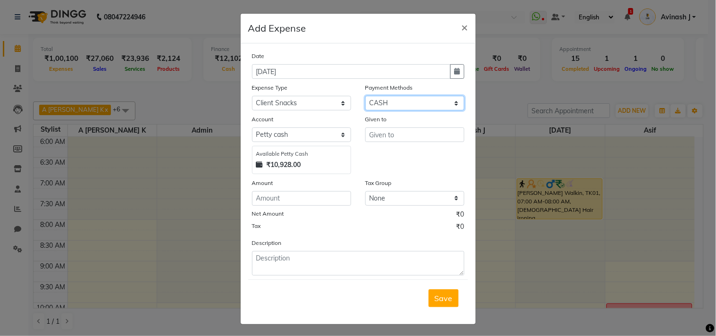
click at [395, 107] on select "Select Credit Card Wallet Master Card CARD Package Bank Points ONLINE GPay Vouc…" at bounding box center [414, 103] width 99 height 15
click at [365, 96] on select "Select Credit Card Wallet Master Card CARD Package Bank Points ONLINE GPay Vouc…" at bounding box center [414, 103] width 99 height 15
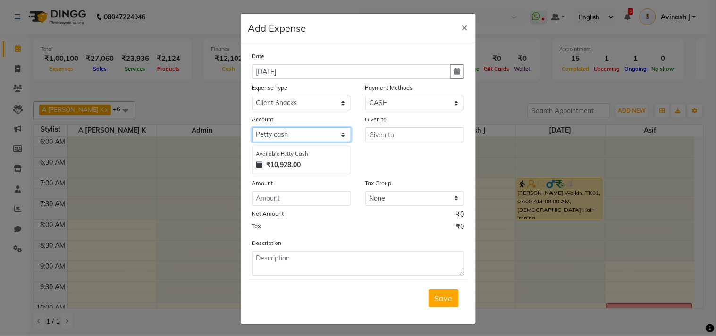
click at [289, 133] on select "Select Default account ICICI Bank Petty cash SBI razorpay pertrol exp company v…" at bounding box center [301, 134] width 99 height 15
click at [252, 127] on select "Select Default account ICICI Bank Petty cash SBI razorpay pertrol exp company v…" at bounding box center [301, 134] width 99 height 15
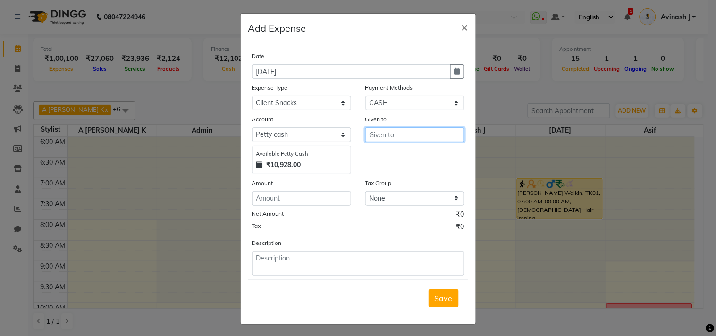
click at [393, 136] on input "text" at bounding box center [414, 134] width 99 height 15
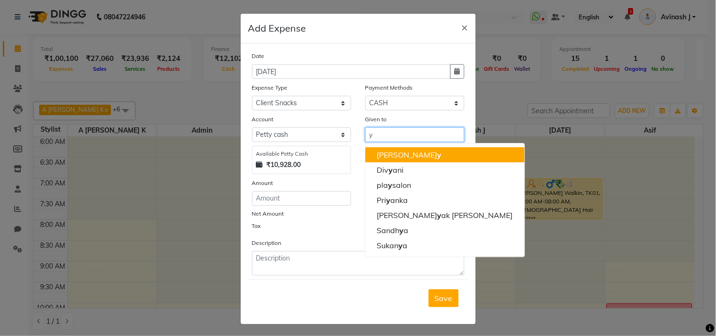
click at [383, 158] on ngb-highlight "Aksha y" at bounding box center [409, 154] width 65 height 9
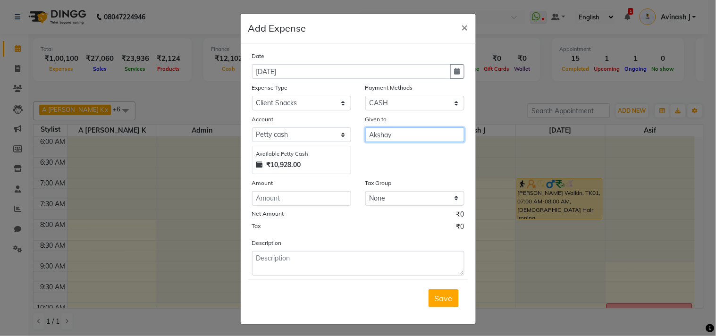
type input "Akshay"
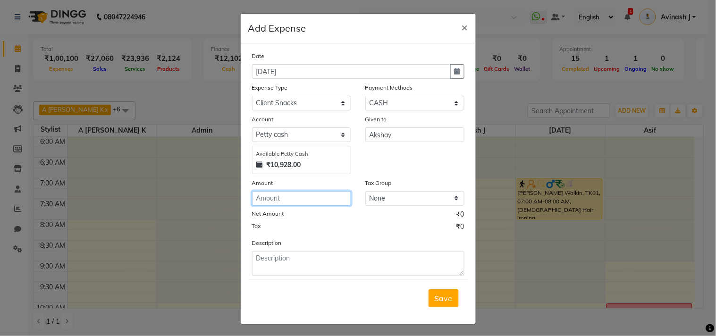
click at [290, 192] on input "number" at bounding box center [301, 198] width 99 height 15
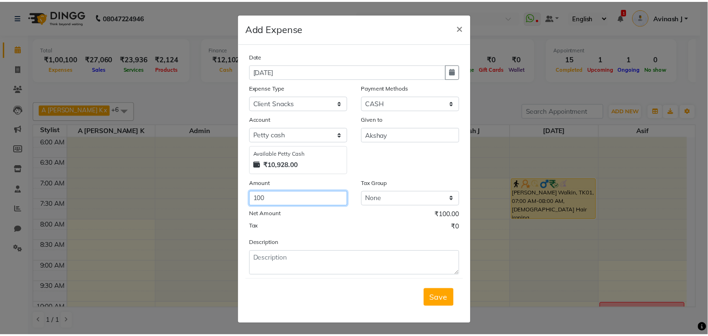
scroll to position [2, 0]
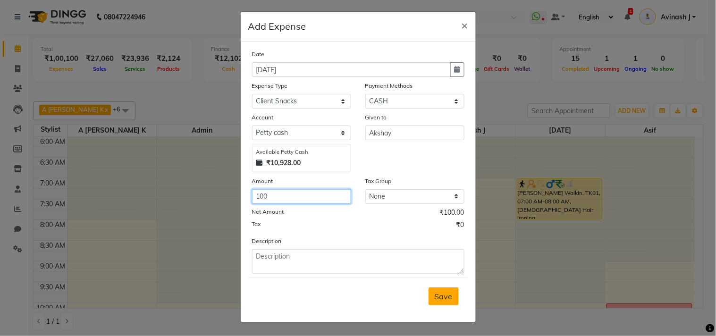
type input "100"
click at [436, 296] on span "Save" at bounding box center [444, 296] width 18 height 9
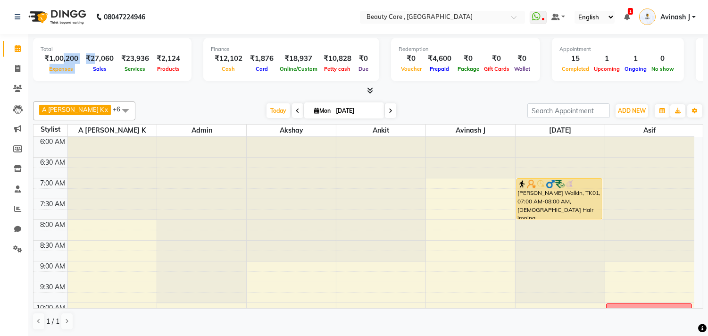
drag, startPoint x: 63, startPoint y: 56, endPoint x: 92, endPoint y: 58, distance: 28.4
click at [92, 58] on div "₹1,00,200 Expenses ₹27,060 Sales ₹23,936 Services ₹2,124 Products" at bounding box center [112, 63] width 143 height 21
click at [432, 82] on div "Total ₹1,00,200 Expenses ₹27,060 Sales ₹23,936 Services ₹2,124 Products Finance…" at bounding box center [368, 61] width 671 height 46
click at [332, 60] on div "₹10,828" at bounding box center [337, 58] width 35 height 11
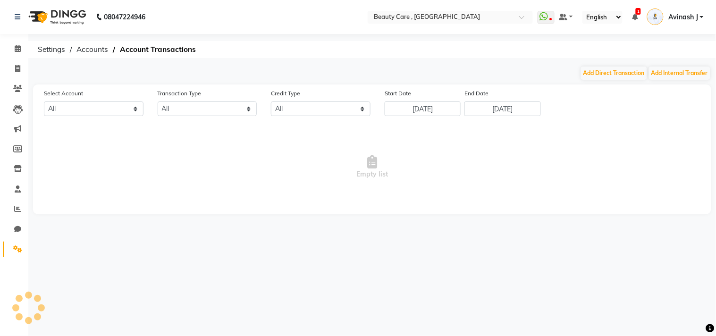
select select "2399"
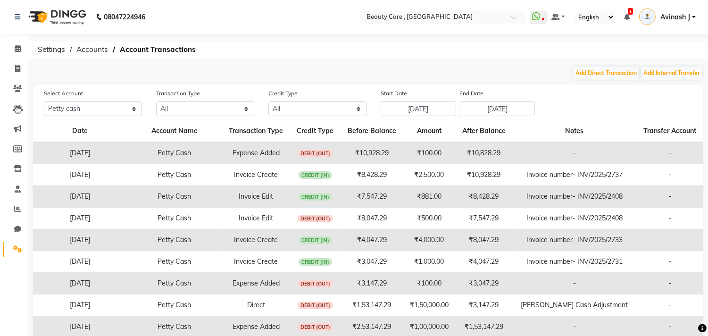
drag, startPoint x: 160, startPoint y: 150, endPoint x: 341, endPoint y: 151, distance: 181.7
click at [341, 151] on tr "[DATE] [PERSON_NAME] Cash Expense Added DEBIT (OUT) ₹10,928.29 ₹100.00 ₹10,828.…" at bounding box center [368, 153] width 671 height 22
click at [267, 150] on td "Expense Added" at bounding box center [256, 153] width 68 height 22
click at [315, 111] on select "All Credit (IN) Debit (OUT)" at bounding box center [318, 108] width 98 height 15
click at [325, 82] on main "Add Direct Transaction Add Internal Transfer Select Account All Default account…" at bounding box center [368, 234] width 680 height 336
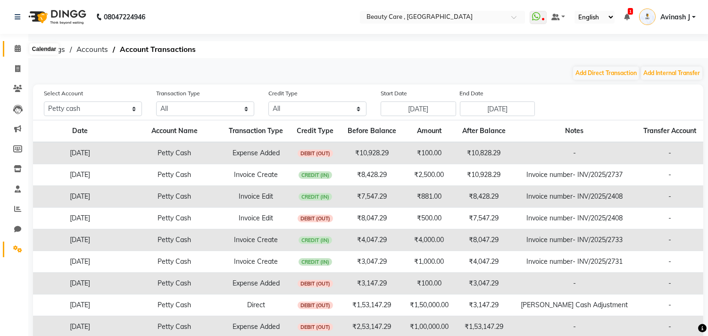
click at [20, 48] on span at bounding box center [17, 48] width 17 height 11
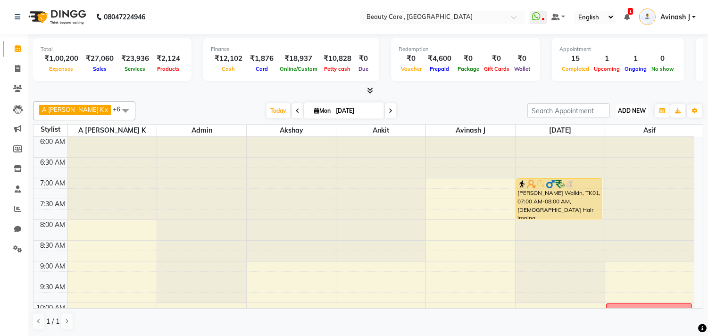
click at [633, 112] on span "ADD NEW" at bounding box center [632, 110] width 28 height 7
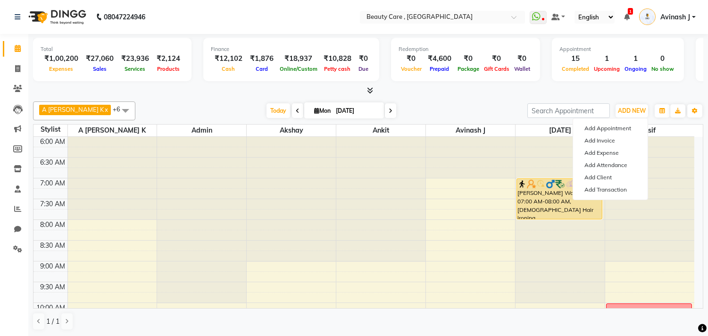
click at [482, 109] on div "[DATE] [DATE]" at bounding box center [331, 111] width 383 height 14
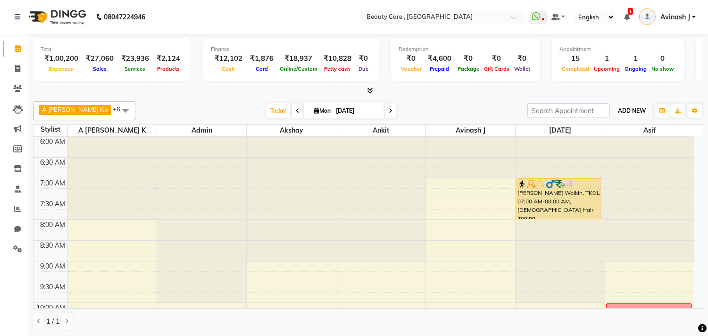
click at [629, 108] on span "ADD NEW" at bounding box center [632, 110] width 28 height 7
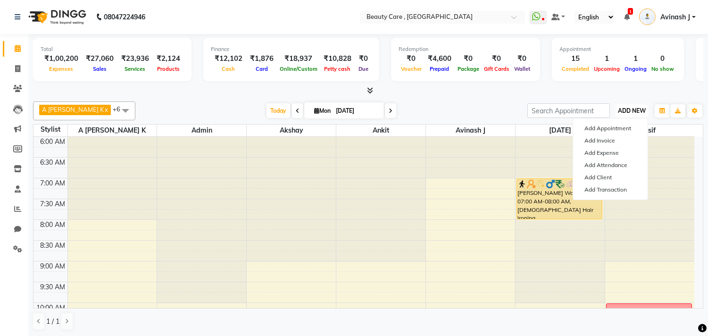
click at [624, 111] on span "ADD NEW" at bounding box center [632, 110] width 28 height 7
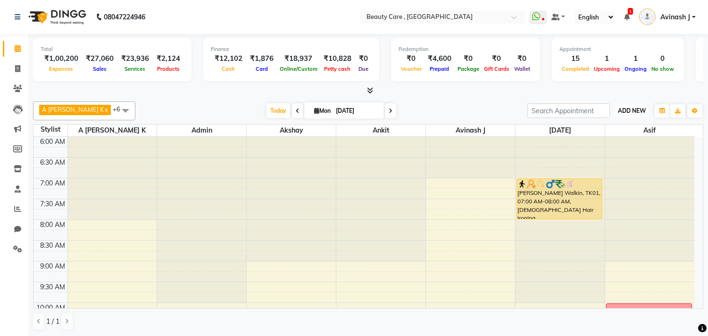
click at [624, 111] on span "ADD NEW" at bounding box center [632, 110] width 28 height 7
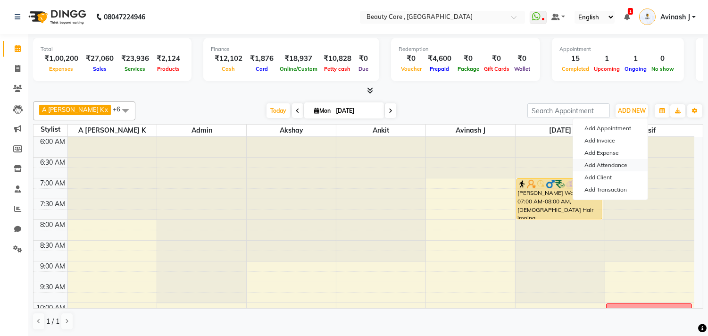
click at [592, 167] on link "Add Attendance" at bounding box center [610, 165] width 75 height 12
select select "A"
select select "H"
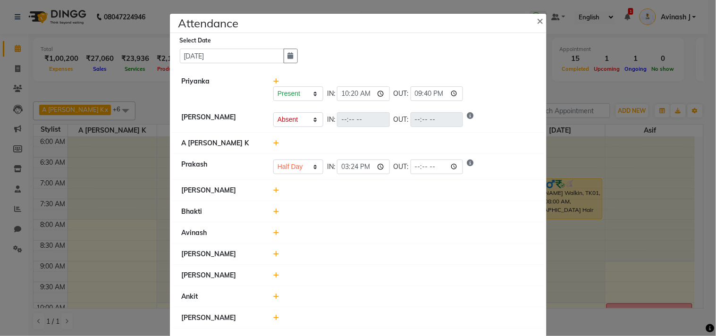
click at [273, 236] on icon at bounding box center [276, 232] width 6 height 7
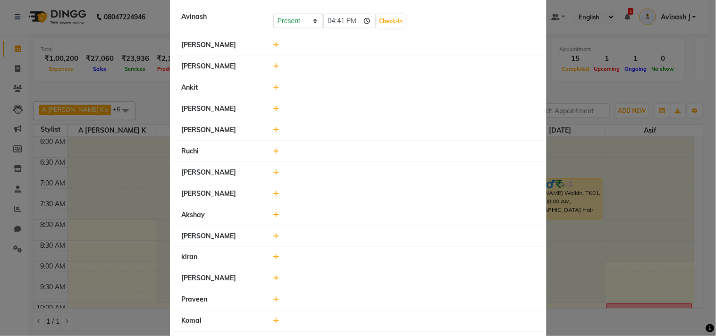
scroll to position [216, 0]
click at [310, 29] on select "Present Absent Late Half Day Weekly Off" at bounding box center [298, 21] width 50 height 15
click at [273, 24] on select "Present Absent Late Half Day Weekly Off" at bounding box center [298, 21] width 50 height 15
click at [273, 49] on icon at bounding box center [276, 45] width 6 height 7
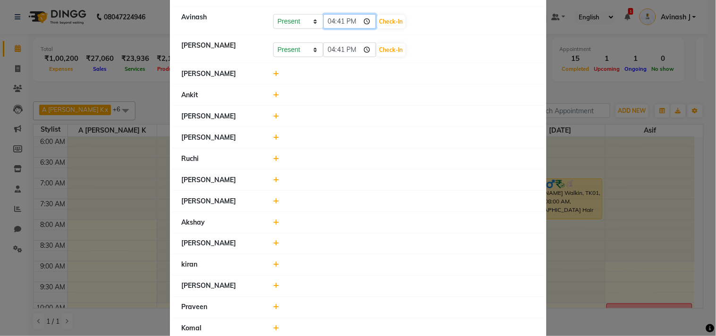
click at [350, 29] on input "16:41" at bounding box center [349, 21] width 53 height 15
type input "10:45"
click at [392, 29] on div "Present Absent Late Half Day Weekly Off 10:45 Check-In" at bounding box center [403, 21] width 261 height 15
click at [377, 28] on button "Check-In" at bounding box center [391, 21] width 28 height 13
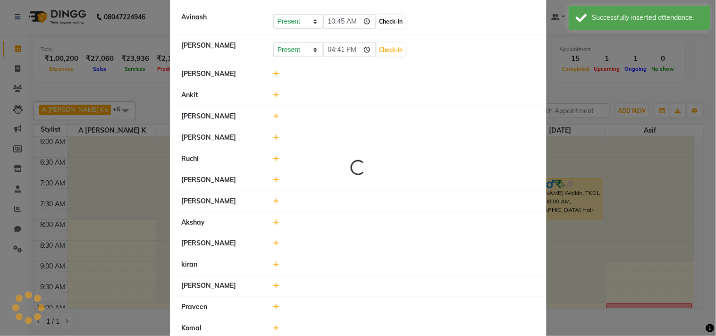
select select "A"
select select "H"
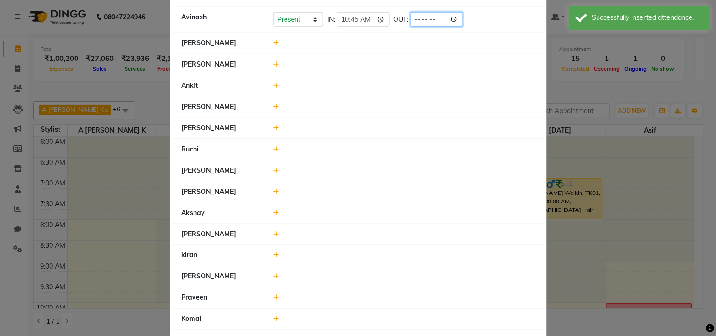
click at [427, 27] on input "time" at bounding box center [437, 19] width 53 height 15
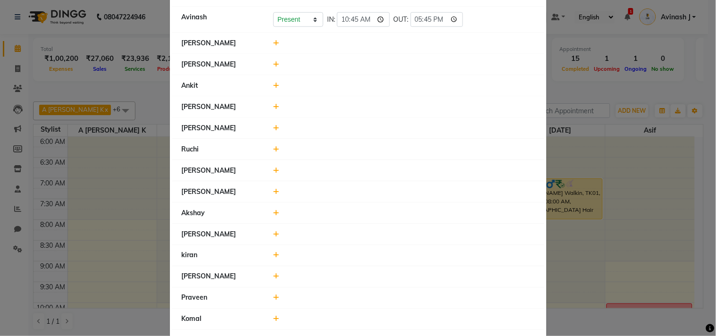
type input "17:45"
click at [479, 26] on div "Present Absent Late Half Day Weekly Off IN: 10:45 OUT: 17:45" at bounding box center [403, 19] width 261 height 15
select select "A"
select select "H"
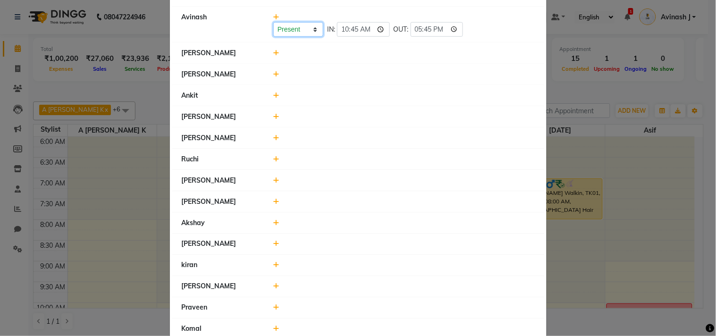
click at [293, 36] on select "Present Absent Late Half Day Weekly Off" at bounding box center [298, 29] width 50 height 15
select select "A"
click at [273, 22] on select "Present Absent Late Half Day Weekly Off" at bounding box center [298, 29] width 50 height 15
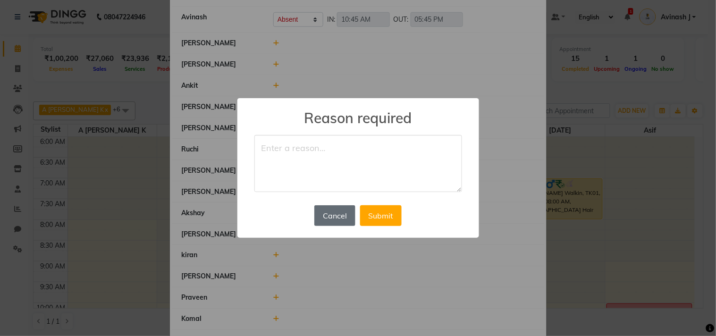
click at [324, 216] on button "Cancel" at bounding box center [334, 215] width 41 height 21
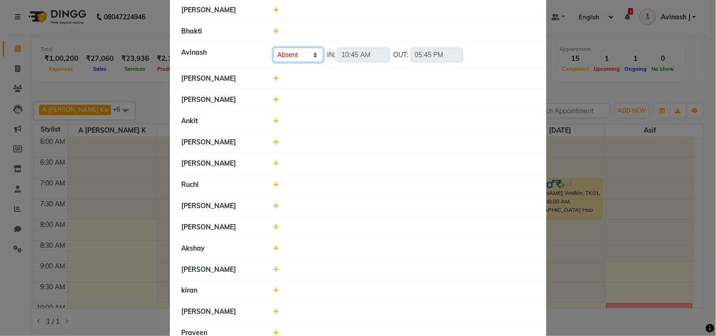
scroll to position [175, 0]
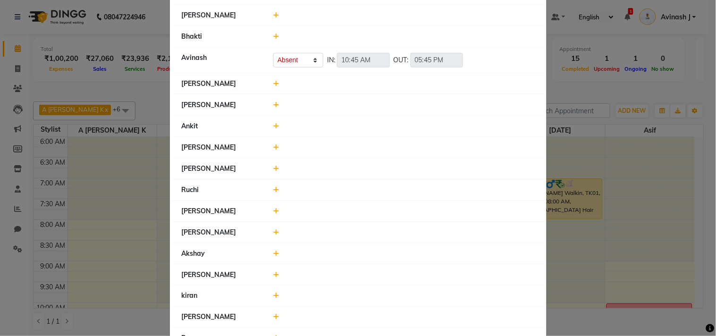
click at [273, 88] on span at bounding box center [276, 83] width 6 height 8
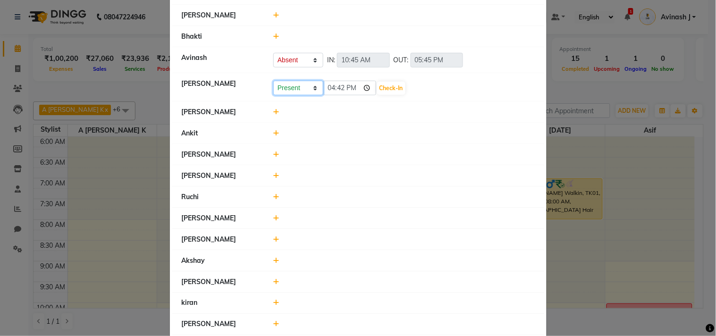
click at [298, 95] on select "Present Absent Late Half Day Weekly Off" at bounding box center [298, 88] width 50 height 15
click at [411, 113] on li "[PERSON_NAME]" at bounding box center [358, 112] width 372 height 22
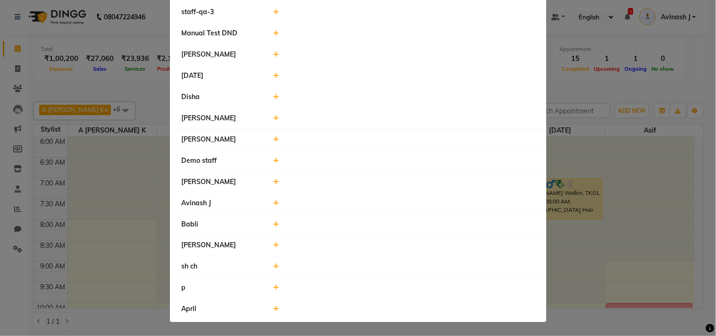
scroll to position [0, 0]
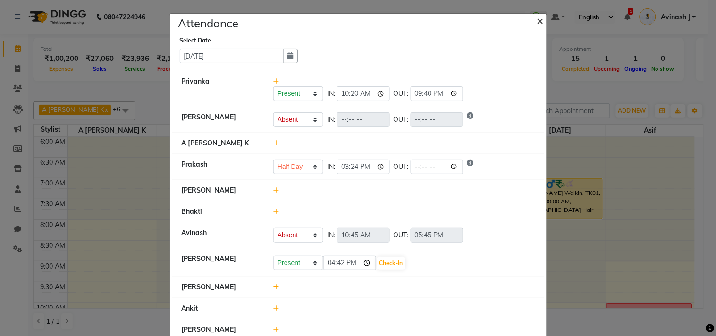
click at [537, 21] on span "×" at bounding box center [540, 20] width 7 height 14
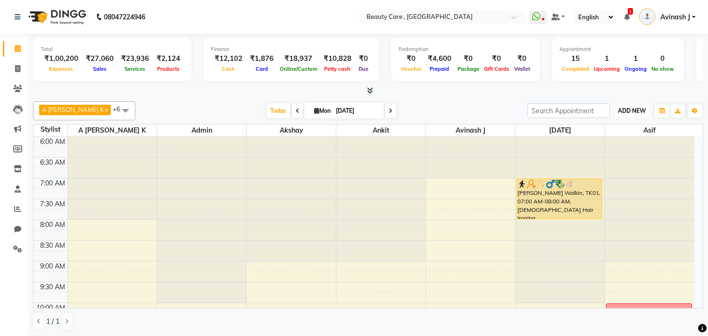
click at [625, 109] on span "ADD NEW" at bounding box center [632, 110] width 28 height 7
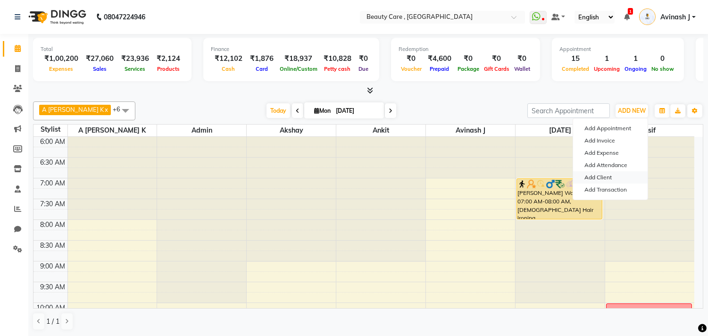
click at [594, 175] on link "Add Client" at bounding box center [610, 177] width 75 height 12
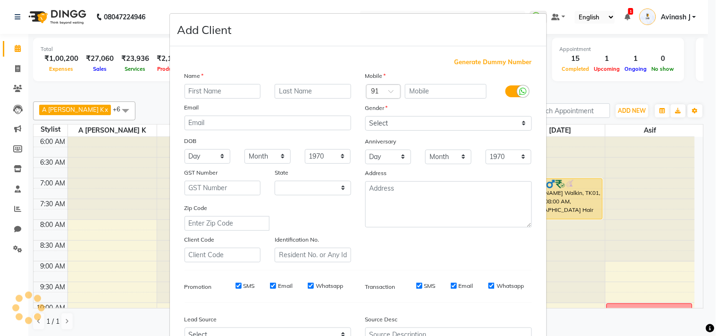
select select "22"
click at [200, 76] on div "Name" at bounding box center [192, 77] width 30 height 13
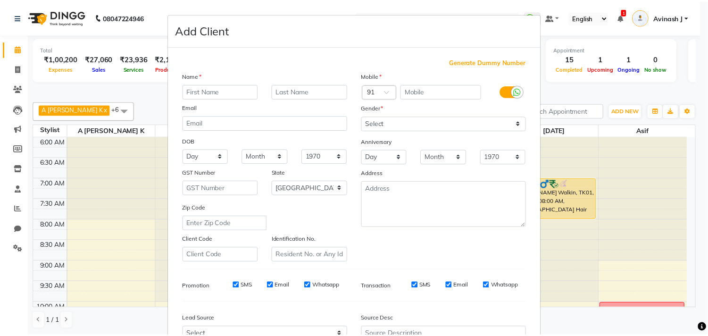
scroll to position [135, 0]
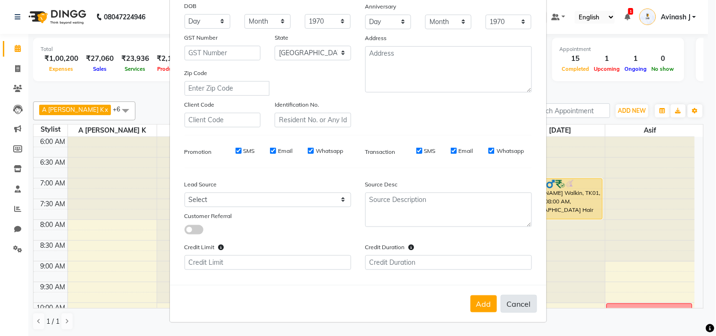
click at [510, 302] on button "Cancel" at bounding box center [519, 304] width 36 height 18
select select
select select "null"
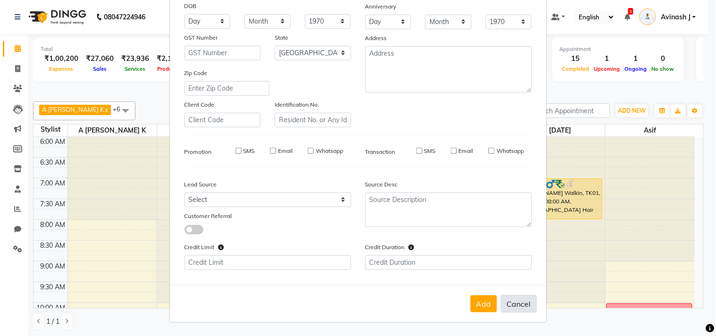
select select
checkbox input "false"
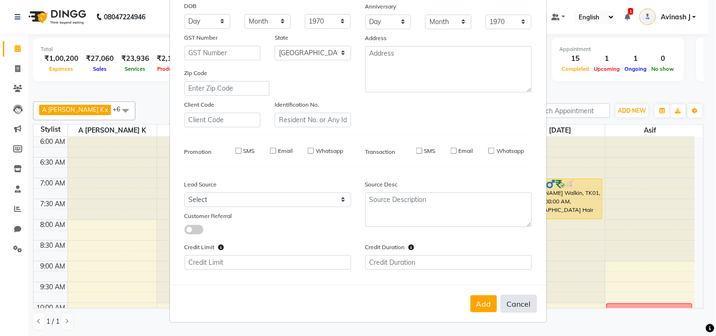
checkbox input "false"
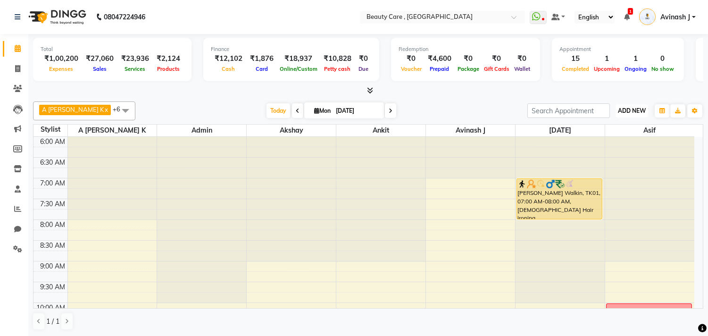
click at [633, 110] on span "ADD NEW" at bounding box center [632, 110] width 28 height 7
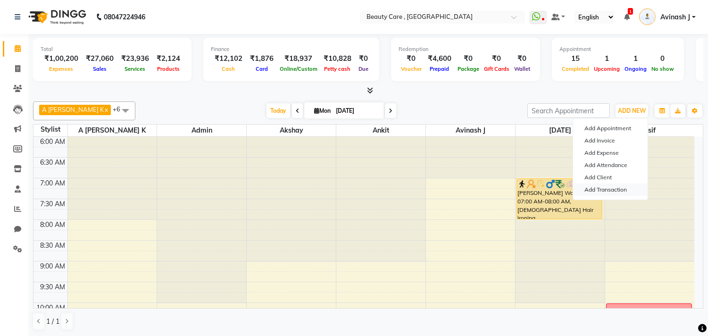
click at [592, 192] on link "Add Transaction" at bounding box center [610, 190] width 75 height 12
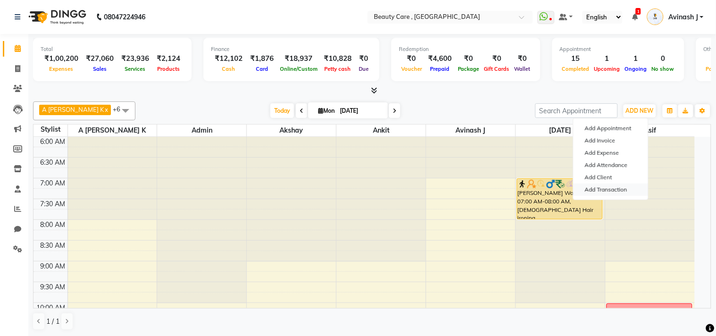
select select "direct"
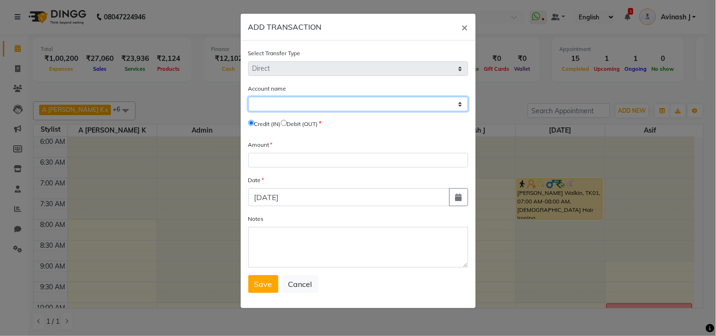
click at [325, 109] on select "Select Default Account Icici Bank [PERSON_NAME] Cash Sbi Razorpay Pertrol Exp C…" at bounding box center [358, 104] width 220 height 15
select select "2399"
click at [248, 97] on select "Select Default Account Icici Bank [PERSON_NAME] Cash Sbi Razorpay Pertrol Exp C…" at bounding box center [358, 104] width 220 height 15
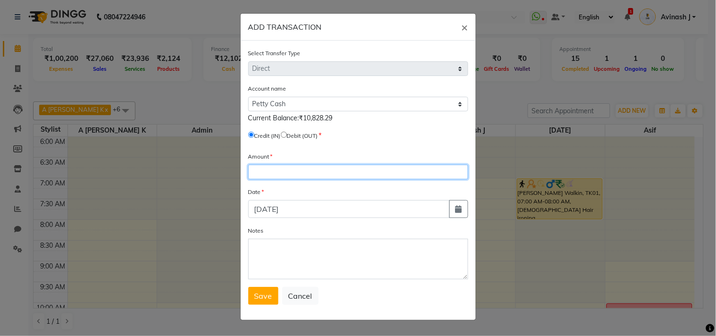
click at [261, 176] on input "number" at bounding box center [358, 172] width 220 height 15
type input "500"
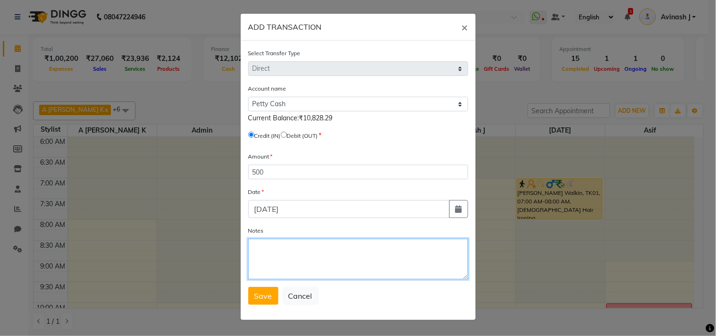
click at [263, 243] on textarea "Notes" at bounding box center [358, 259] width 220 height 41
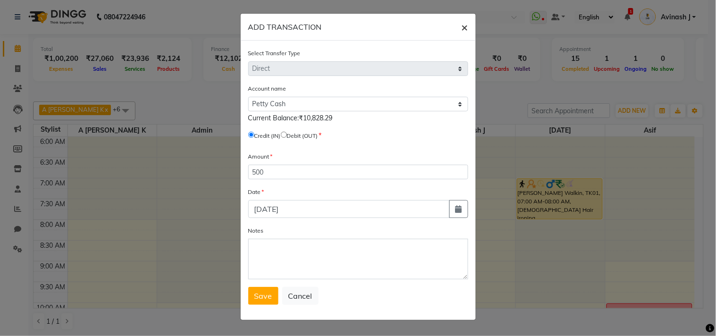
click at [462, 27] on span "×" at bounding box center [465, 27] width 7 height 14
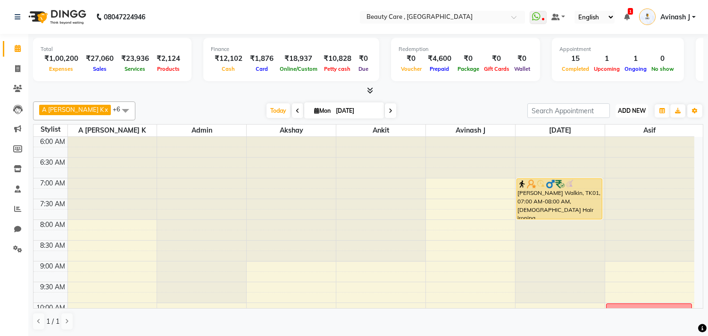
click at [644, 109] on span "ADD NEW" at bounding box center [632, 110] width 28 height 7
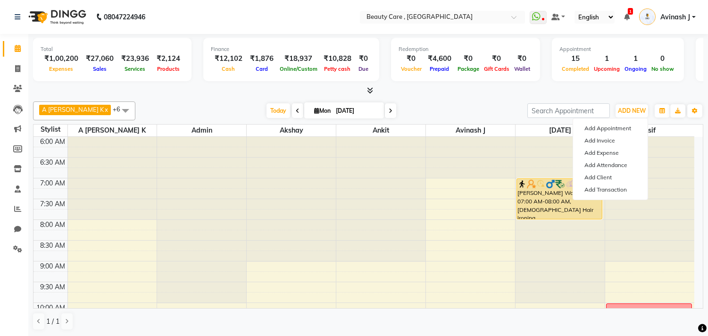
click at [450, 95] on div at bounding box center [368, 91] width 671 height 10
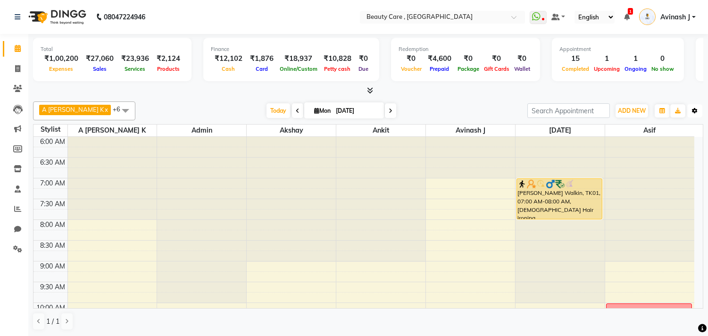
click at [700, 109] on button "Toggle Dropdown" at bounding box center [695, 110] width 15 height 13
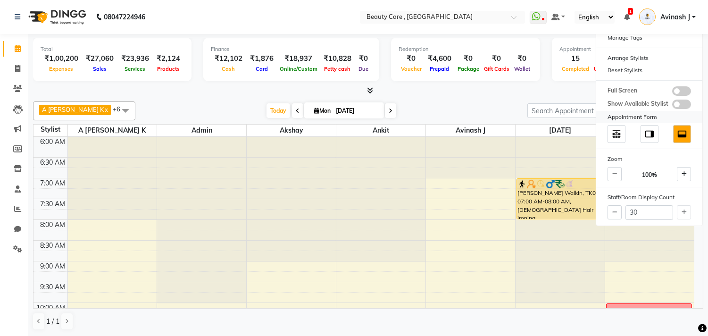
scroll to position [0, 0]
click at [633, 55] on div "Arrange Stylists" at bounding box center [649, 57] width 106 height 12
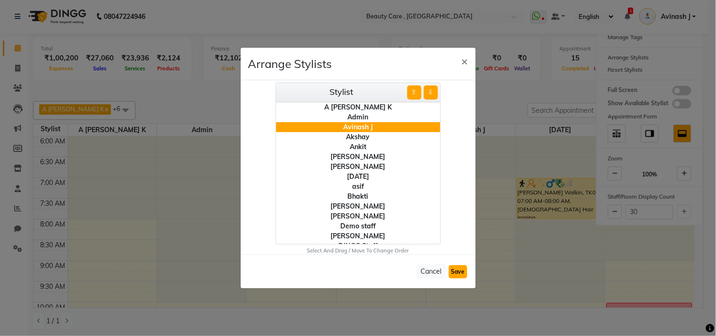
click at [454, 274] on button "Save" at bounding box center [458, 271] width 18 height 13
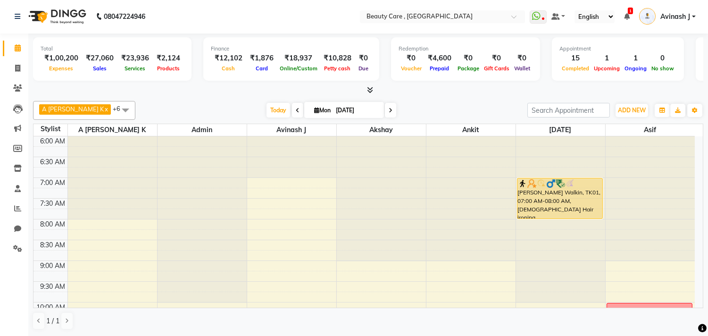
click at [477, 93] on div at bounding box center [368, 90] width 671 height 10
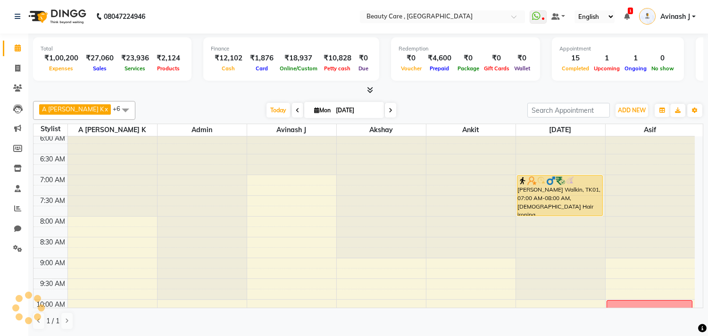
scroll to position [0, 0]
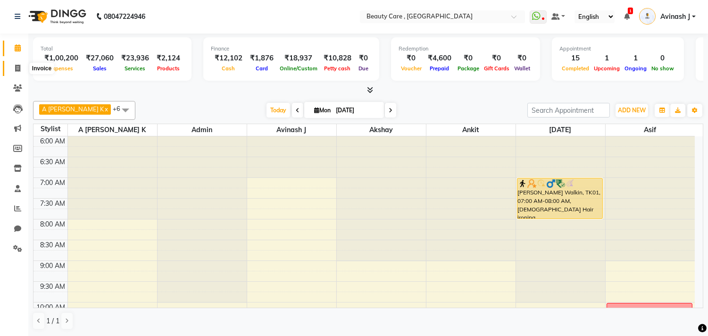
click at [17, 63] on span at bounding box center [17, 68] width 17 height 11
select select "service"
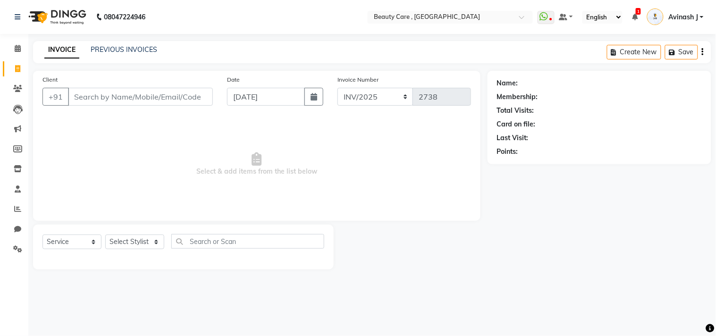
click at [104, 45] on div "PREVIOUS INVOICES" at bounding box center [124, 50] width 67 height 10
click at [122, 52] on link "PREVIOUS INVOICES" at bounding box center [124, 49] width 67 height 8
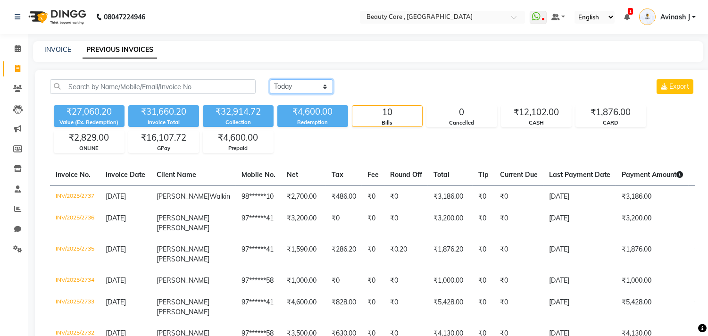
click at [295, 85] on select "[DATE] [DATE] Custom Range" at bounding box center [301, 86] width 63 height 15
select select "[DATE]"
click at [270, 79] on select "[DATE] [DATE] Custom Range" at bounding box center [301, 86] width 63 height 15
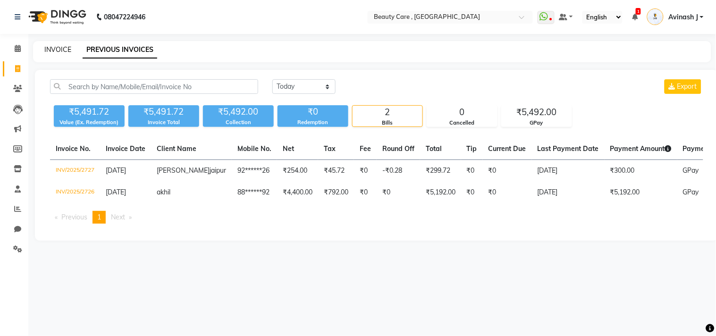
click at [51, 50] on link "INVOICE" at bounding box center [57, 49] width 27 height 8
select select "service"
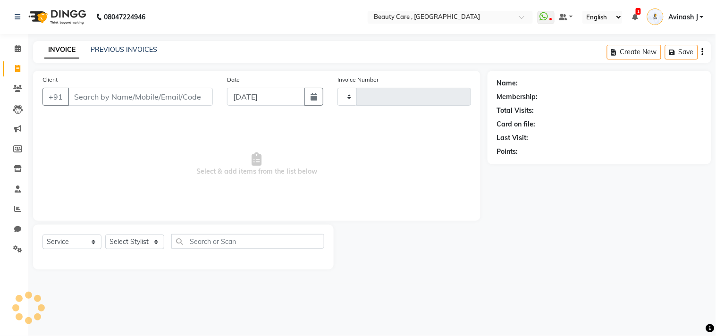
type input "2738"
select select "5646"
click at [110, 42] on div "INVOICE PREVIOUS INVOICES Create New Save" at bounding box center [372, 52] width 678 height 22
click at [105, 49] on link "PREVIOUS INVOICES" at bounding box center [124, 49] width 67 height 8
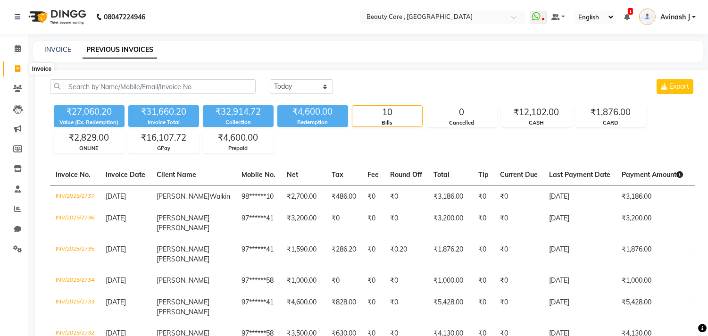
click at [16, 71] on icon at bounding box center [17, 68] width 5 height 7
select select "service"
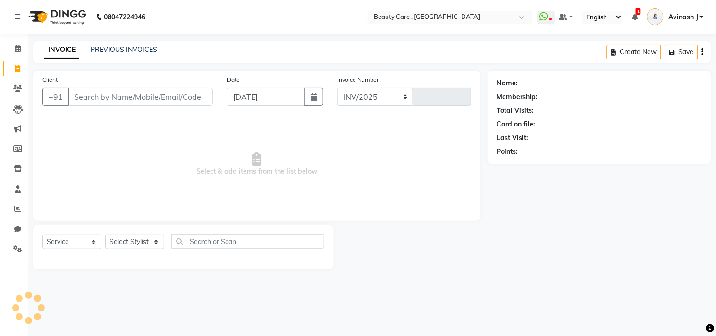
select select "5646"
type input "2738"
click at [17, 86] on icon at bounding box center [17, 88] width 9 height 7
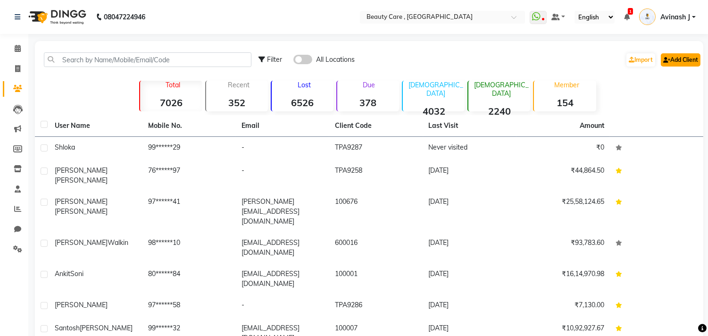
click at [677, 63] on link "Add Client" at bounding box center [681, 59] width 40 height 13
select select "22"
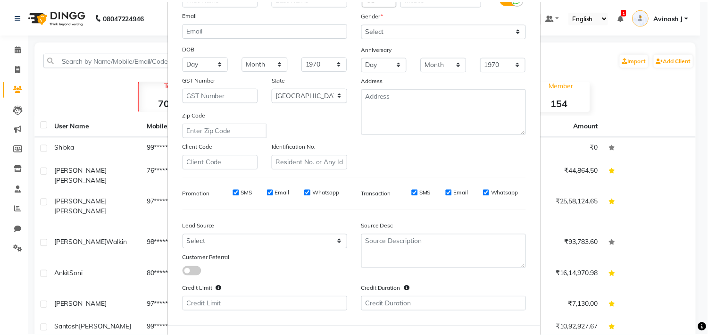
scroll to position [135, 0]
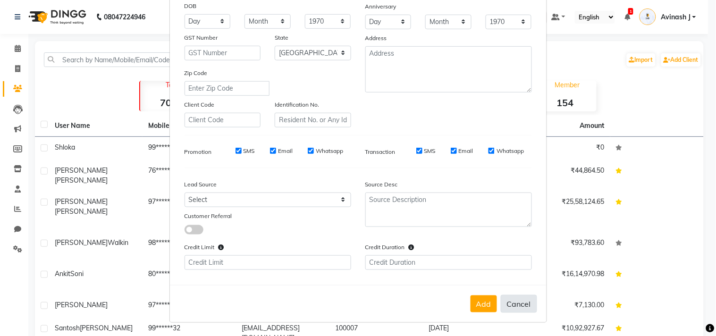
click at [508, 295] on button "Cancel" at bounding box center [519, 304] width 36 height 18
select select
select select "null"
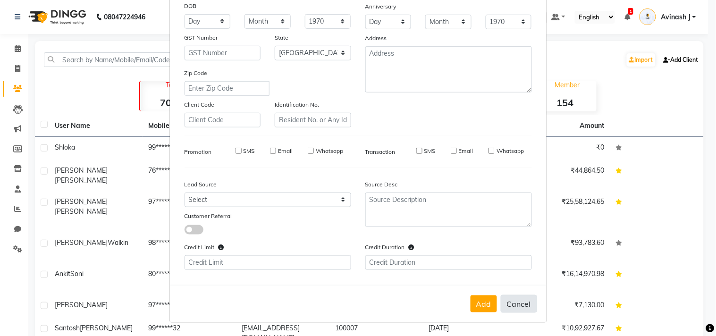
select select
checkbox input "false"
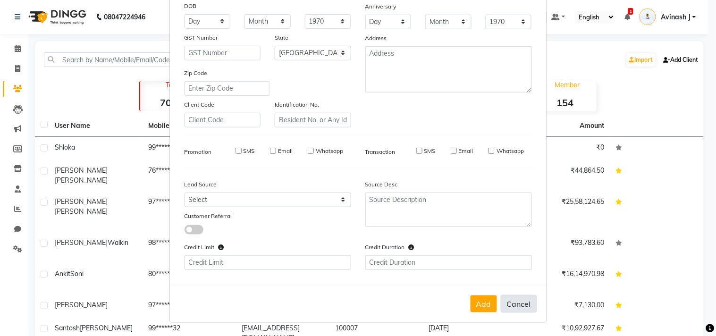
checkbox input "false"
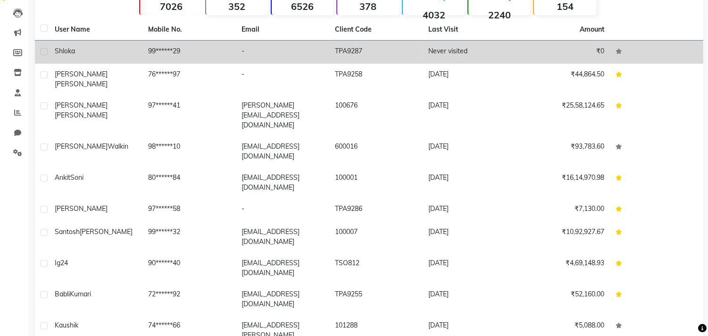
scroll to position [0, 0]
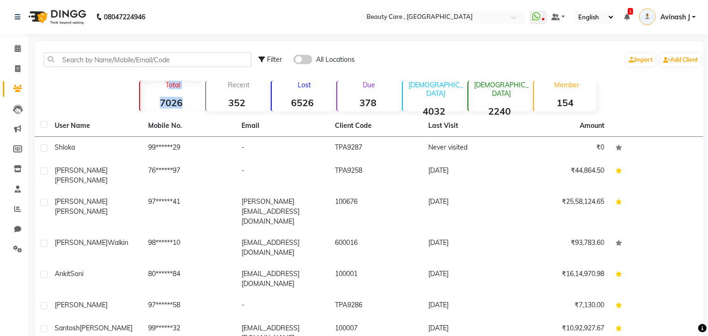
drag, startPoint x: 164, startPoint y: 81, endPoint x: 185, endPoint y: 107, distance: 33.6
click at [185, 107] on div "Total 7026" at bounding box center [170, 96] width 63 height 31
click at [118, 85] on div "Total 7026 Recent 352 Lost 6526 Due 378 [DEMOGRAPHIC_DATA] 4032 [DEMOGRAPHIC_DA…" at bounding box center [370, 94] width 524 height 33
click at [227, 97] on strong "352" at bounding box center [237, 103] width 62 height 12
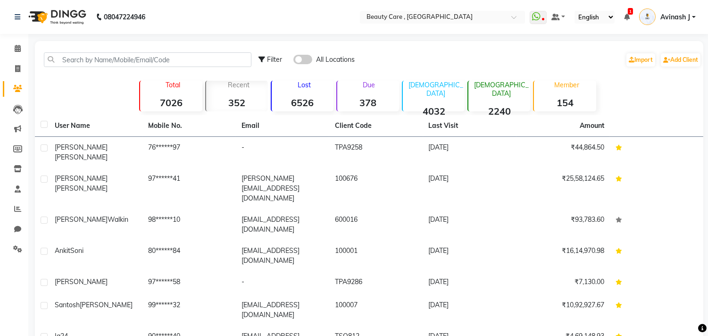
click at [291, 100] on strong "6526" at bounding box center [303, 103] width 62 height 12
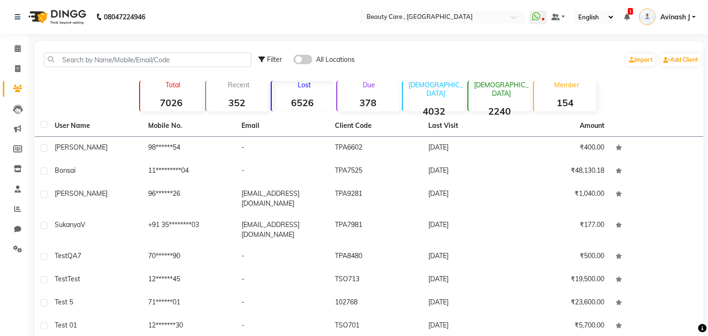
click at [365, 100] on strong "378" at bounding box center [368, 103] width 62 height 12
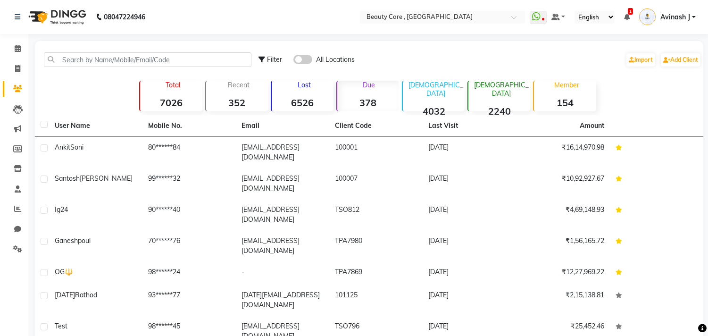
click at [420, 105] on strong "4032" at bounding box center [434, 111] width 62 height 12
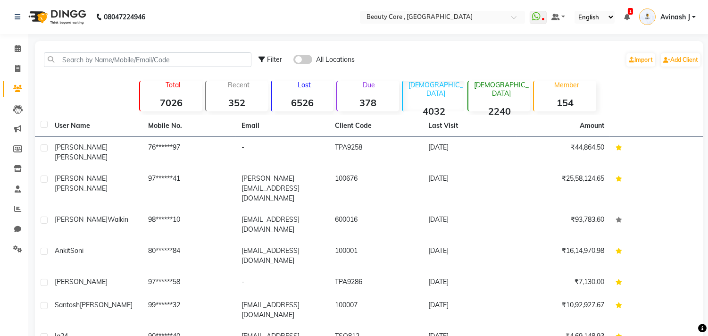
click at [496, 94] on div "[DEMOGRAPHIC_DATA] 2240" at bounding box center [499, 96] width 63 height 31
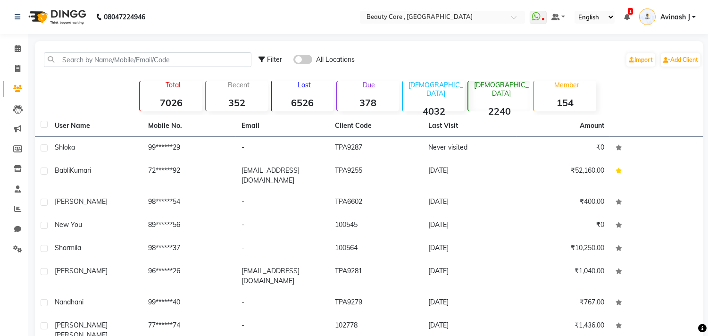
click at [570, 85] on p "Member" at bounding box center [567, 85] width 58 height 8
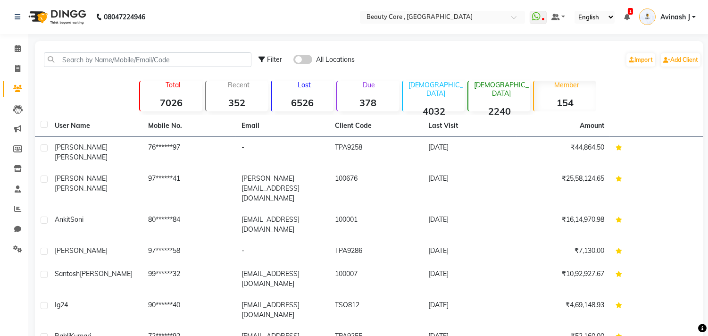
click at [168, 97] on strong "7026" at bounding box center [171, 103] width 62 height 12
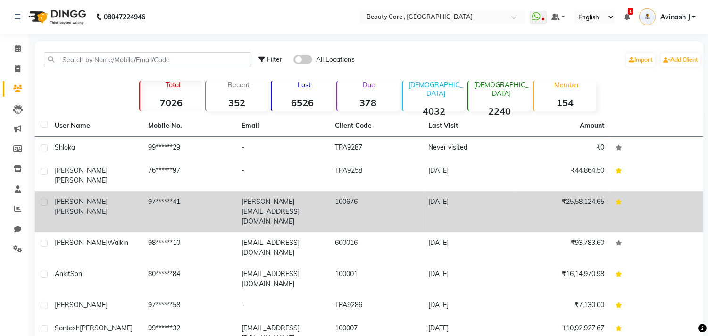
click at [213, 202] on td "97******41" at bounding box center [189, 211] width 93 height 41
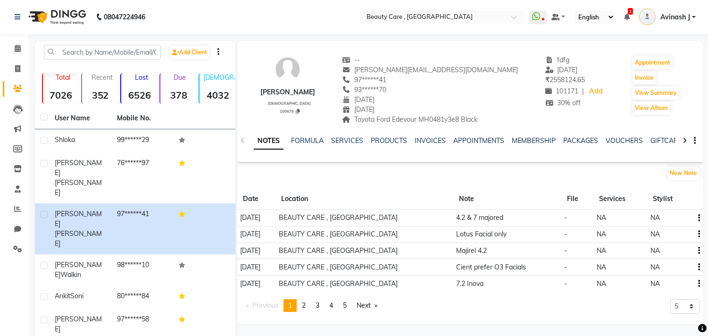
scroll to position [8, 0]
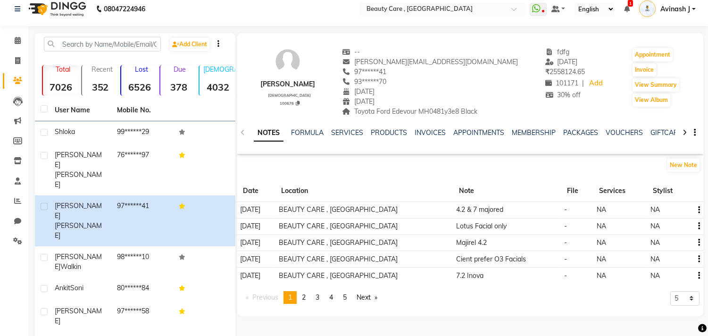
drag, startPoint x: 585, startPoint y: 69, endPoint x: 535, endPoint y: 71, distance: 50.1
click at [535, 71] on div "[PERSON_NAME] [DEMOGRAPHIC_DATA] 100676 -- [PERSON_NAME][EMAIL_ADDRESS][DOMAIN_…" at bounding box center [470, 77] width 466 height 79
click at [495, 78] on div "93******70" at bounding box center [431, 82] width 176 height 10
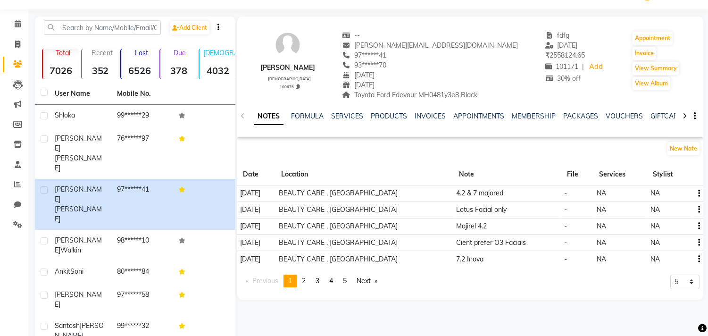
scroll to position [28, 0]
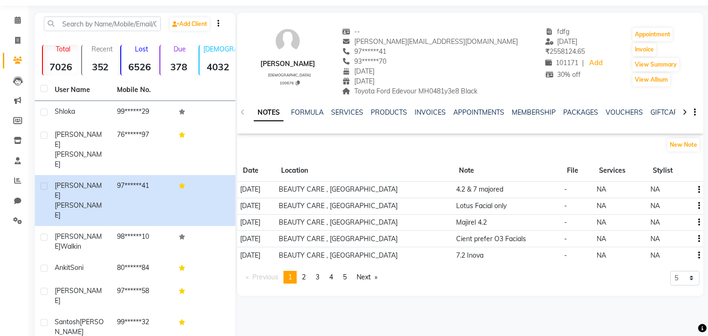
click at [341, 105] on div "NOTES FORMULA SERVICES PRODUCTS INVOICES APPOINTMENTS MEMBERSHIP PACKAGES VOUCH…" at bounding box center [470, 112] width 466 height 33
click at [340, 113] on link "SERVICES" at bounding box center [347, 112] width 32 height 8
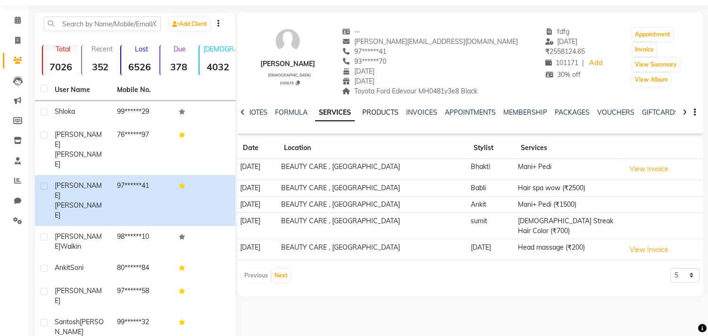
click at [369, 111] on link "PRODUCTS" at bounding box center [380, 112] width 36 height 8
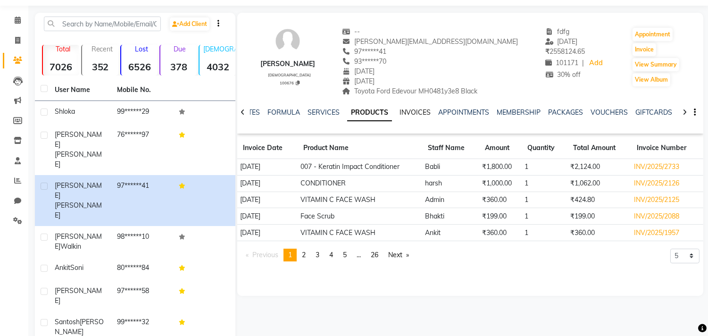
click at [406, 114] on link "INVOICES" at bounding box center [415, 112] width 31 height 8
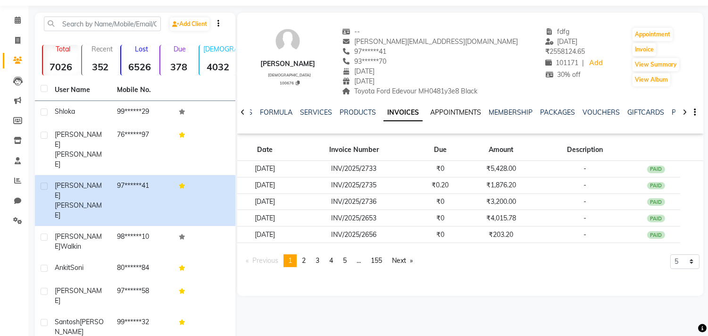
click at [440, 114] on link "APPOINTMENTS" at bounding box center [455, 112] width 51 height 8
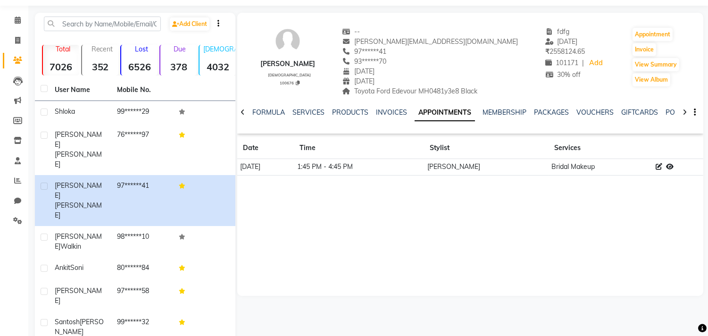
click at [686, 112] on icon at bounding box center [685, 112] width 4 height 7
click at [20, 59] on icon at bounding box center [17, 60] width 9 height 7
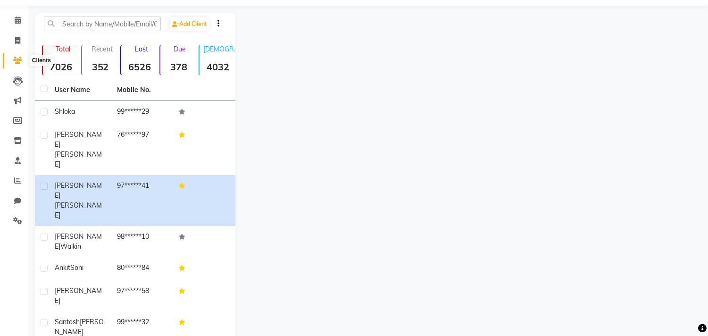
click at [22, 57] on span at bounding box center [17, 60] width 17 height 11
click at [16, 61] on icon at bounding box center [17, 60] width 9 height 7
click at [13, 85] on icon at bounding box center [17, 80] width 9 height 9
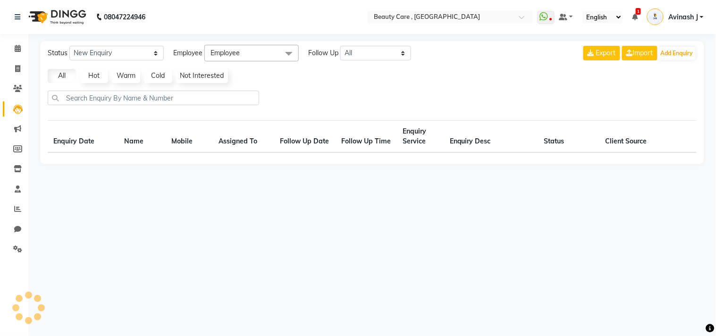
select select "10"
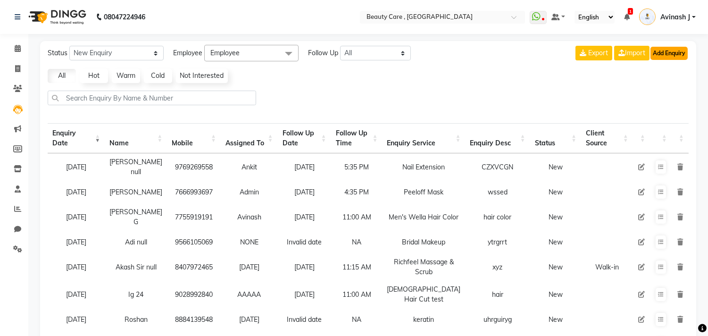
click at [664, 54] on button "Add Enquiry" at bounding box center [669, 53] width 37 height 13
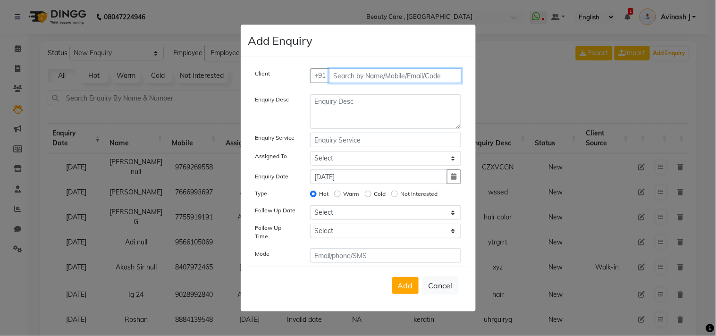
click at [348, 77] on input "text" at bounding box center [395, 75] width 133 height 15
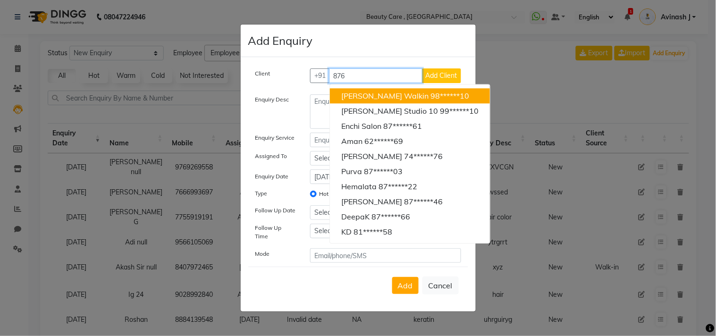
click at [356, 98] on span "[PERSON_NAME] Walkin" at bounding box center [384, 95] width 87 height 9
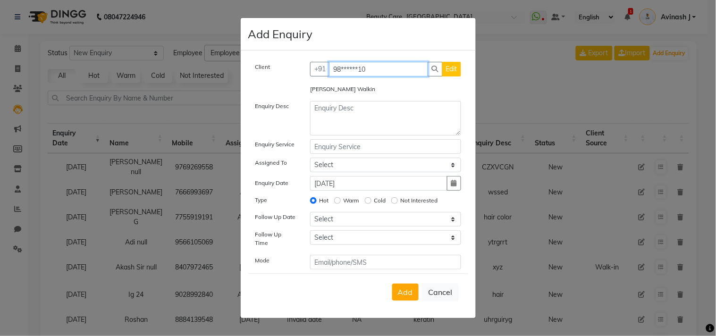
type input "98******10"
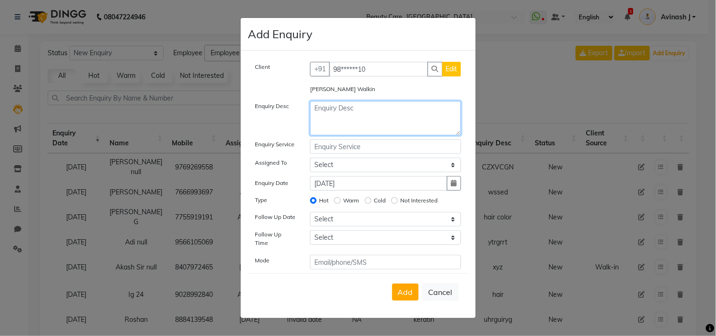
click at [329, 117] on textarea at bounding box center [385, 118] width 151 height 34
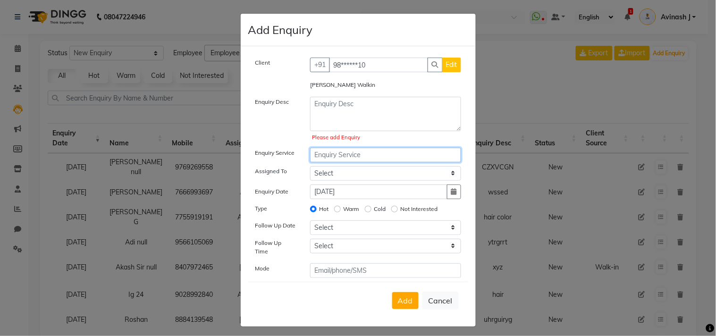
click at [321, 153] on input "text" at bounding box center [385, 155] width 151 height 15
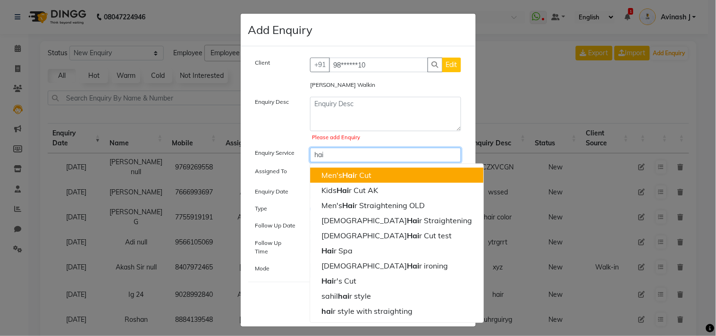
click at [333, 179] on ngb-highlight "Men's Hai r Cut" at bounding box center [346, 174] width 50 height 9
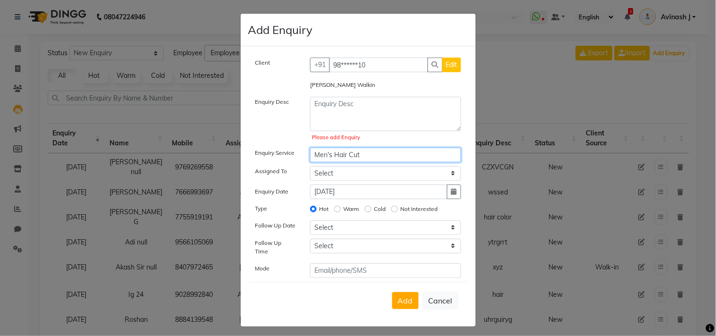
type input "Men's Hair Cut"
click at [326, 172] on select "Select [PERSON_NAME] Admin A [PERSON_NAME] K Akshay [PERSON_NAME] April [PERSON…" at bounding box center [385, 173] width 151 height 15
select select "88832"
click at [310, 167] on select "Select [PERSON_NAME] Admin A [PERSON_NAME] K Akshay [PERSON_NAME] April [PERSON…" at bounding box center [385, 173] width 151 height 15
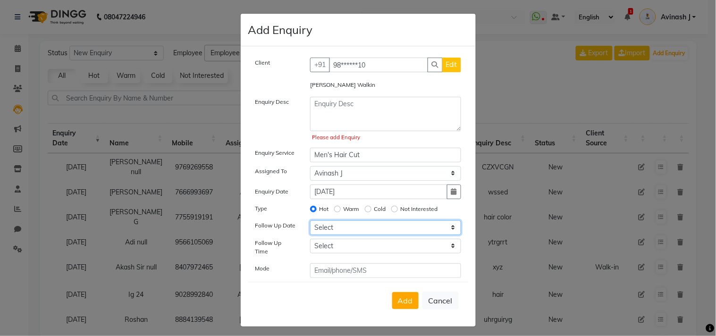
click at [343, 229] on select "Select [DATE] [DATE] [DATE] ([DATE]) [DATE] ([DATE]) [DATE] ([DATE]) [DATE] ([D…" at bounding box center [385, 227] width 151 height 15
click at [284, 112] on div "Enquiry Desc" at bounding box center [275, 120] width 55 height 47
click at [430, 293] on button "Cancel" at bounding box center [440, 301] width 36 height 18
select select
radio input "false"
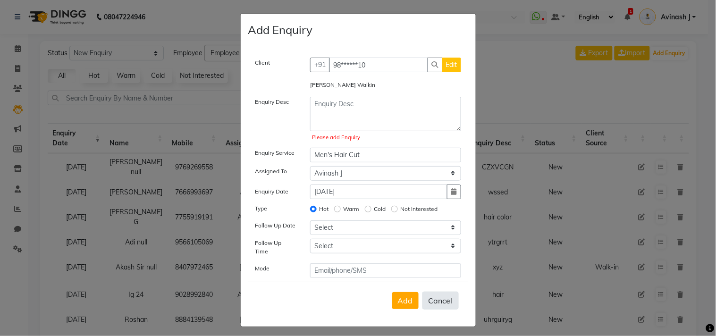
select select
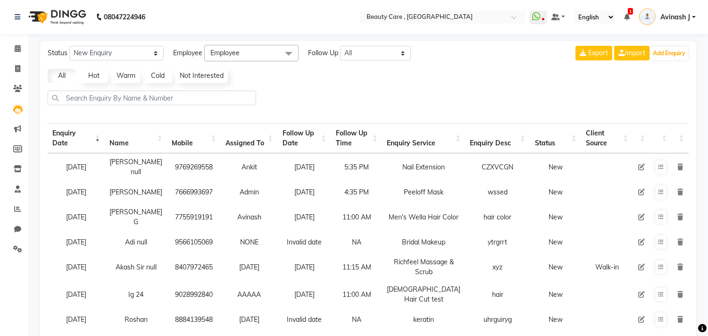
click at [97, 74] on link "Hot" at bounding box center [94, 76] width 28 height 14
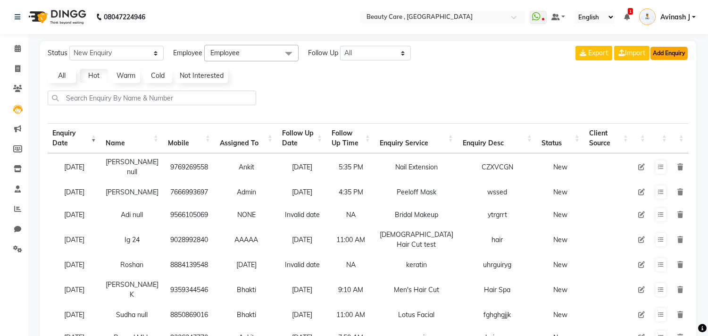
click at [666, 50] on button "Add Enquiry" at bounding box center [669, 53] width 37 height 13
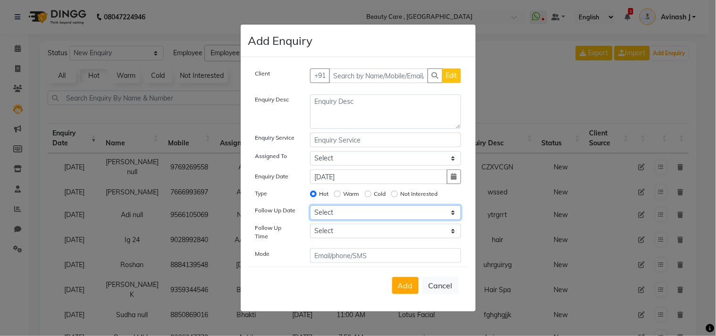
click at [331, 208] on select "Select [DATE] [DATE] [DATE] ([DATE]) [DATE] ([DATE]) [DATE] ([DATE]) [DATE] ([D…" at bounding box center [385, 212] width 151 height 15
click at [280, 124] on div "Enquiry Desc" at bounding box center [275, 111] width 55 height 34
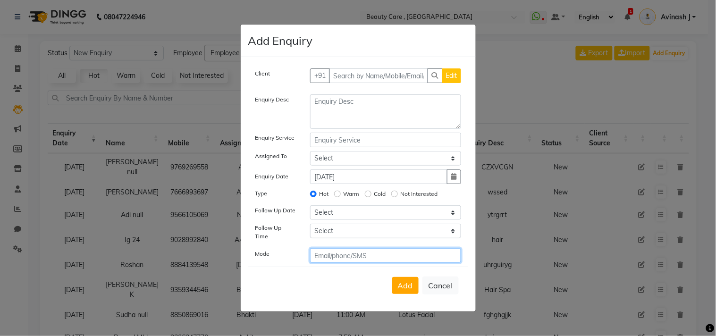
click at [317, 253] on input "text" at bounding box center [385, 255] width 151 height 15
click at [436, 286] on button "Cancel" at bounding box center [440, 286] width 36 height 18
select select
radio input "false"
select select
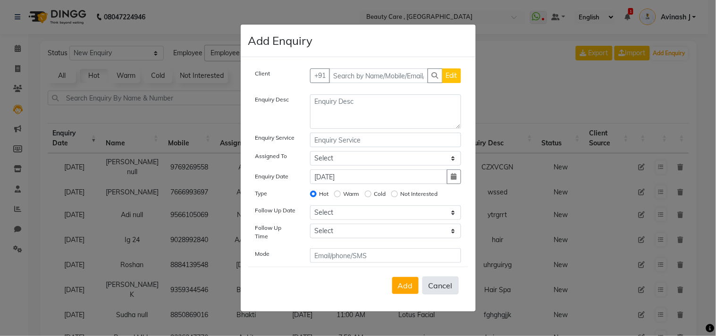
select select
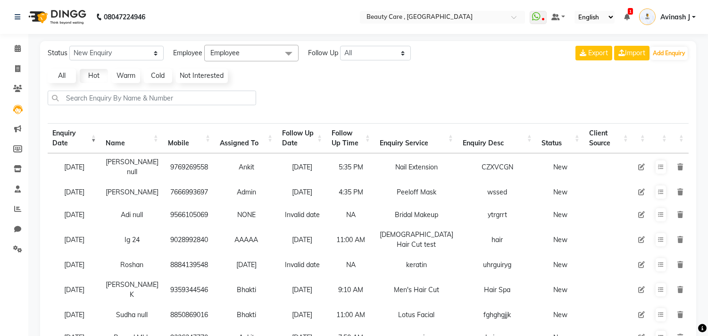
click at [59, 69] on link "All" at bounding box center [62, 76] width 28 height 14
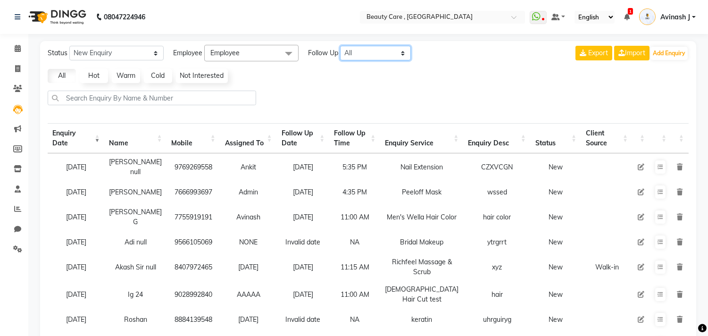
click at [356, 56] on select "All [DATE] [DATE] This Week This Month Custom" at bounding box center [375, 53] width 71 height 15
click at [341, 46] on select "All [DATE] [DATE] This Week This Month Custom" at bounding box center [375, 53] width 71 height 15
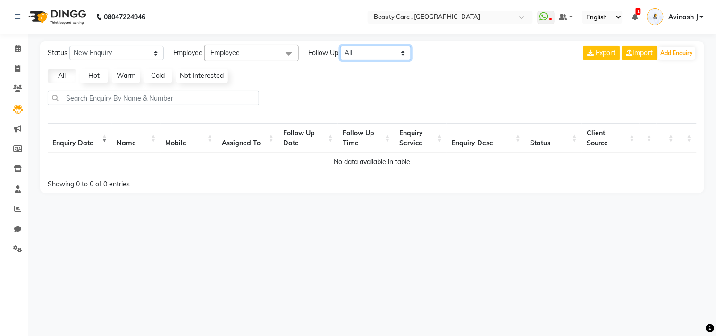
click at [350, 49] on select "All [DATE] [DATE] This Week This Month Custom" at bounding box center [375, 53] width 71 height 15
select select "nodate"
click at [341, 46] on select "All [DATE] [DATE] This Week This Month Custom" at bounding box center [375, 53] width 71 height 15
select select "10"
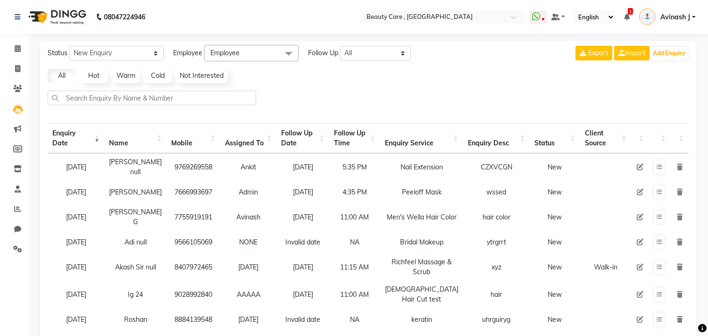
click at [223, 49] on span "Employee" at bounding box center [224, 53] width 29 height 8
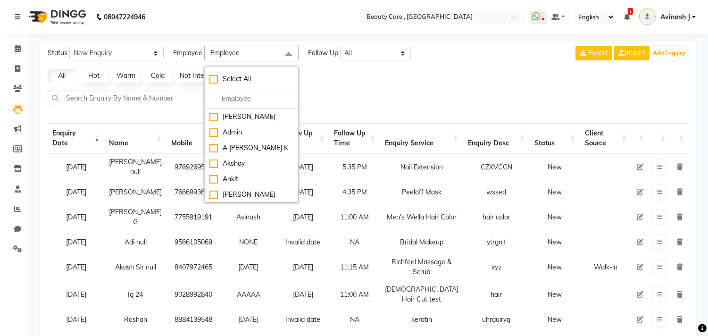
click at [153, 118] on div "Status New Enquiry Open Enquiry Converted Enquiry All All New Open Converted Em…" at bounding box center [368, 253] width 656 height 425
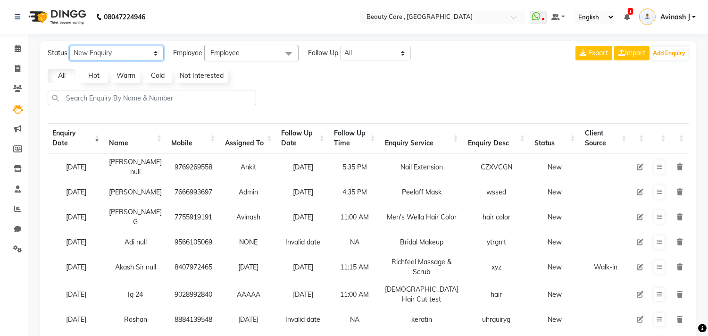
click at [118, 52] on select "New Enquiry Open Enquiry Converted Enquiry All" at bounding box center [116, 53] width 94 height 15
click at [312, 77] on div "All Hot Warm Cold Not Interested" at bounding box center [368, 76] width 649 height 14
click at [105, 49] on select "New Enquiry Open Enquiry Converted Enquiry All" at bounding box center [116, 53] width 94 height 15
click at [272, 91] on div at bounding box center [368, 102] width 649 height 22
click at [639, 167] on icon at bounding box center [640, 167] width 7 height 7
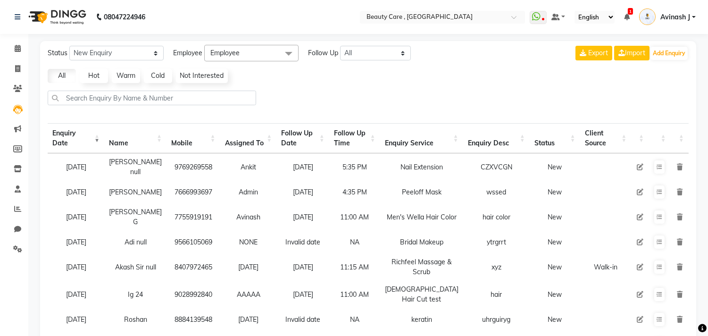
select select "35489"
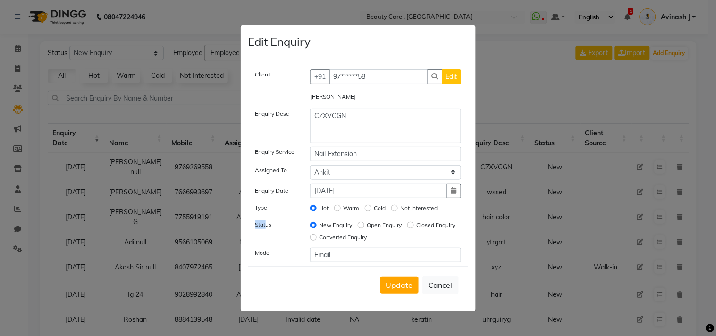
drag, startPoint x: 257, startPoint y: 222, endPoint x: 267, endPoint y: 222, distance: 10.4
click at [267, 222] on label "Status" at bounding box center [263, 224] width 17 height 8
click at [290, 225] on div "Status" at bounding box center [275, 231] width 55 height 25
click at [393, 293] on button "Update" at bounding box center [399, 285] width 38 height 17
select select
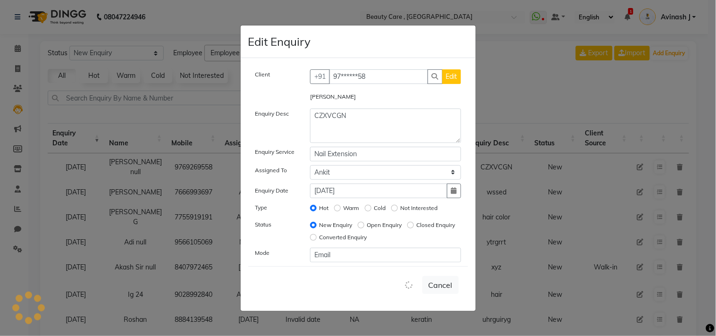
radio input "false"
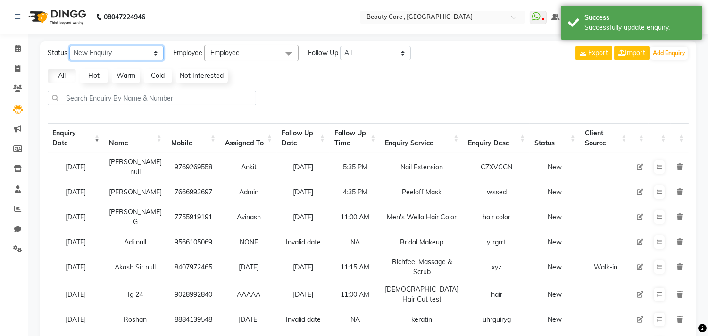
click at [110, 54] on select "New Enquiry Open Enquiry Converted Enquiry All" at bounding box center [116, 53] width 94 height 15
select select "Converted"
click at [69, 46] on select "New Enquiry Open Enquiry Converted Enquiry All" at bounding box center [116, 53] width 94 height 15
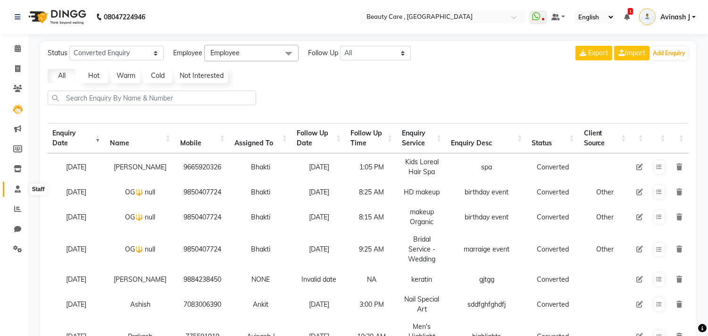
click at [18, 185] on icon at bounding box center [18, 188] width 6 height 7
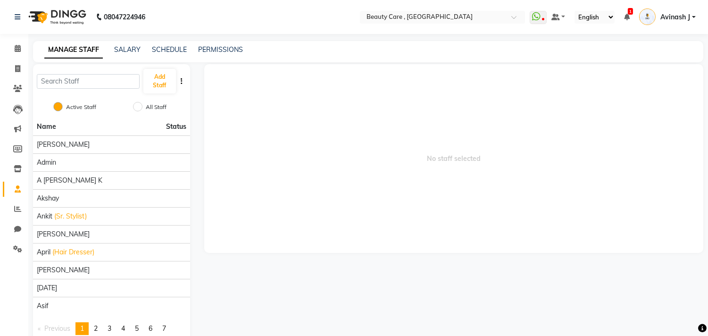
click at [12, 185] on span at bounding box center [17, 189] width 17 height 11
click at [151, 88] on button "Add Staff" at bounding box center [159, 81] width 33 height 25
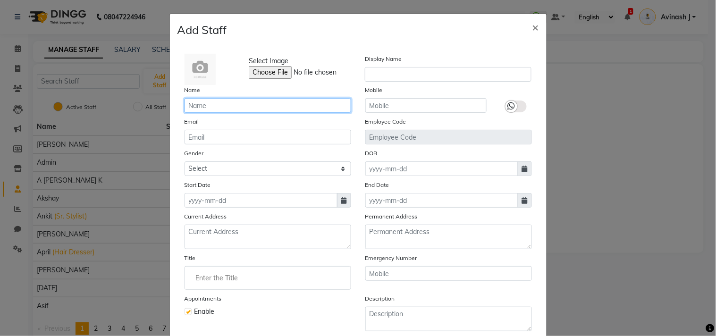
click at [204, 104] on input "text" at bounding box center [268, 105] width 167 height 15
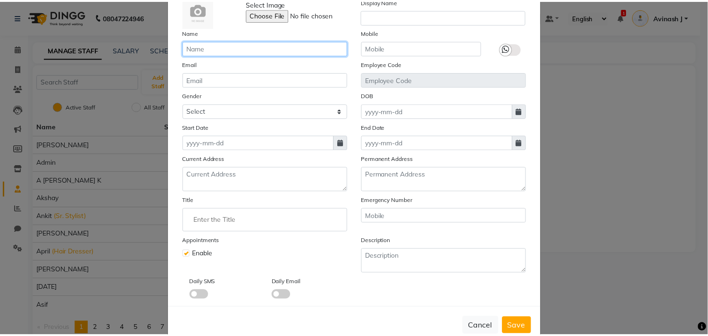
scroll to position [81, 0]
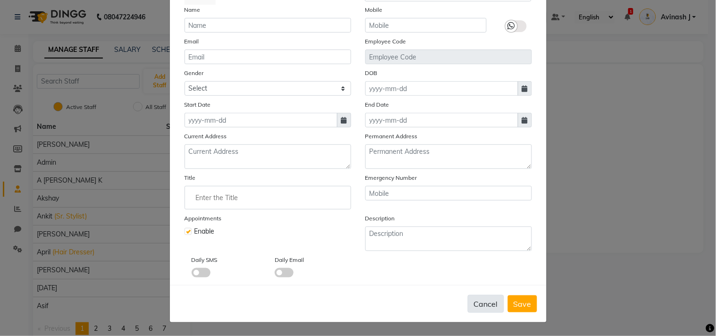
click at [491, 298] on button "Cancel" at bounding box center [486, 304] width 36 height 18
checkbox input "false"
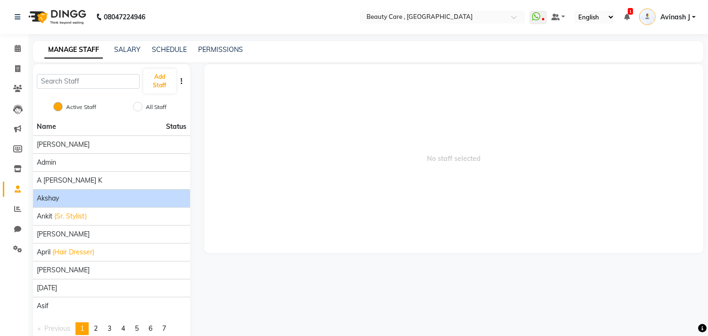
click at [97, 195] on div "Akshay" at bounding box center [112, 198] width 150 height 10
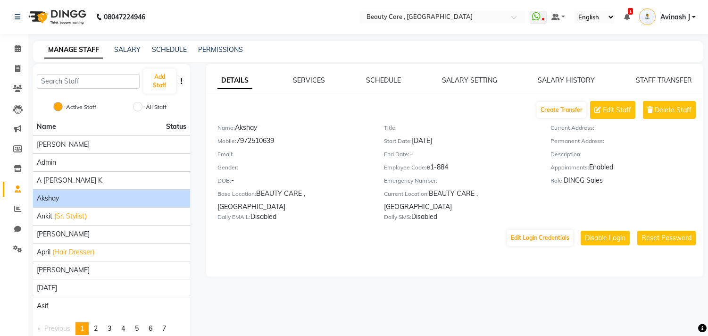
click at [20, 182] on link "Staff" at bounding box center [14, 190] width 23 height 16
click at [9, 186] on span at bounding box center [17, 189] width 17 height 11
click at [14, 209] on icon at bounding box center [17, 208] width 7 height 7
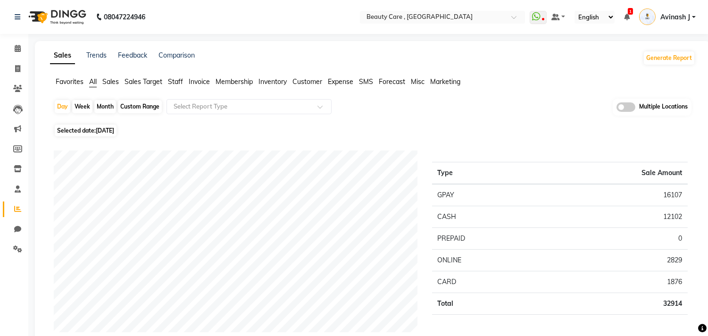
click at [87, 102] on div "Week" at bounding box center [82, 106] width 20 height 13
select select "9"
select select "2025"
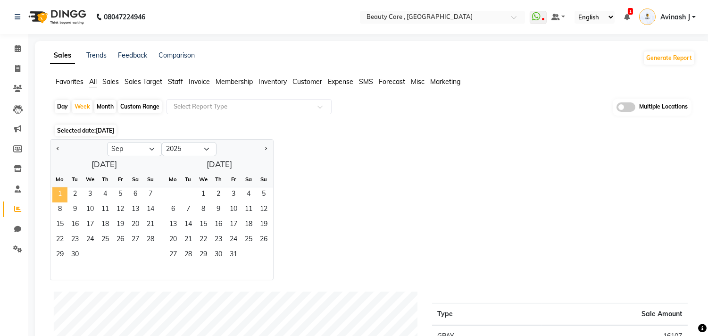
click at [57, 192] on span "1" at bounding box center [59, 194] width 15 height 15
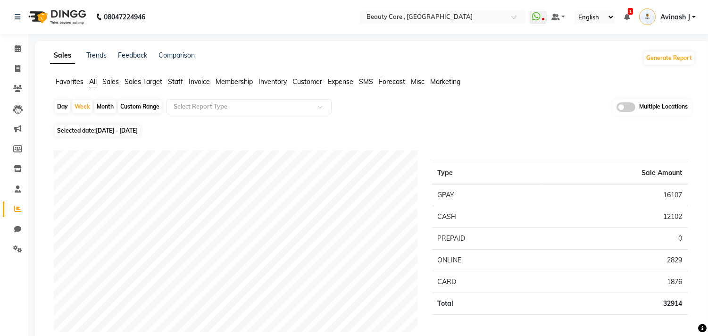
click at [109, 105] on div "Month" at bounding box center [105, 106] width 22 height 13
select select "9"
select select "2025"
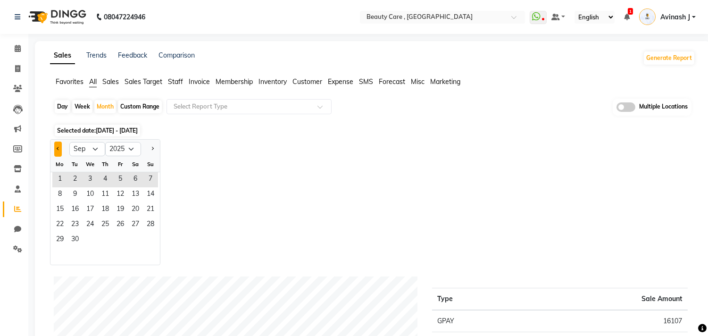
click at [60, 144] on button "Previous month" at bounding box center [58, 149] width 8 height 15
select select "8"
click at [121, 177] on span "1" at bounding box center [120, 179] width 15 height 15
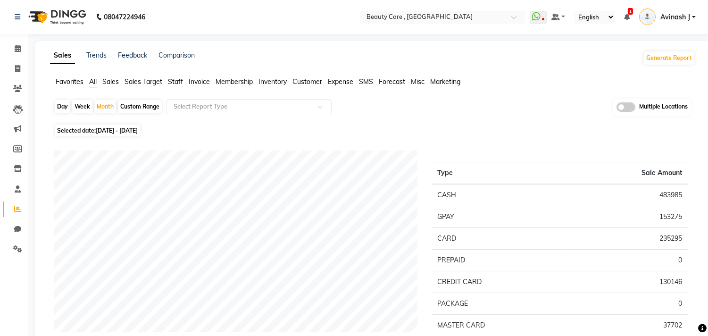
click at [138, 106] on div "Custom Range" at bounding box center [140, 106] width 44 height 13
select select "8"
select select "2025"
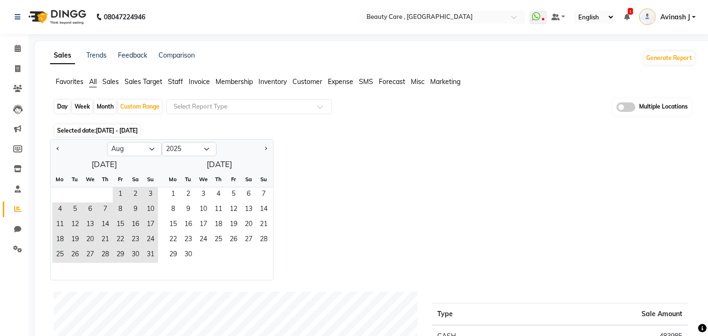
click at [411, 146] on div "Jan Feb Mar Apr May Jun [DATE] Aug Sep Oct Nov [DATE] 2016 2017 2018 2019 2020 …" at bounding box center [373, 209] width 646 height 141
click at [317, 146] on div "Jan Feb Mar Apr May Jun [DATE] Aug Sep Oct Nov [DATE] 2016 2017 2018 2019 2020 …" at bounding box center [373, 209] width 646 height 141
click at [311, 229] on div "Jan Feb Mar Apr May Jun [DATE] Aug Sep Oct Nov [DATE] 2016 2017 2018 2019 2020 …" at bounding box center [373, 209] width 646 height 141
click at [120, 187] on span "1" at bounding box center [120, 194] width 15 height 15
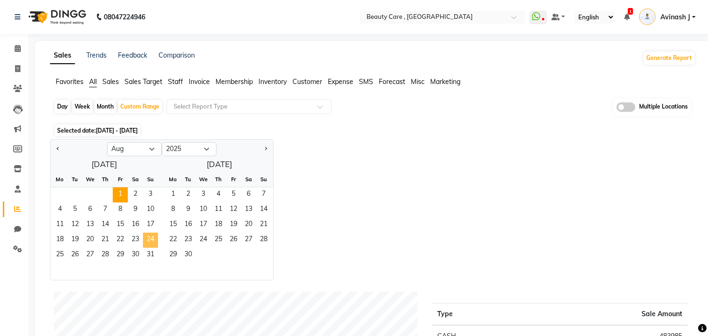
click at [144, 235] on span "24" at bounding box center [150, 240] width 15 height 15
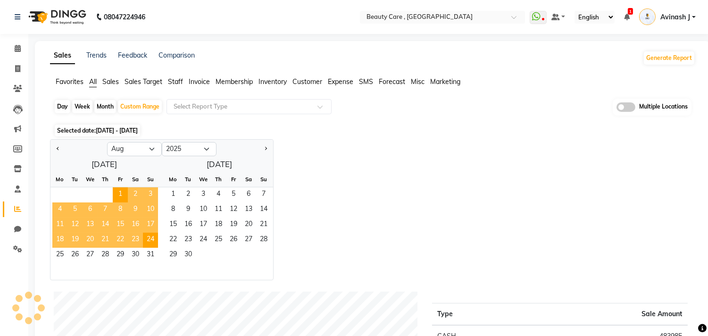
click at [453, 254] on div "Jan Feb Mar Apr May Jun [DATE] Aug Sep Oct Nov [DATE] 2016 2017 2018 2019 2020 …" at bounding box center [373, 209] width 646 height 141
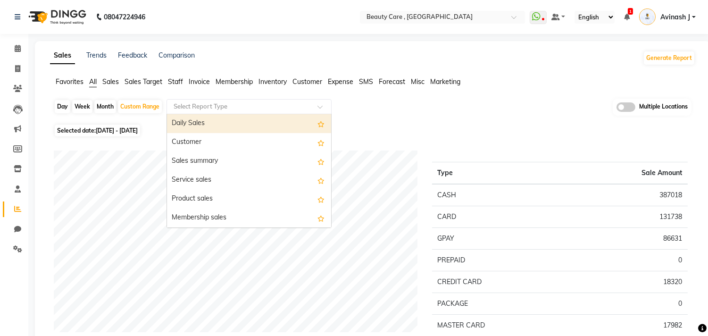
click at [193, 107] on input "text" at bounding box center [240, 106] width 136 height 9
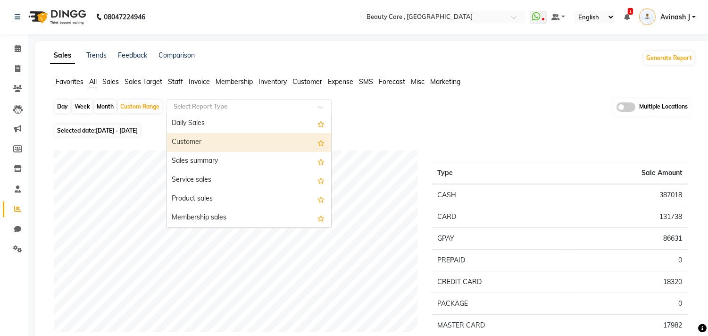
click at [195, 143] on div "Customer" at bounding box center [249, 142] width 164 height 19
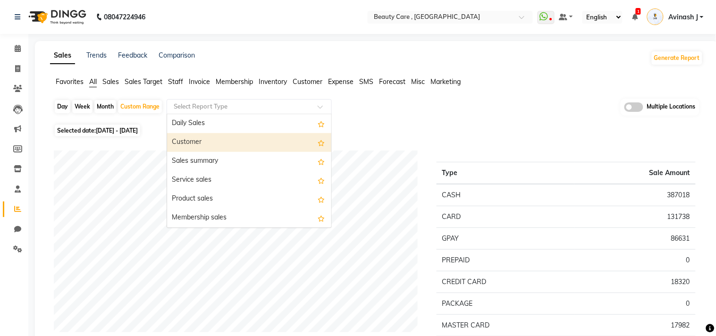
select select "csv"
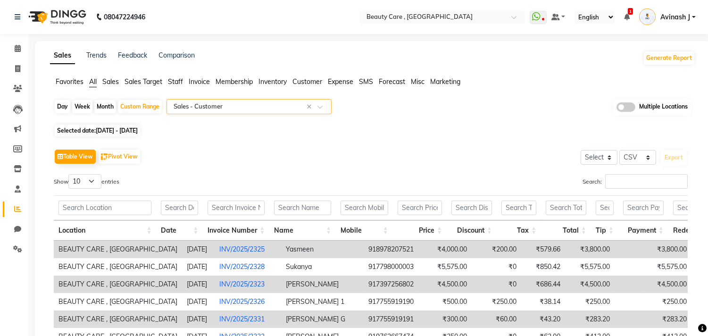
click at [222, 108] on input "text" at bounding box center [240, 106] width 136 height 9
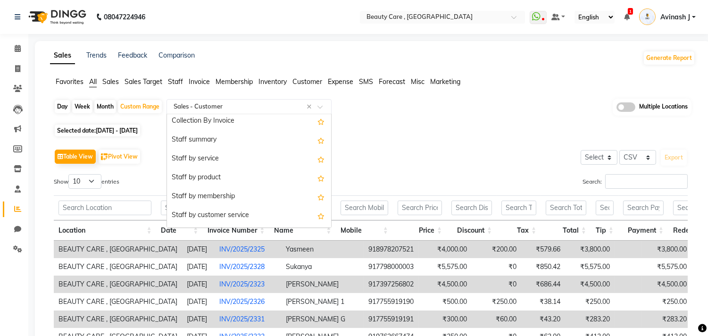
scroll to position [355, 0]
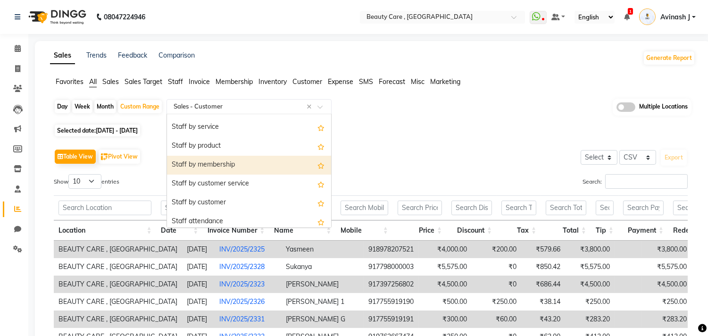
click at [428, 160] on div "Table View Pivot View Select Select CSV PDF Export" at bounding box center [371, 157] width 634 height 20
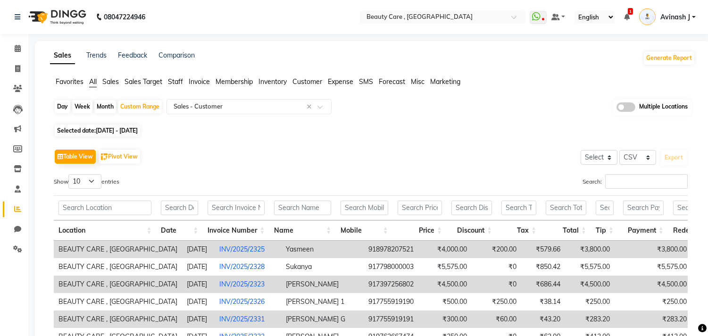
click at [116, 83] on span "Sales" at bounding box center [110, 81] width 17 height 8
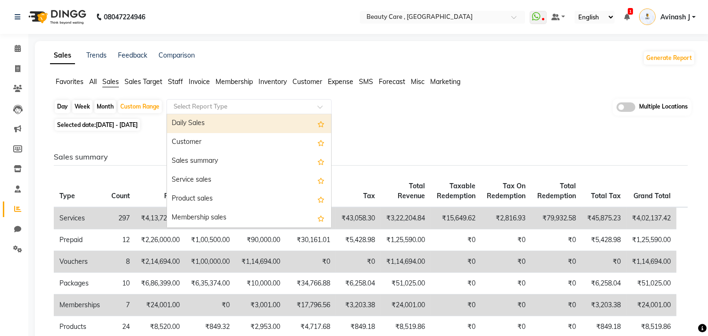
click at [200, 103] on input "text" at bounding box center [240, 106] width 136 height 9
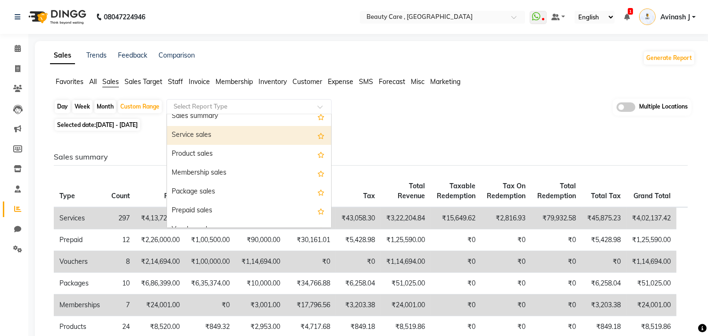
click at [198, 137] on div "Service sales" at bounding box center [249, 135] width 164 height 19
select select "csv"
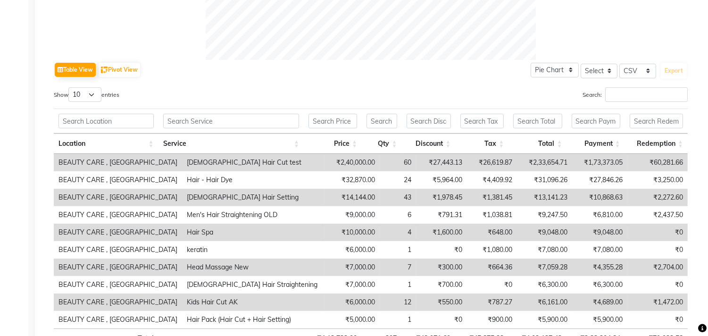
scroll to position [485, 0]
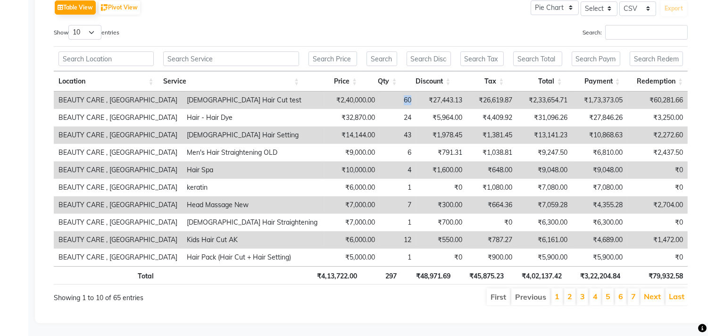
drag, startPoint x: 400, startPoint y: 100, endPoint x: 390, endPoint y: 100, distance: 9.9
click at [390, 100] on td "60" at bounding box center [398, 100] width 36 height 17
drag, startPoint x: 359, startPoint y: 98, endPoint x: 306, endPoint y: 94, distance: 53.0
click at [325, 94] on td "₹2,40,000.00" at bounding box center [352, 100] width 55 height 17
drag, startPoint x: 313, startPoint y: 277, endPoint x: 357, endPoint y: 278, distance: 43.9
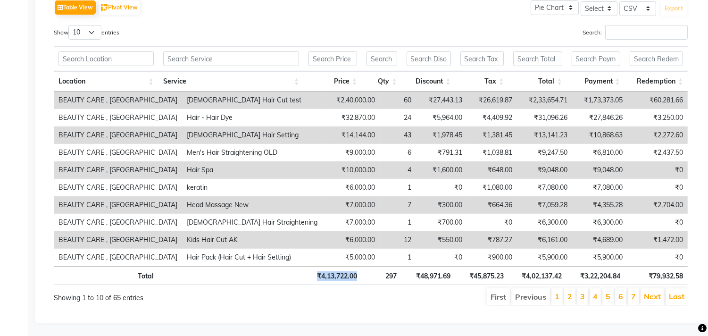
click at [357, 278] on th "₹4,13,722.00" at bounding box center [333, 275] width 58 height 18
click at [445, 287] on div "First Previous 1 2 3 4 5 6 7 Next Last" at bounding box center [506, 296] width 378 height 19
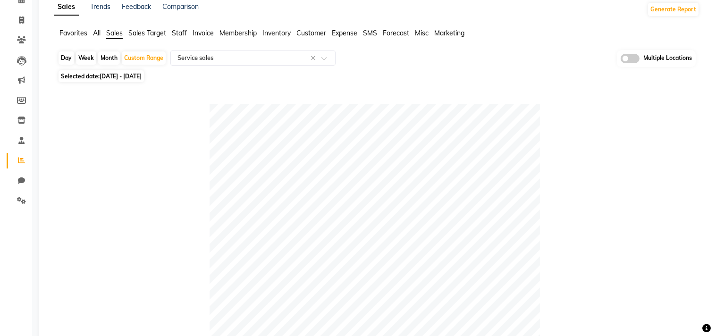
scroll to position [0, 0]
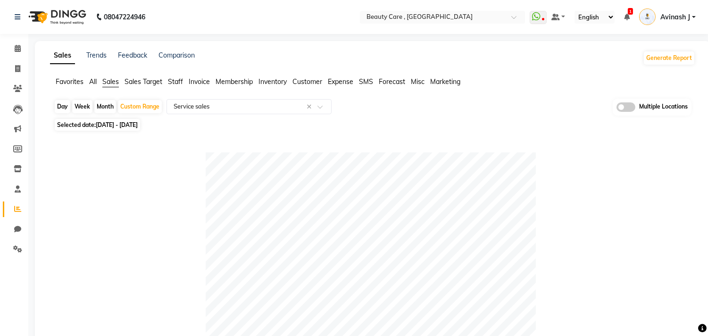
click at [130, 78] on span "Sales Target" at bounding box center [144, 81] width 38 height 8
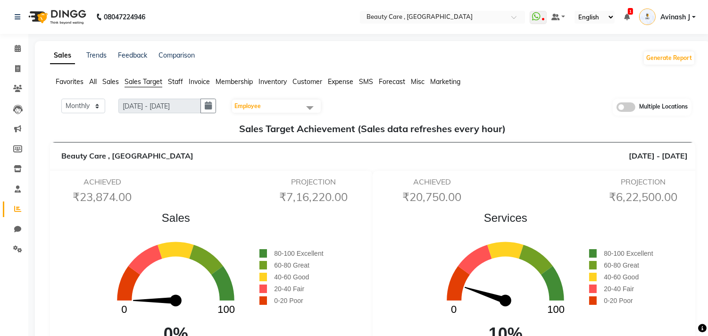
click at [174, 80] on span "Staff" at bounding box center [175, 81] width 15 height 8
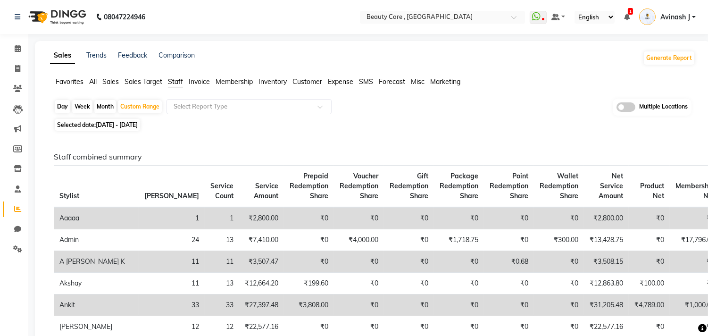
click at [203, 85] on span "Invoice" at bounding box center [199, 81] width 21 height 8
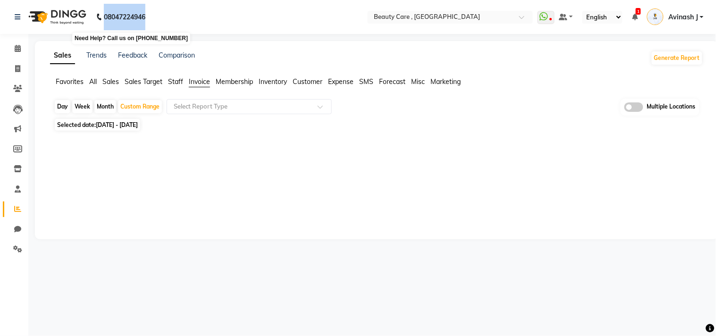
drag, startPoint x: 148, startPoint y: 16, endPoint x: 104, endPoint y: 17, distance: 43.9
click at [104, 17] on div "[PHONE_NUMBER] Need Help? Call us on [PHONE_NUMBER]" at bounding box center [80, 17] width 145 height 26
click at [166, 30] on nav "08047224946 Select Location × Beauty Care , [GEOGRAPHIC_DATA] East WhatsApp Sta…" at bounding box center [358, 17] width 716 height 34
click at [165, 39] on div "08047224946 Select Location × Beauty Care , [GEOGRAPHIC_DATA] East WhatsApp Sta…" at bounding box center [358, 168] width 716 height 336
click at [16, 20] on icon at bounding box center [18, 17] width 6 height 7
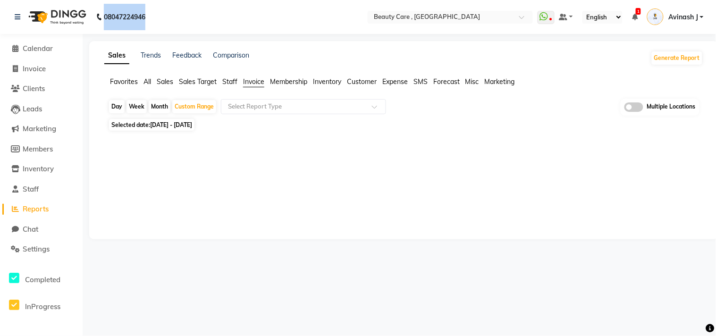
drag, startPoint x: 147, startPoint y: 14, endPoint x: 98, endPoint y: 14, distance: 49.6
click at [98, 14] on p "08047224946" at bounding box center [120, 17] width 49 height 26
click at [96, 44] on div "Sales Trends Feedback Comparison Generate Report Favorites All Sales Sales Targ…" at bounding box center [403, 140] width 629 height 198
drag, startPoint x: 149, startPoint y: 17, endPoint x: 94, endPoint y: 20, distance: 54.3
click at [94, 20] on div "08047224946" at bounding box center [80, 17] width 145 height 26
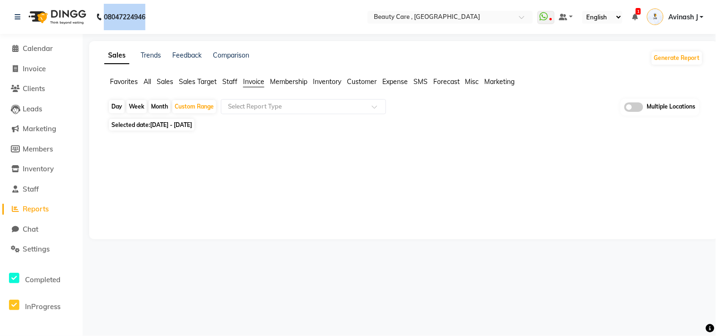
click at [206, 25] on nav "08047224946 Select Location × Beauty Care , [GEOGRAPHIC_DATA] East WhatsApp Sta…" at bounding box center [358, 17] width 716 height 34
click at [16, 15] on icon at bounding box center [18, 17] width 6 height 7
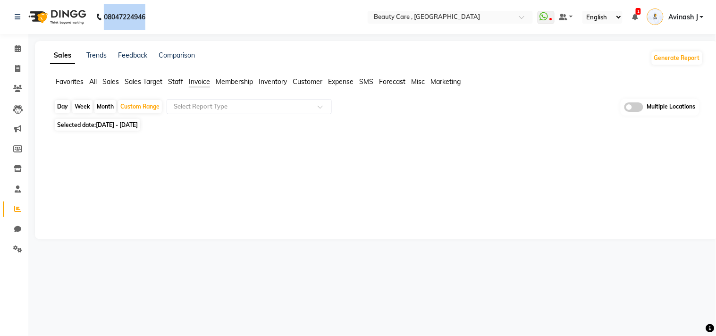
drag, startPoint x: 146, startPoint y: 15, endPoint x: 93, endPoint y: 8, distance: 53.9
click at [93, 8] on div "08047224946" at bounding box center [80, 17] width 145 height 26
click at [291, 19] on nav "08047224946 Select Location × Beauty Care , [GEOGRAPHIC_DATA] East WhatsApp Sta…" at bounding box center [358, 17] width 716 height 34
